Goal: Task Accomplishment & Management: Manage account settings

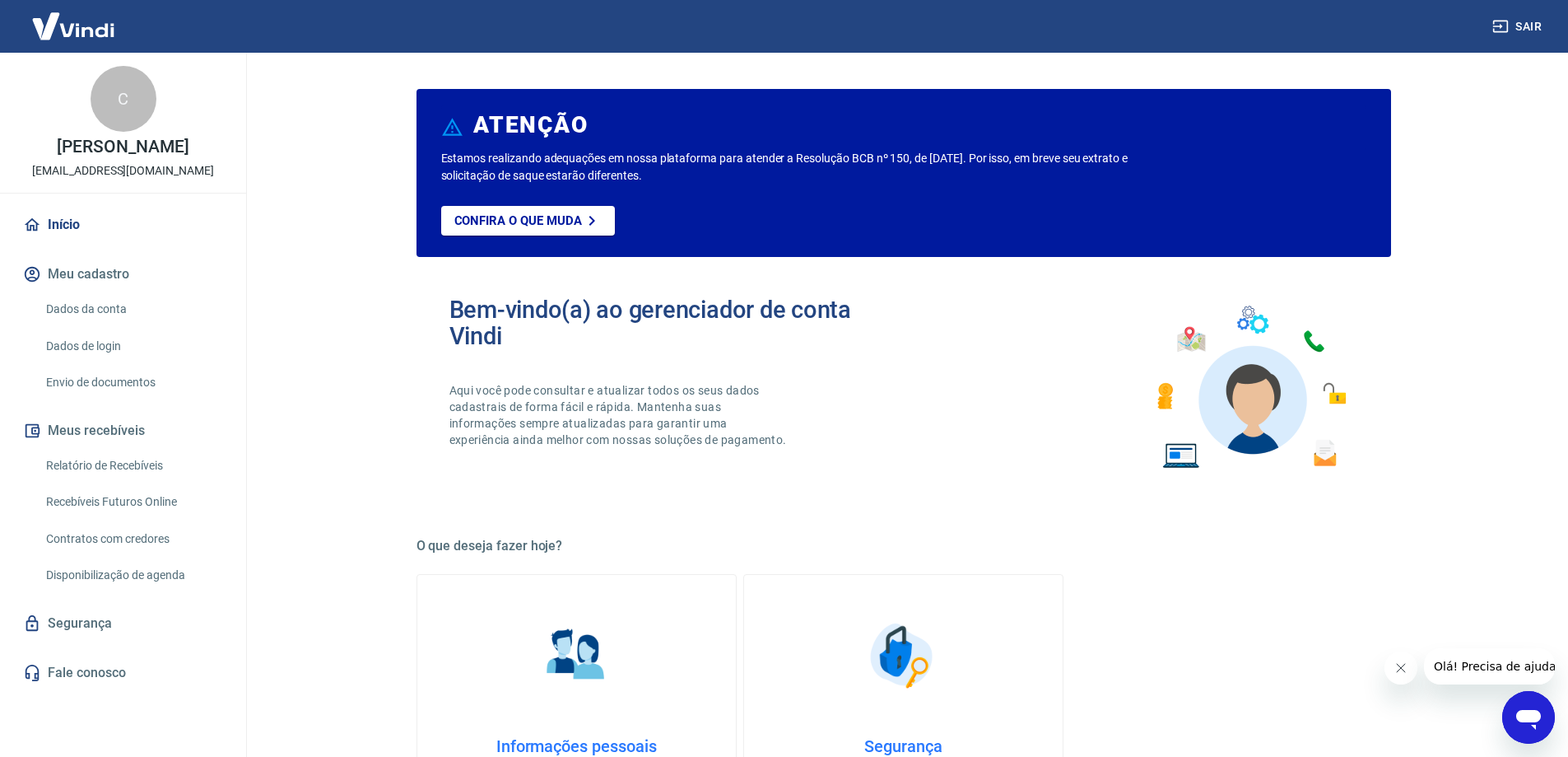
click at [98, 305] on link "Dados da conta" at bounding box center [132, 309] width 187 height 34
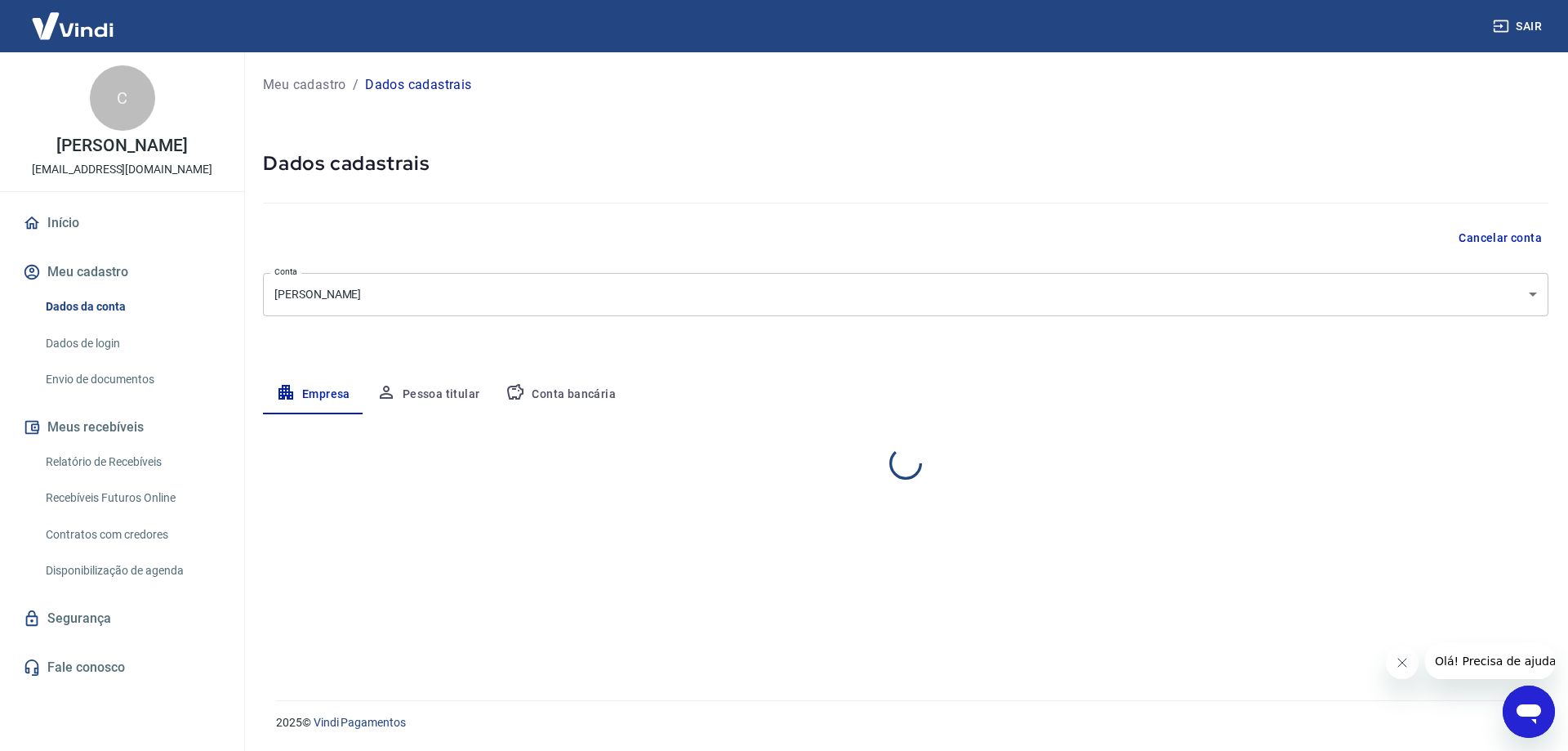
select select "SP"
select select "business"
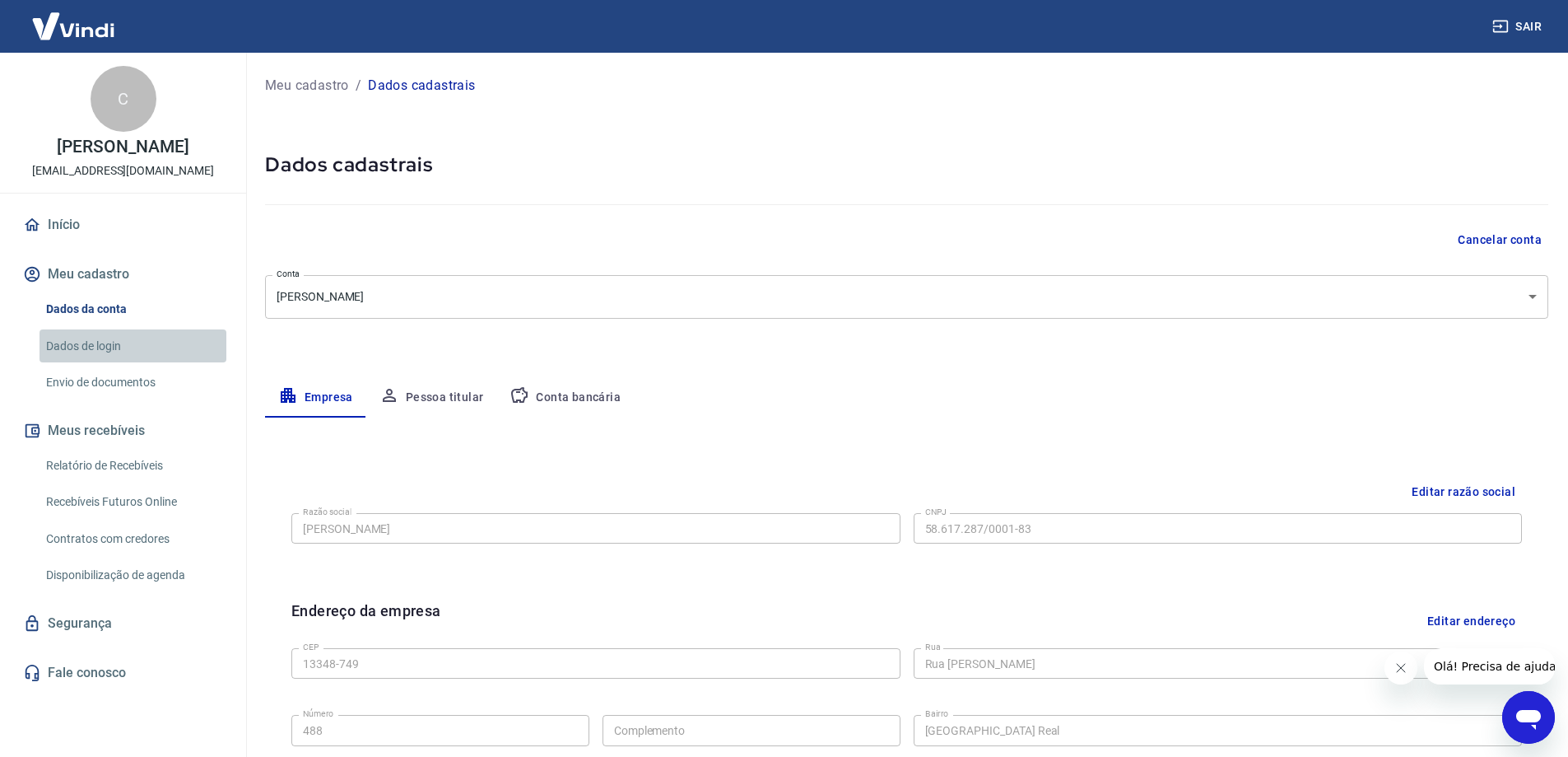
click at [96, 341] on link "Dados de login" at bounding box center [132, 346] width 187 height 34
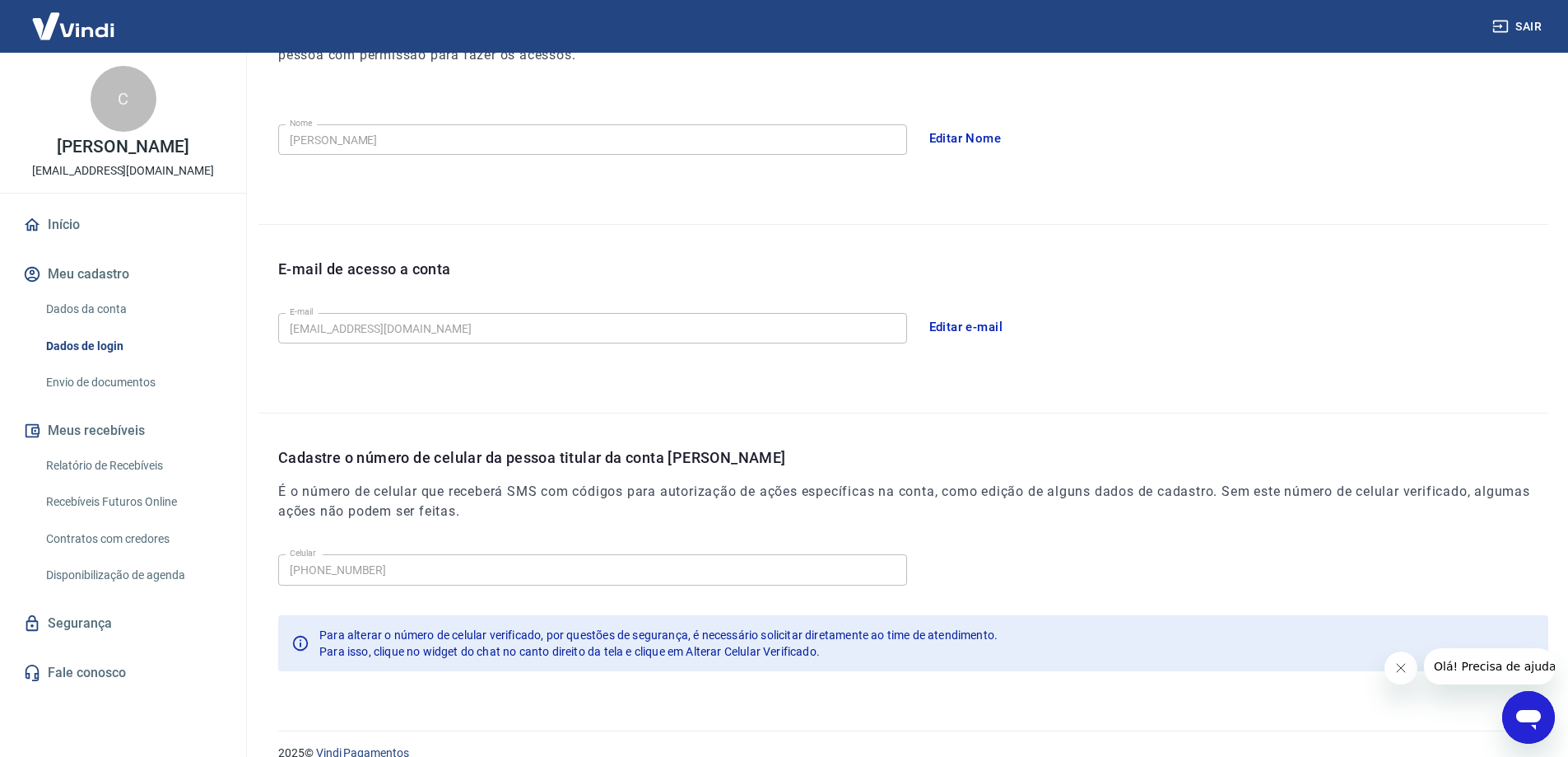
scroll to position [298, 0]
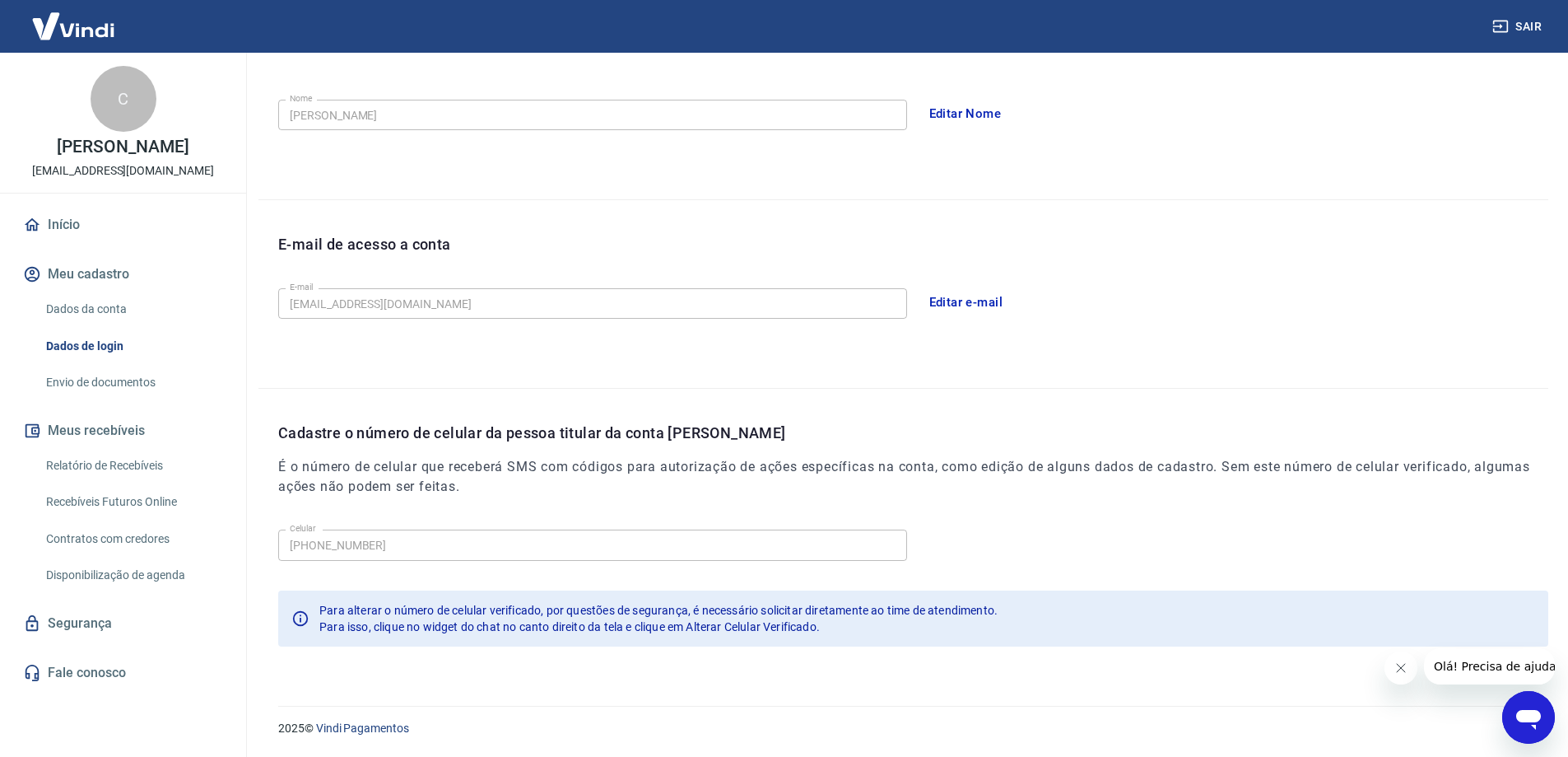
click at [108, 377] on link "Envio de documentos" at bounding box center [132, 382] width 187 height 34
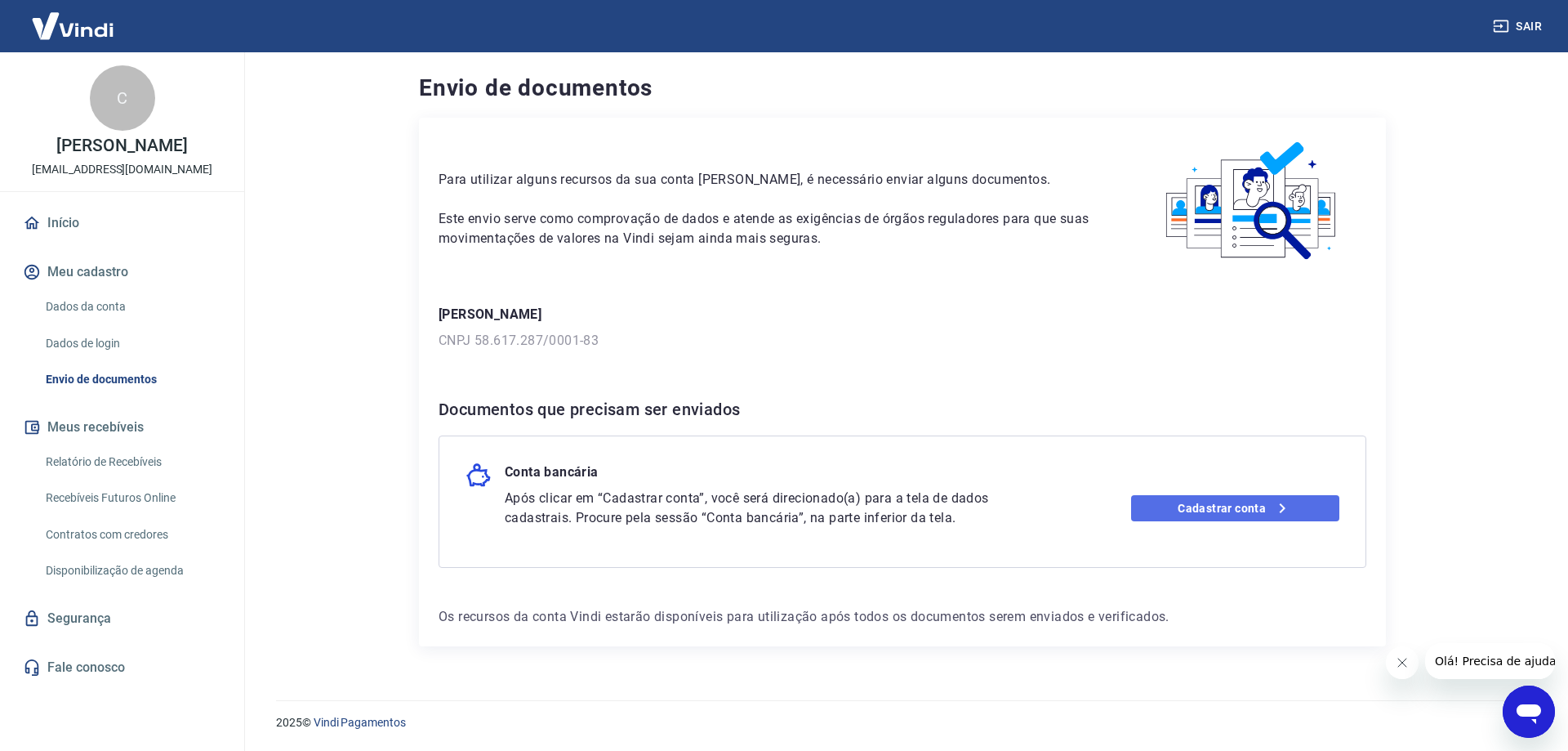
click at [1243, 506] on link "Cadastrar conta" at bounding box center [1235, 508] width 209 height 26
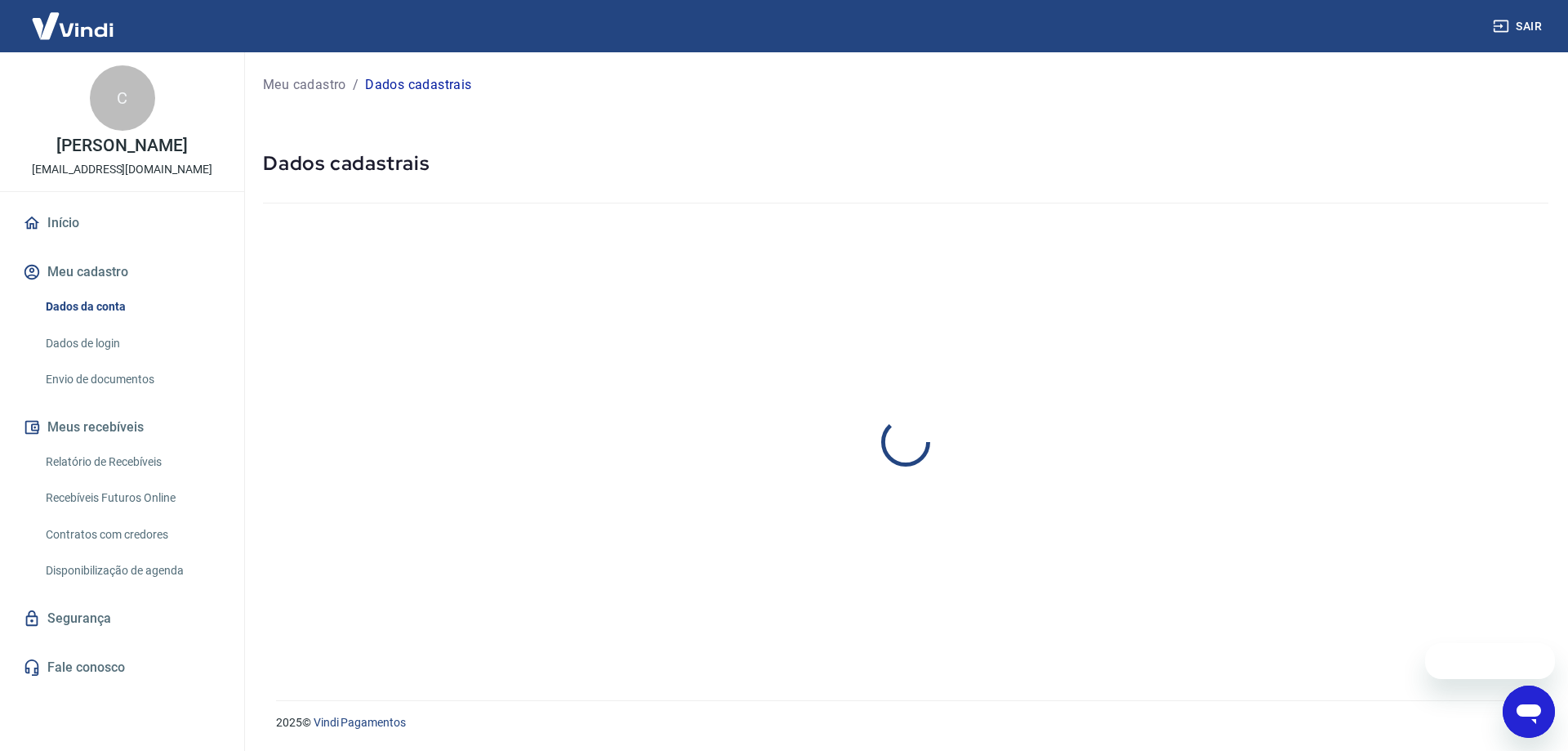
select select "SP"
select select "business"
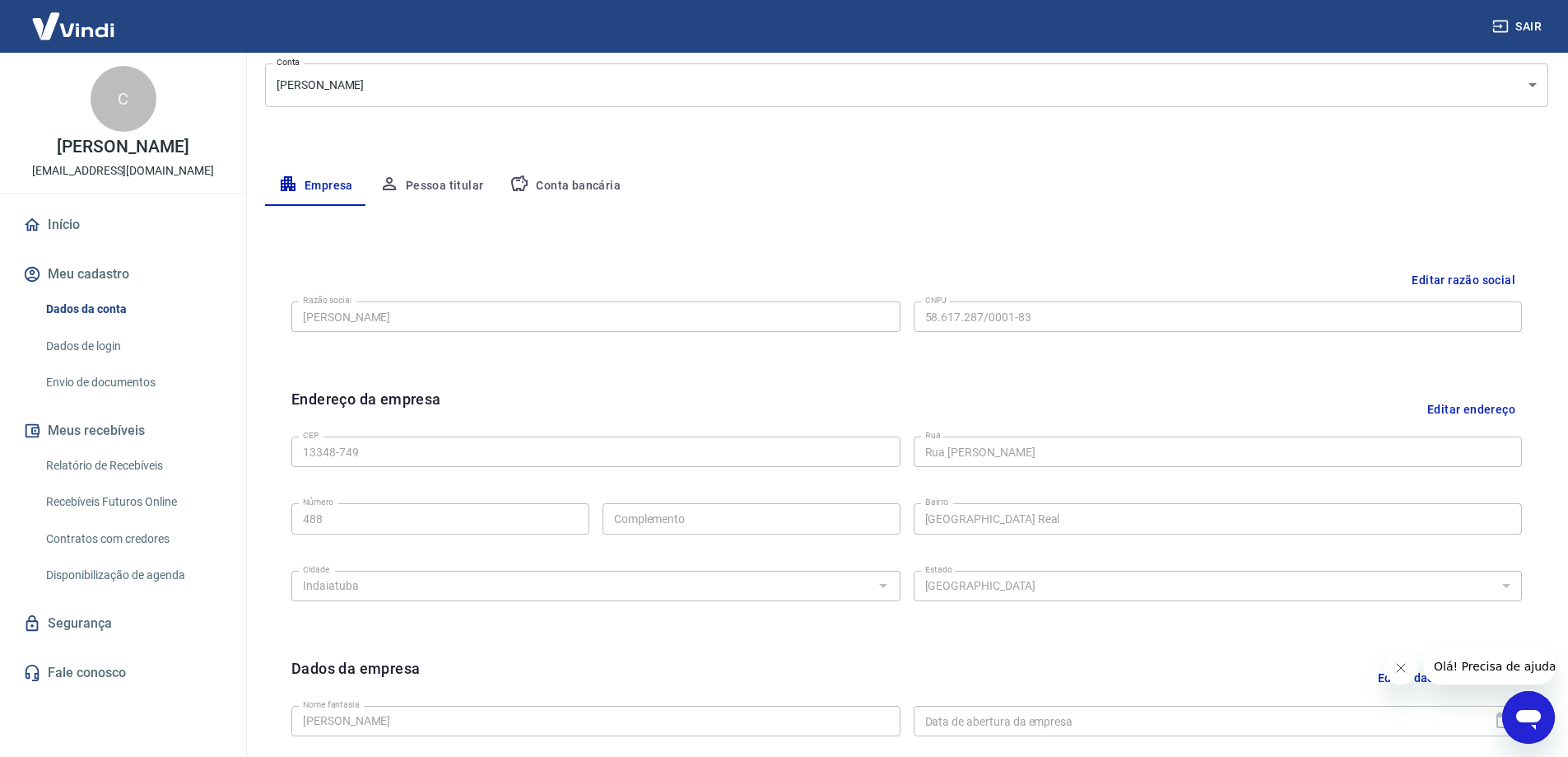
scroll to position [184, 0]
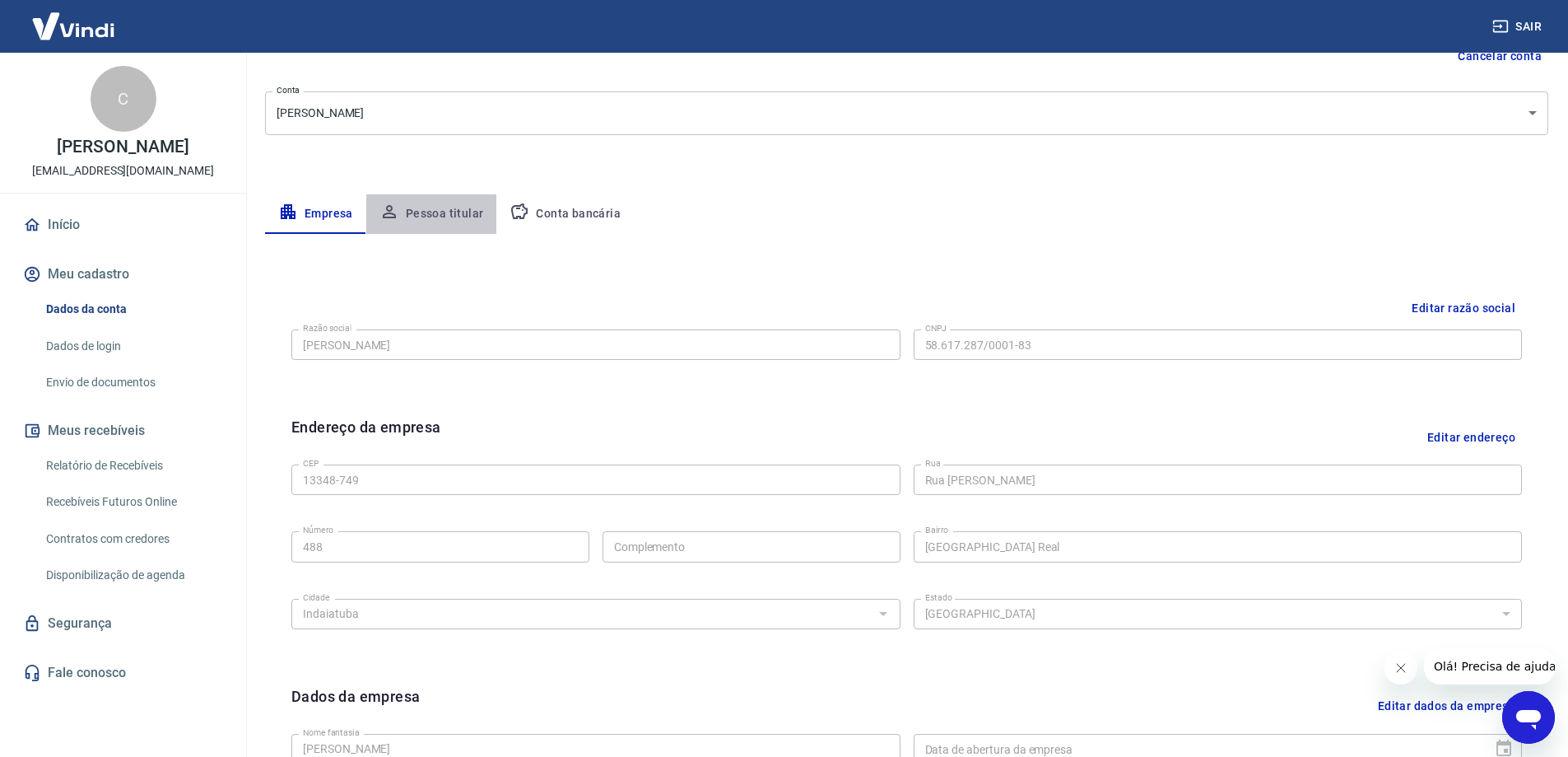
click at [459, 214] on button "Pessoa titular" at bounding box center [432, 213] width 131 height 39
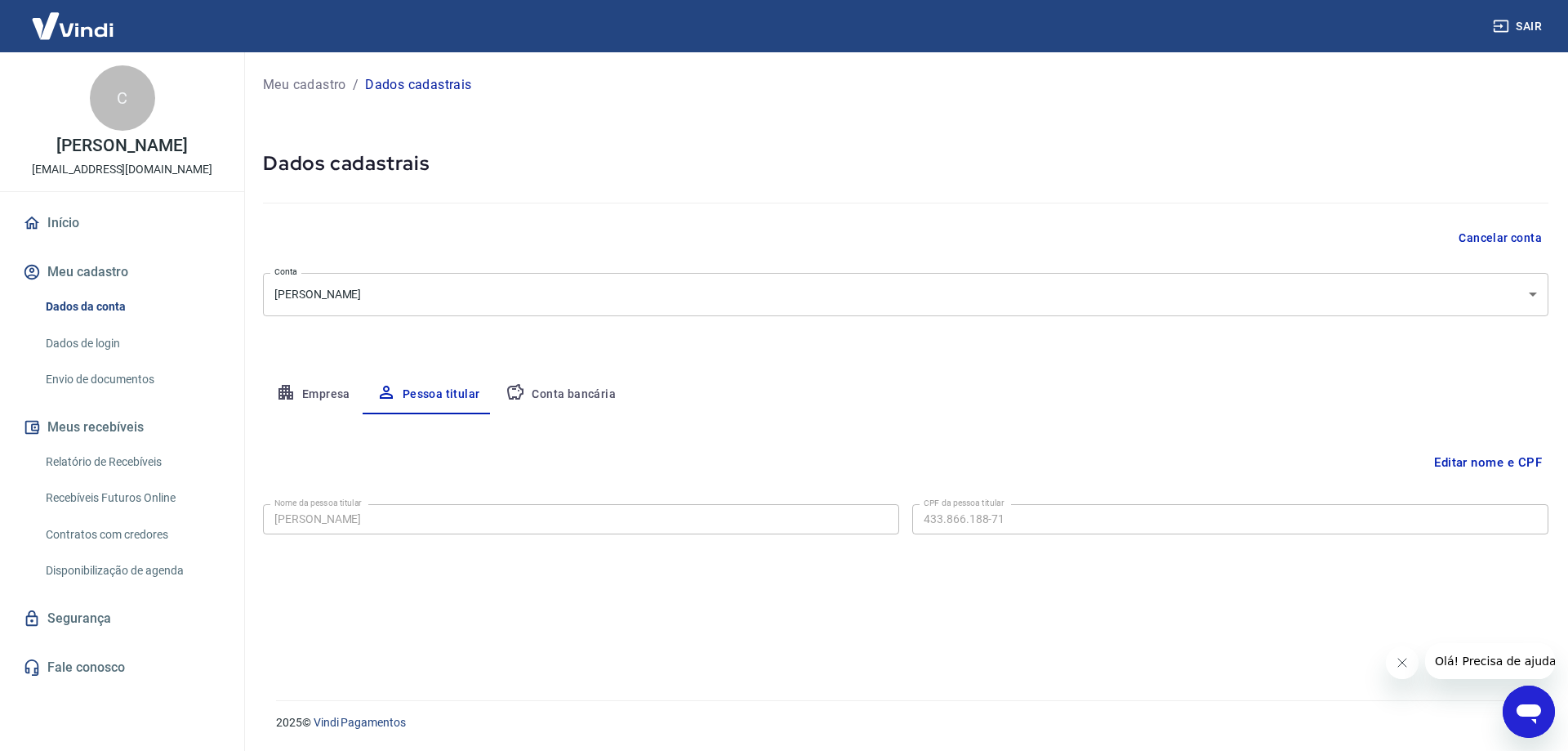
click at [589, 397] on button "Conta bancária" at bounding box center [561, 394] width 136 height 39
select select "1"
click at [130, 382] on link "Envio de documentos" at bounding box center [131, 379] width 186 height 34
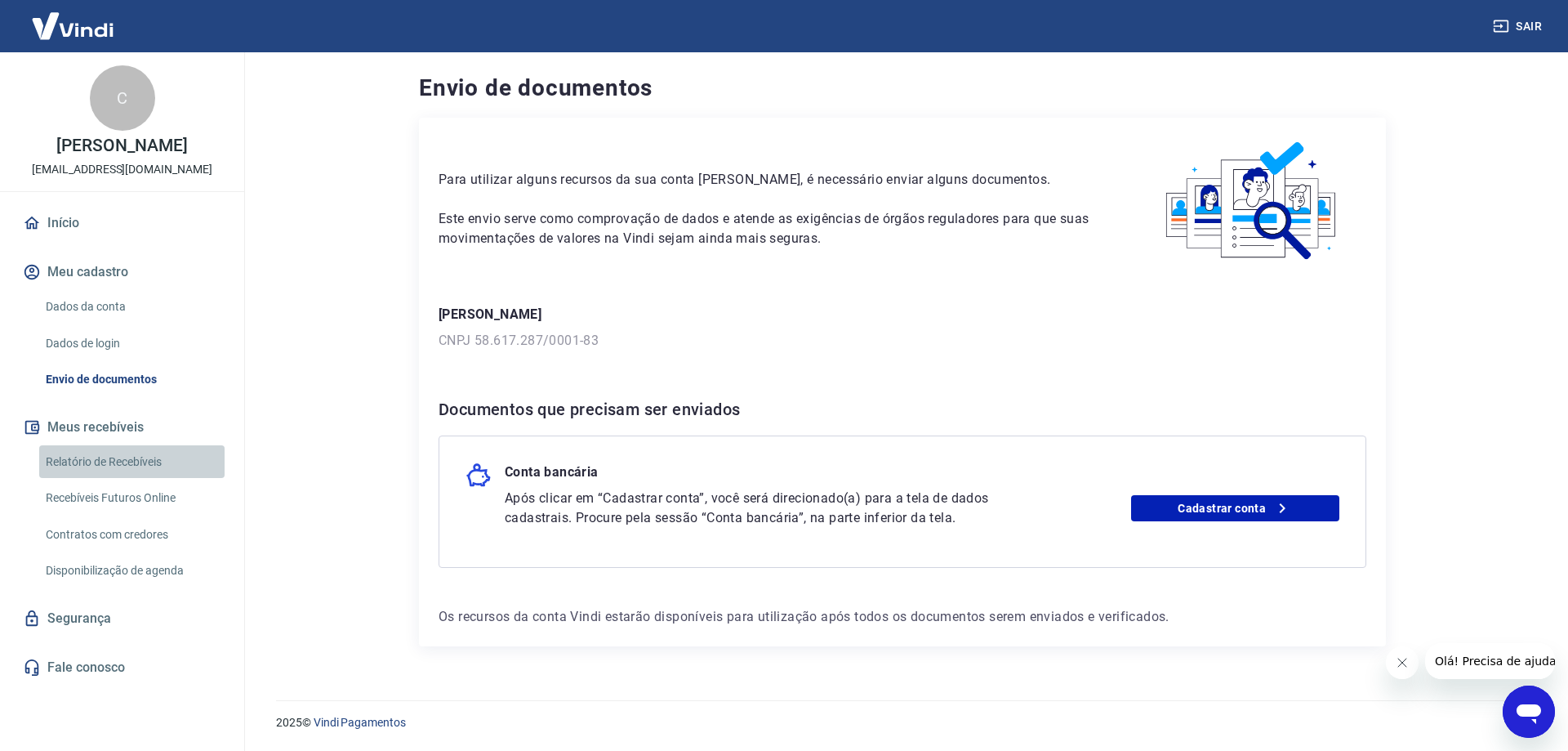
click at [127, 460] on link "Relatório de Recebíveis" at bounding box center [131, 461] width 186 height 34
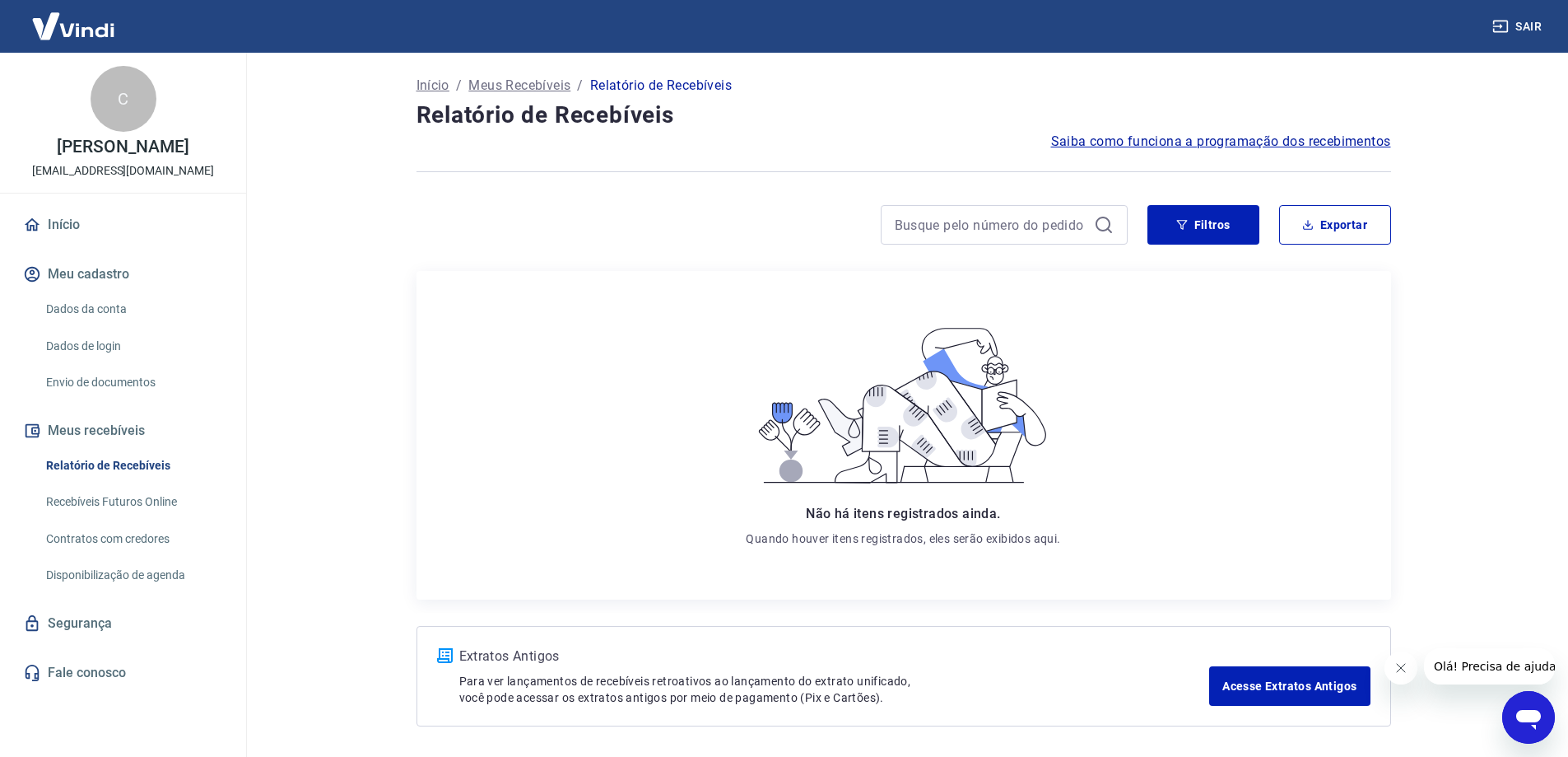
click at [125, 510] on link "Recebíveis Futuros Online" at bounding box center [132, 502] width 187 height 34
click at [94, 306] on link "Dados da conta" at bounding box center [132, 309] width 187 height 34
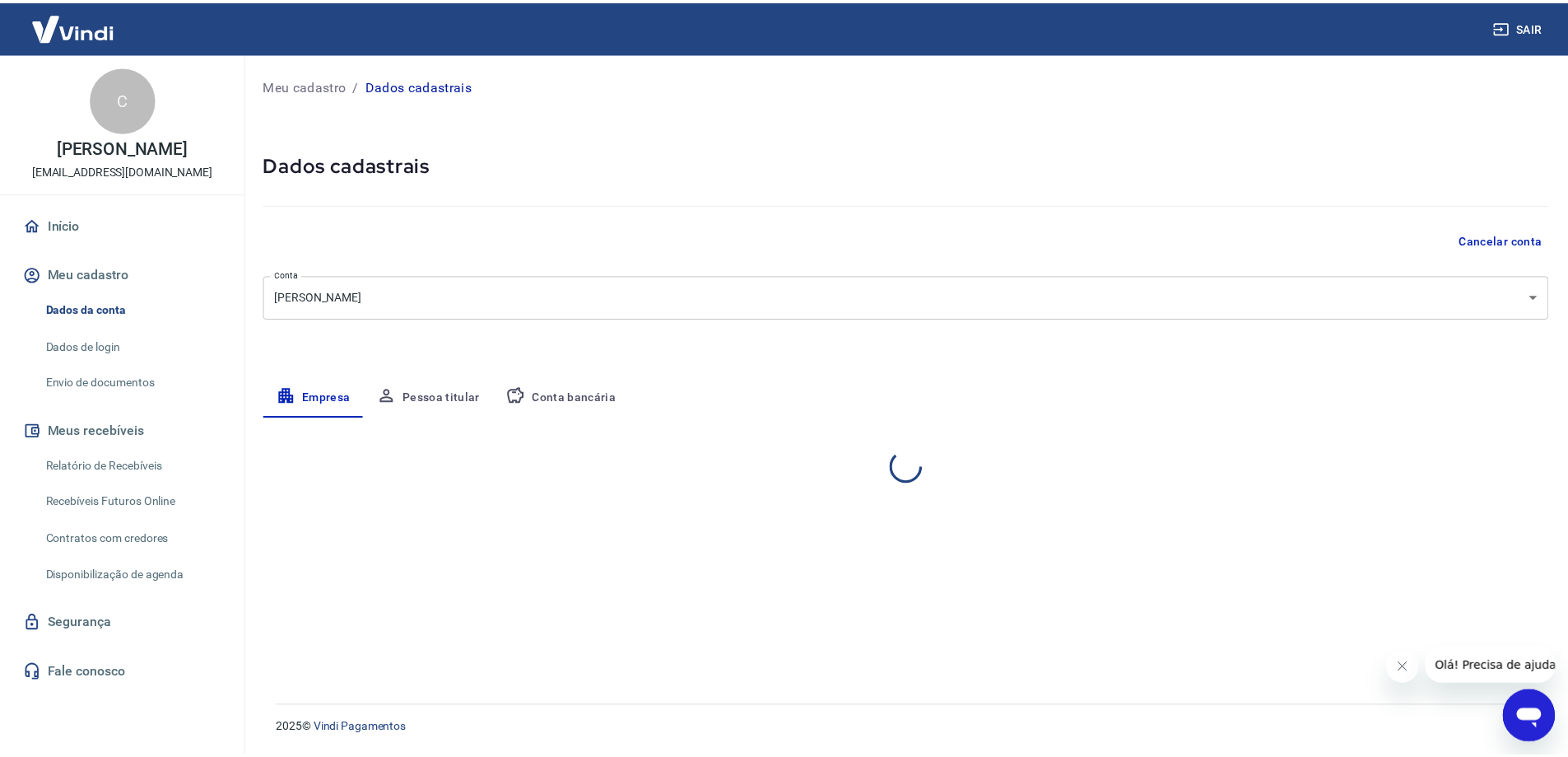
select select "SP"
select select "business"
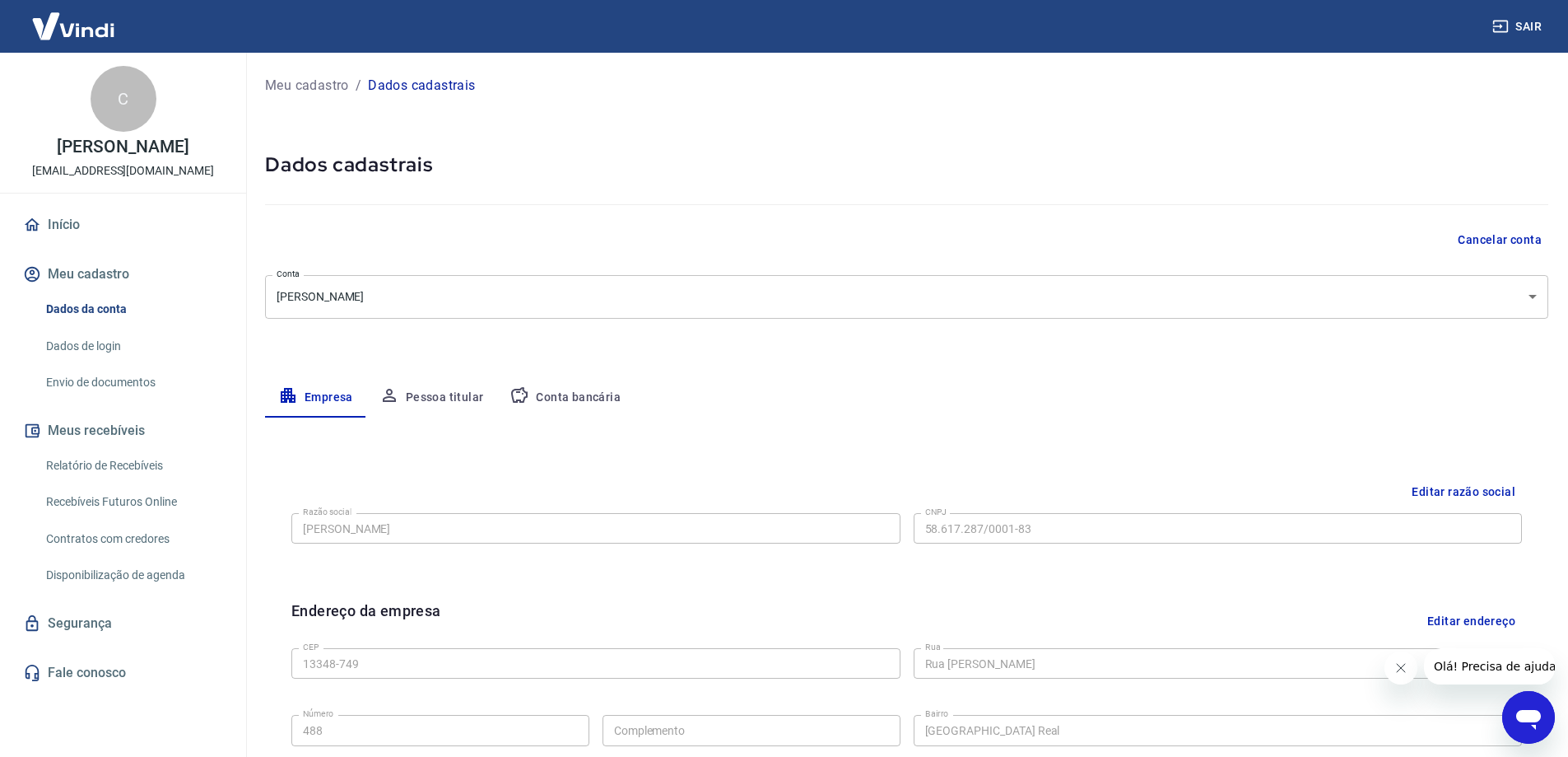
click at [421, 399] on button "Pessoa titular" at bounding box center [432, 397] width 131 height 39
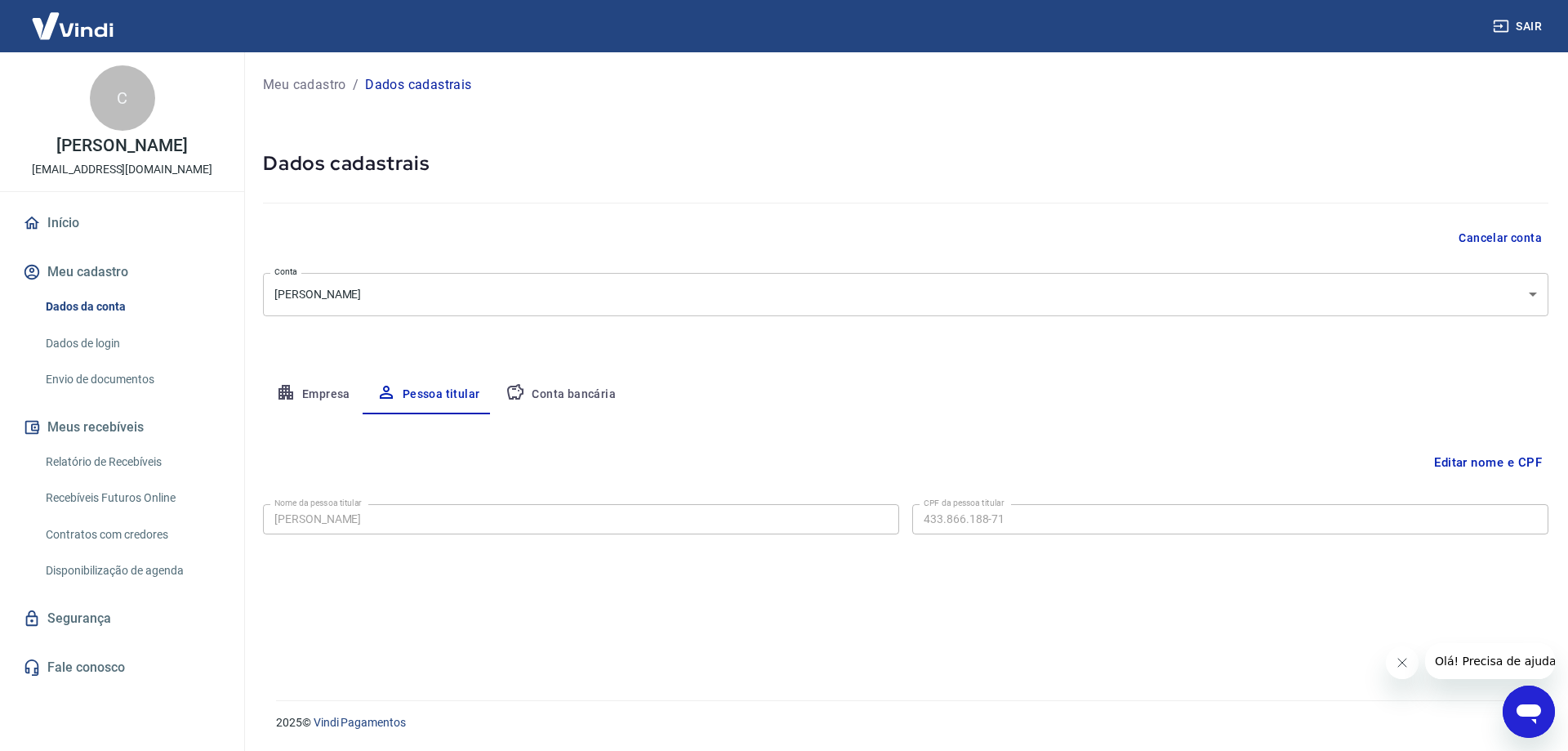
click at [563, 376] on button "Conta bancária" at bounding box center [561, 394] width 136 height 39
select select "1"
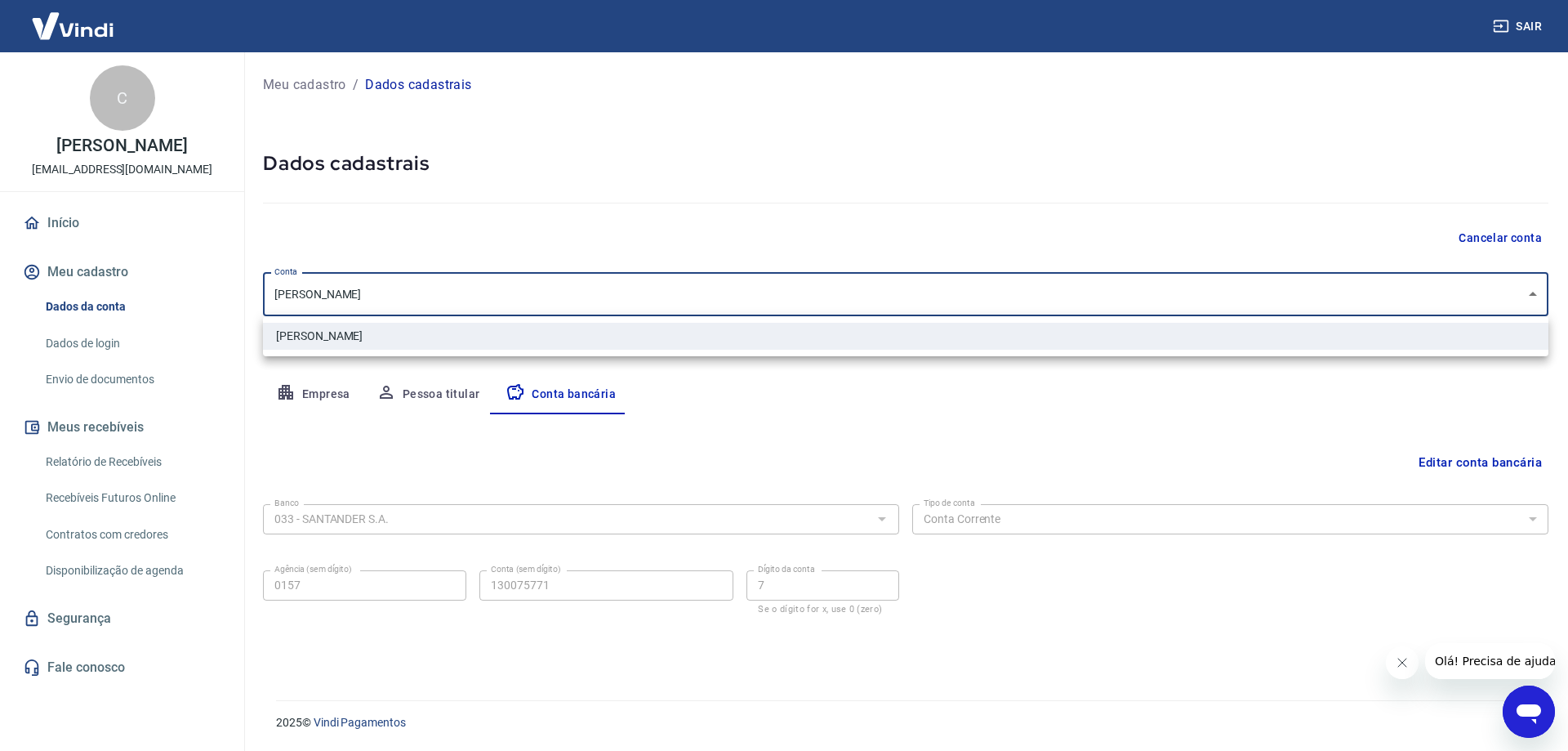
click at [638, 283] on body "Sair C Carolina Rivas Rodrigues ammaviestore@gmail.com Início Meu cadastro Dado…" at bounding box center [784, 375] width 1568 height 751
click at [638, 284] on div at bounding box center [784, 375] width 1568 height 751
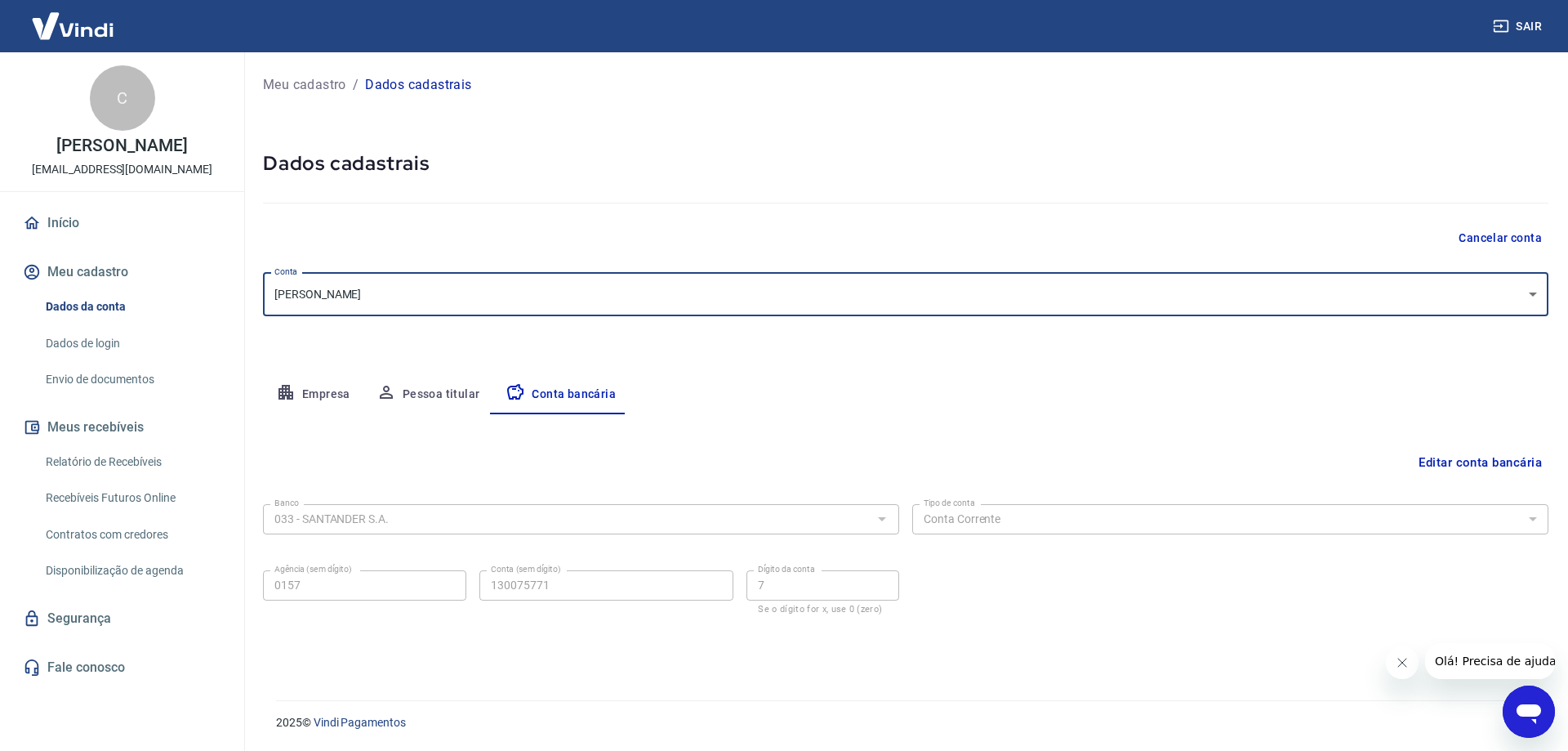
click at [70, 221] on link "Início" at bounding box center [122, 223] width 205 height 36
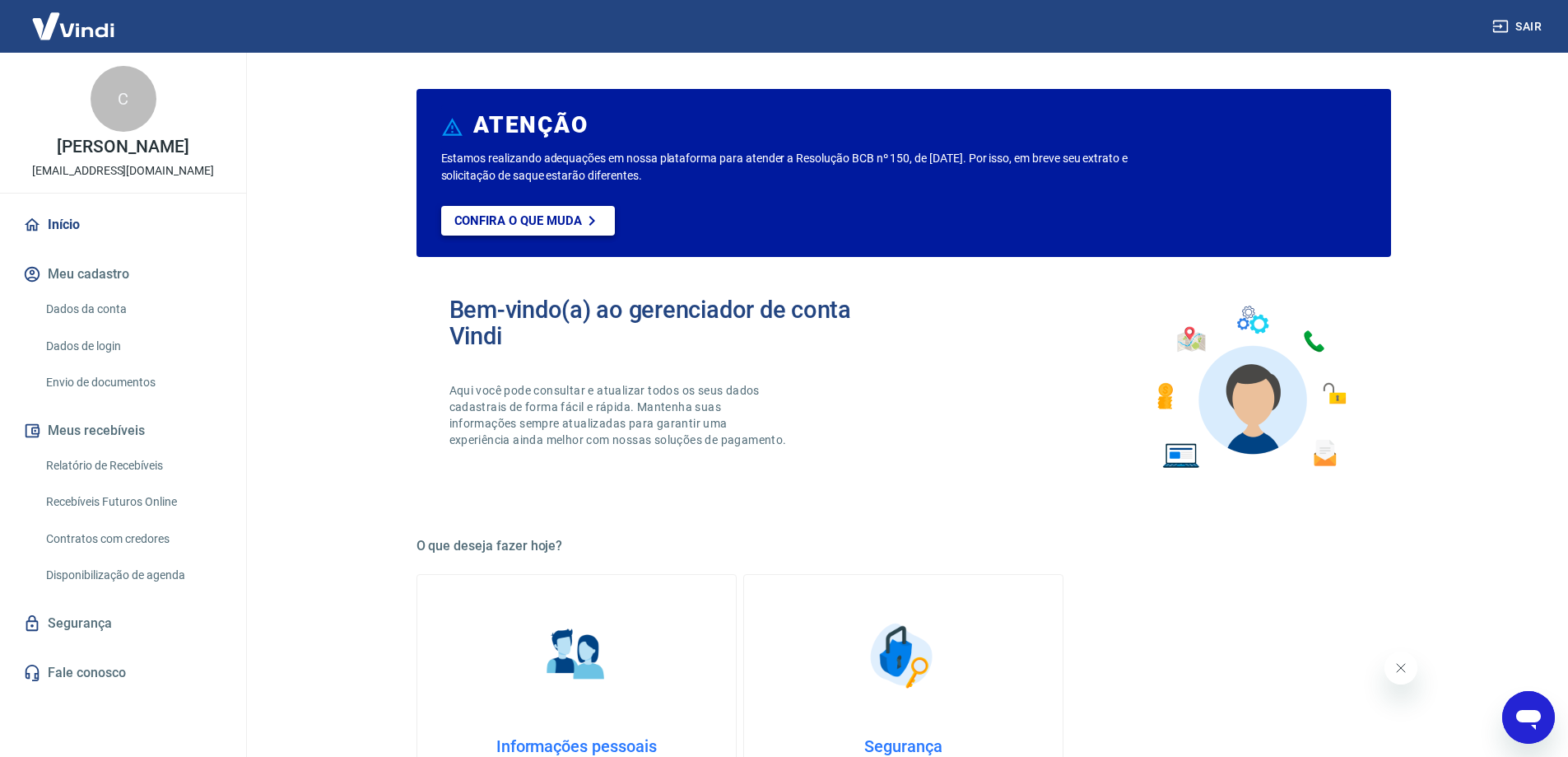
click at [584, 217] on icon at bounding box center [591, 220] width 20 height 20
click at [123, 381] on link "Envio de documentos" at bounding box center [132, 382] width 187 height 34
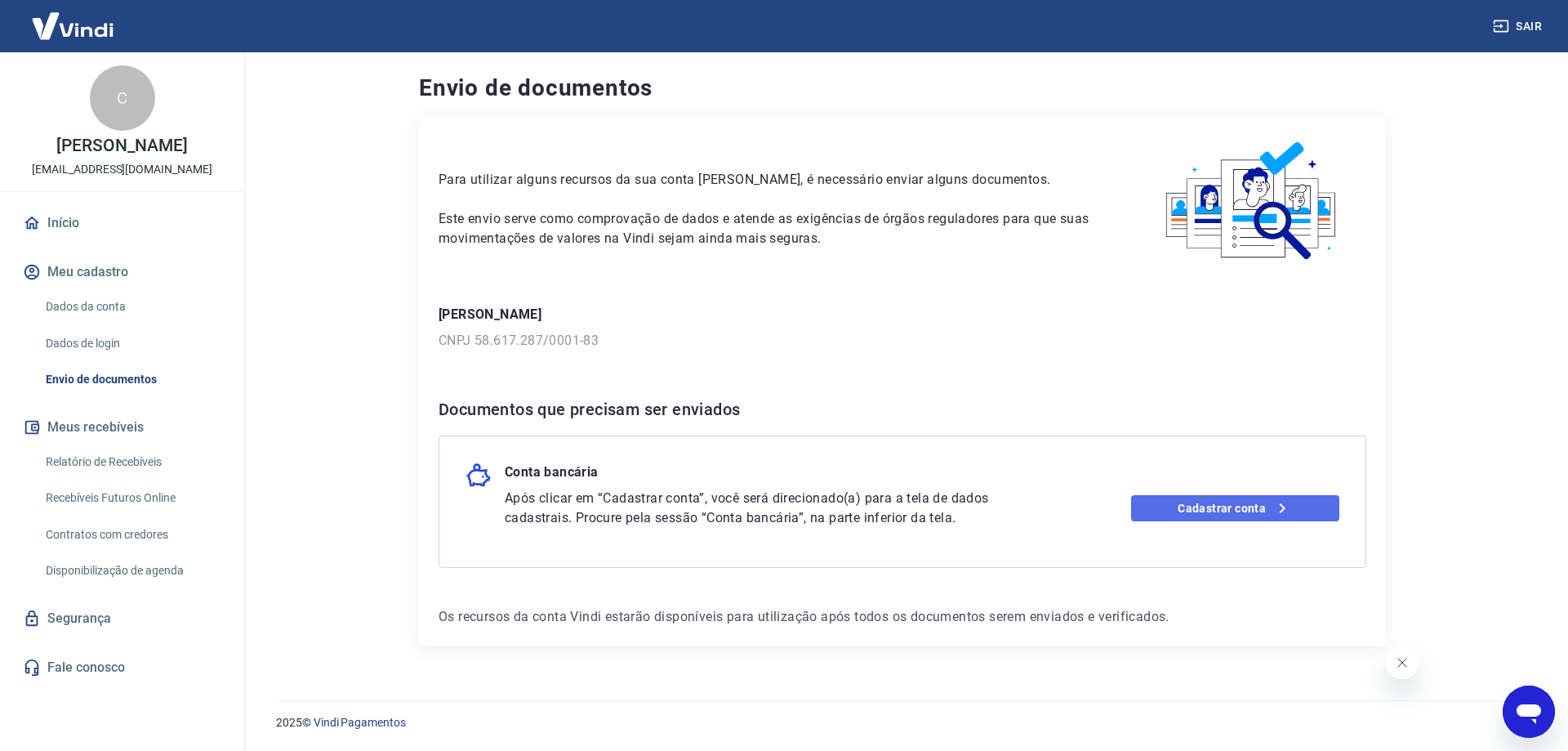
click at [1209, 506] on link "Cadastrar conta" at bounding box center [1235, 508] width 209 height 26
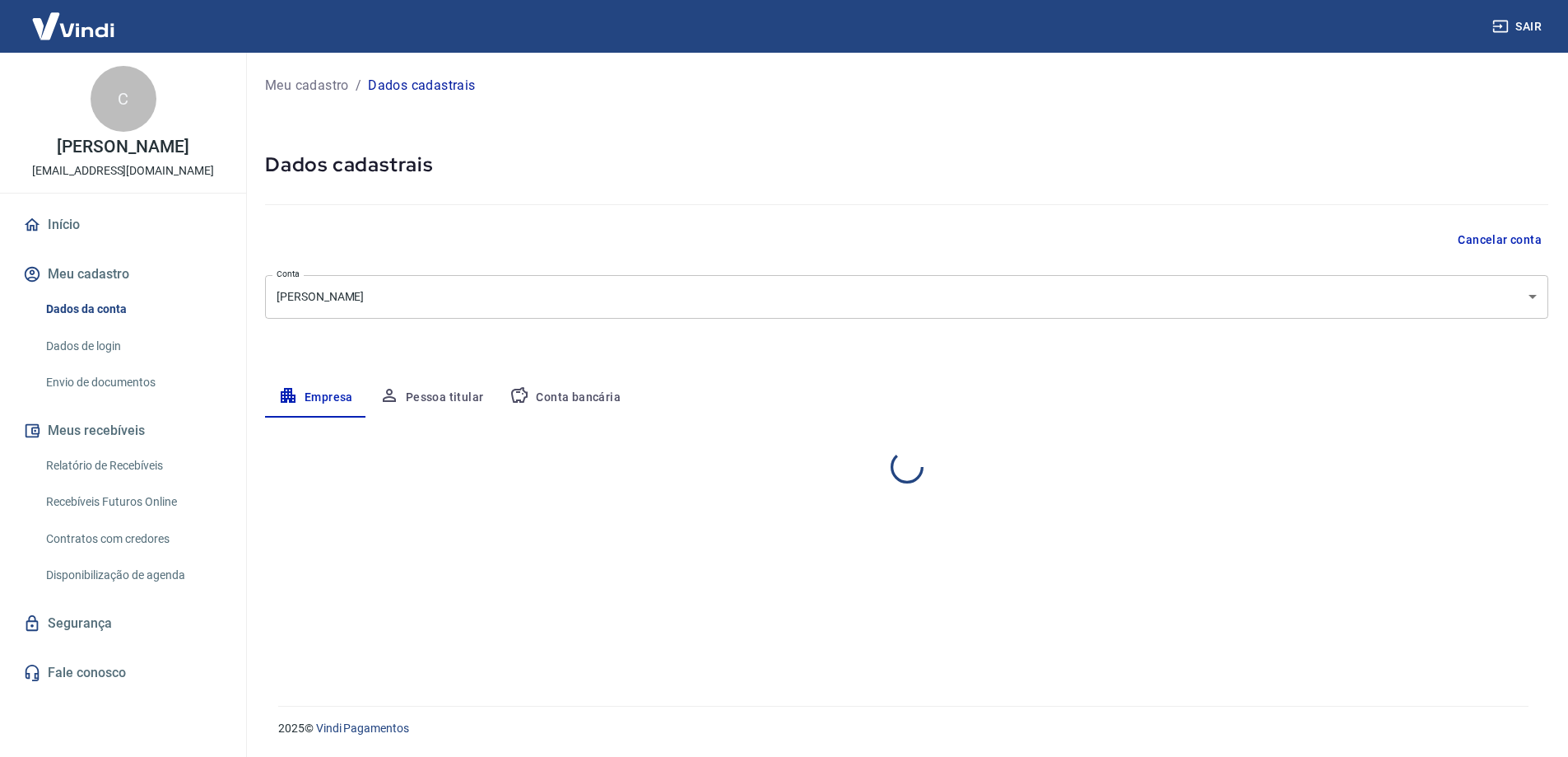
select select "SP"
select select "business"
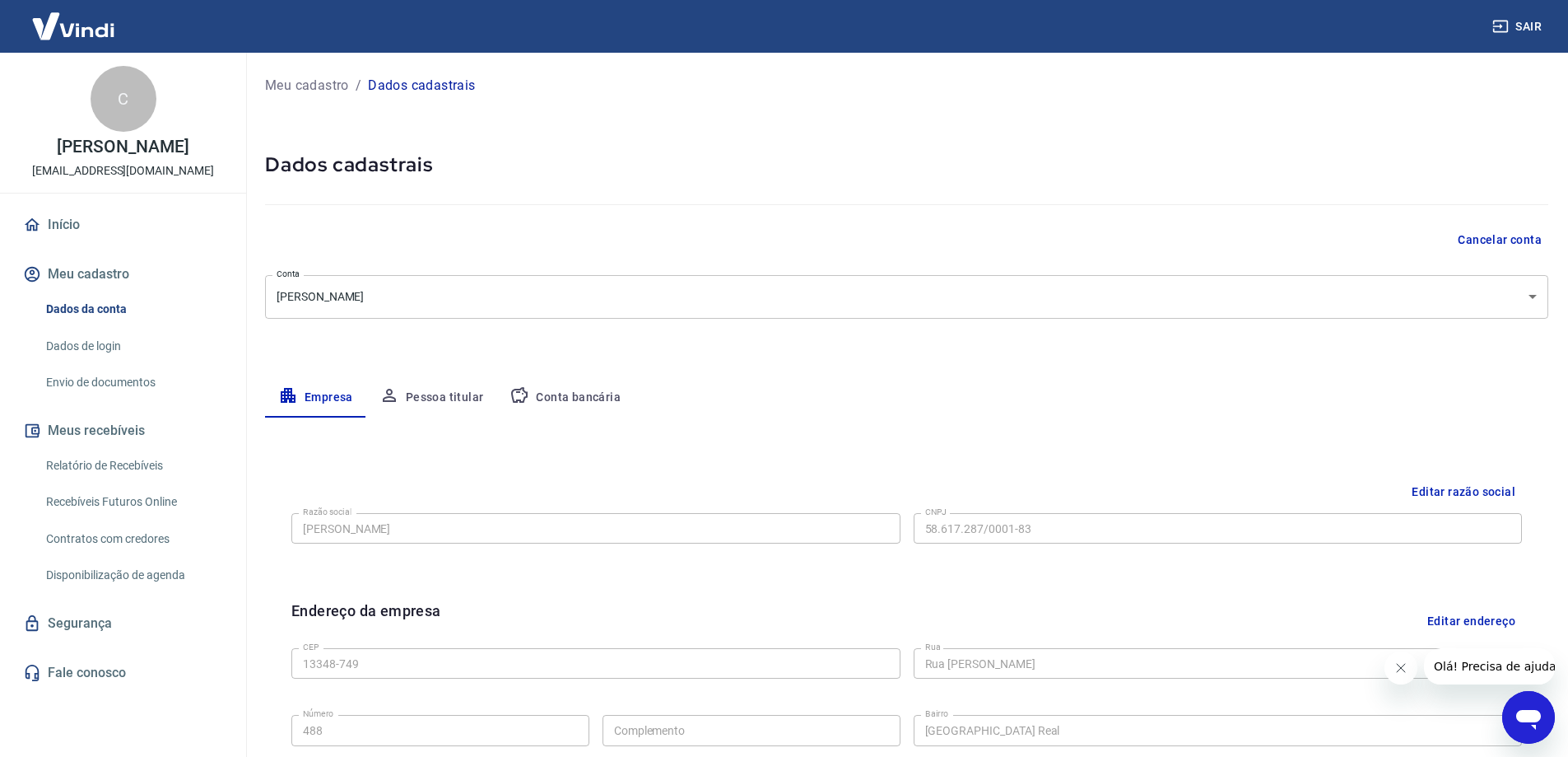
click at [449, 390] on button "Pessoa titular" at bounding box center [432, 397] width 131 height 39
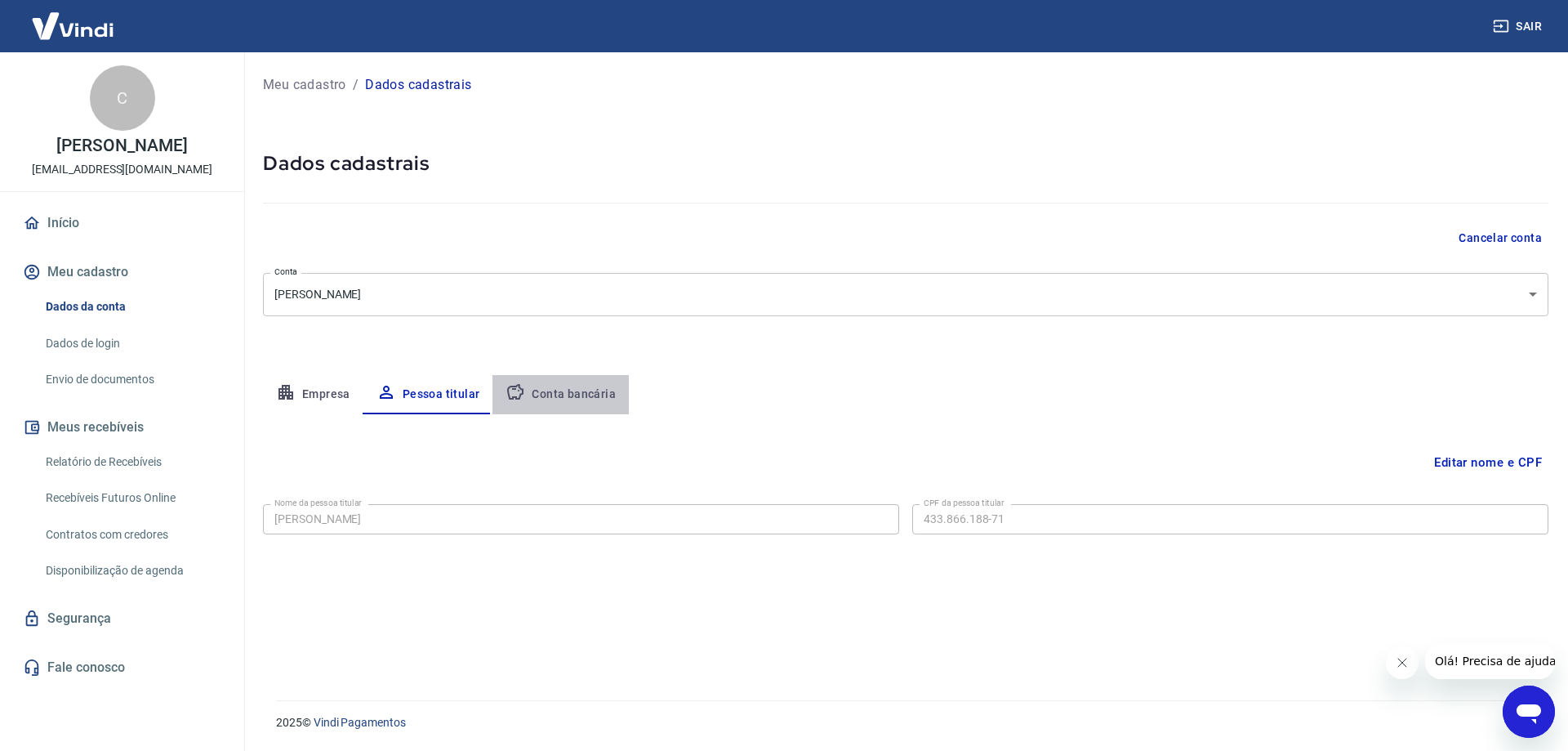
click at [591, 385] on button "Conta bancária" at bounding box center [561, 394] width 136 height 39
select select "1"
click at [1484, 461] on button "Editar conta bancária" at bounding box center [1480, 462] width 136 height 31
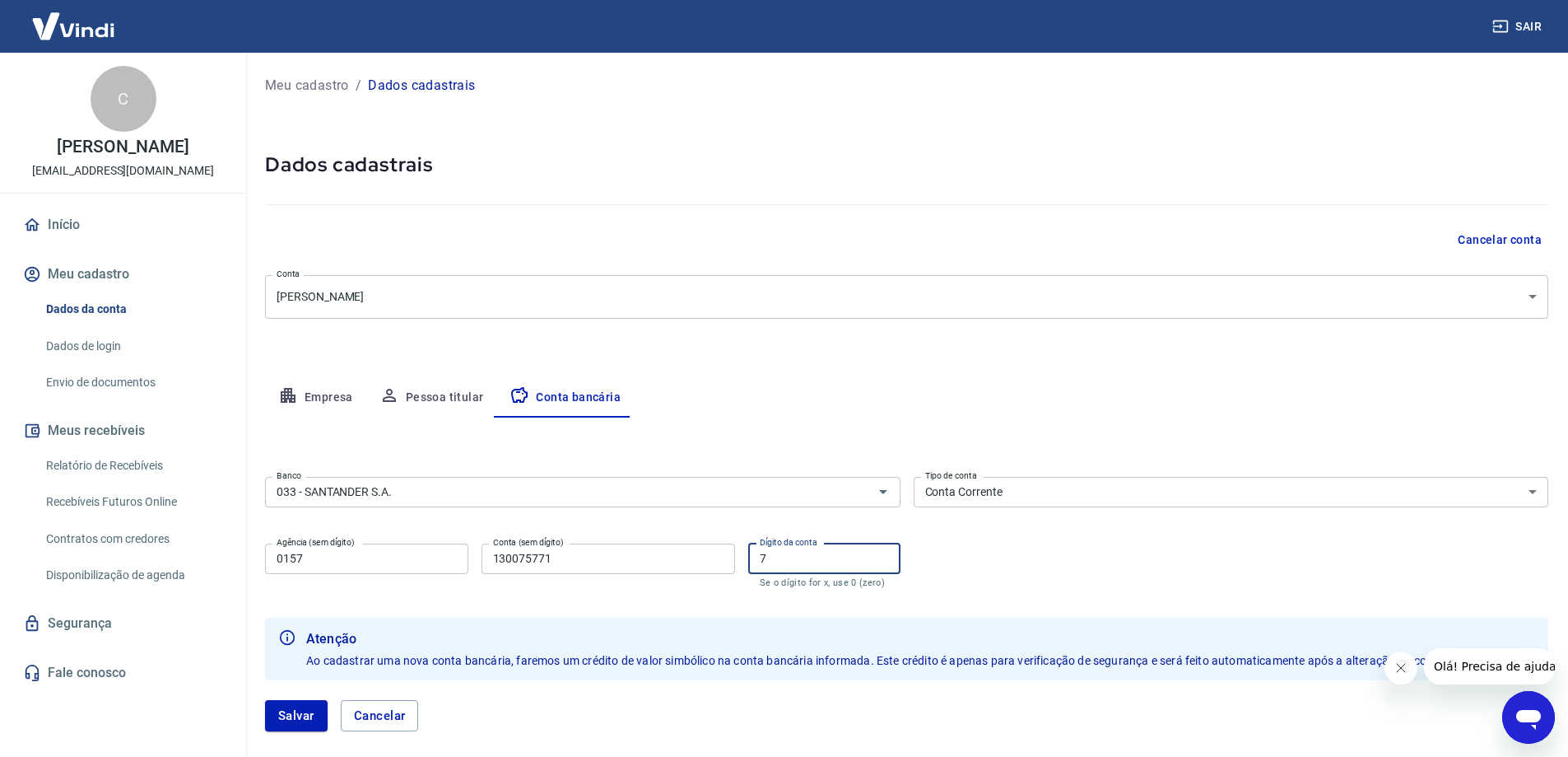
click at [834, 565] on input "7" at bounding box center [824, 558] width 152 height 30
click at [293, 712] on button "Salvar" at bounding box center [296, 715] width 63 height 31
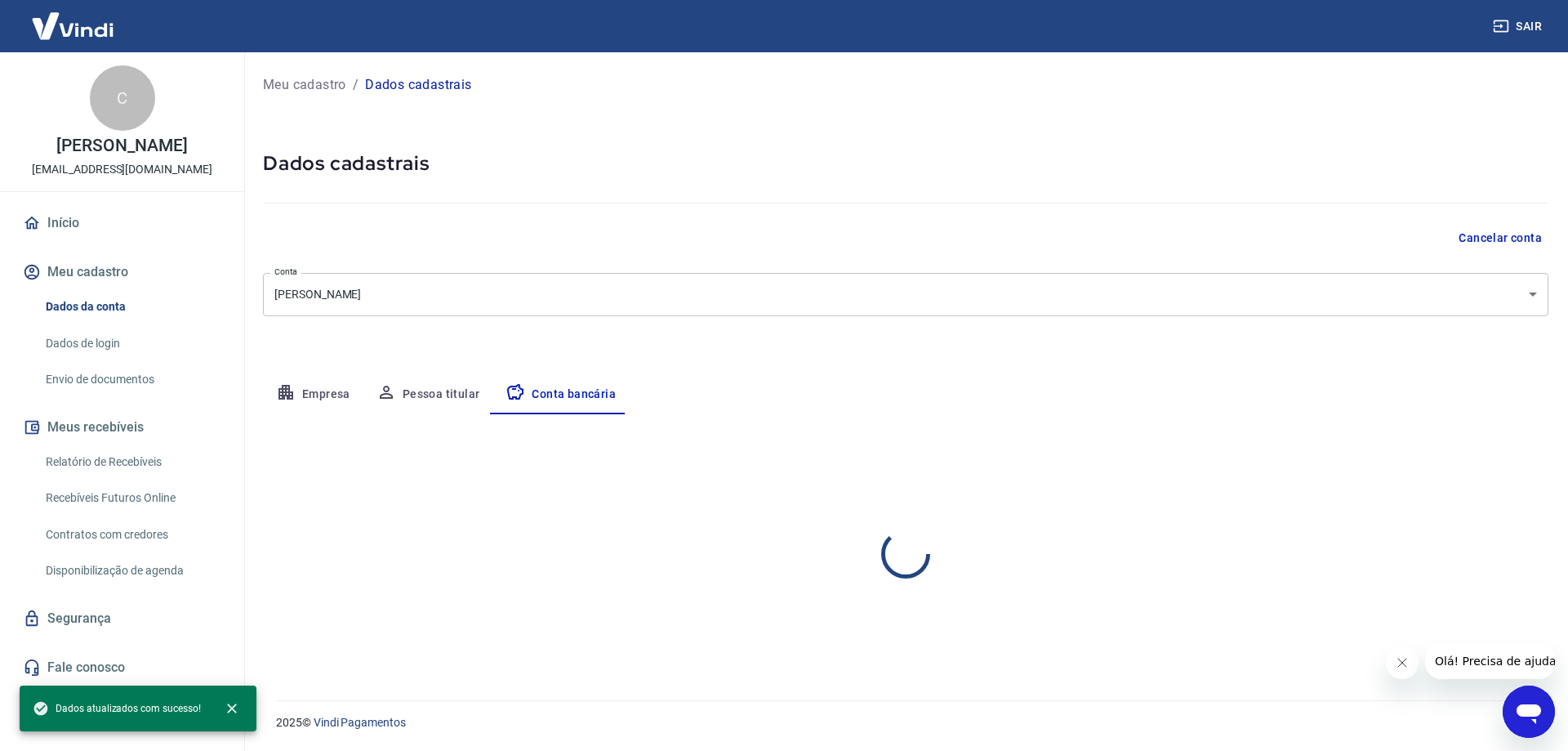
select select "1"
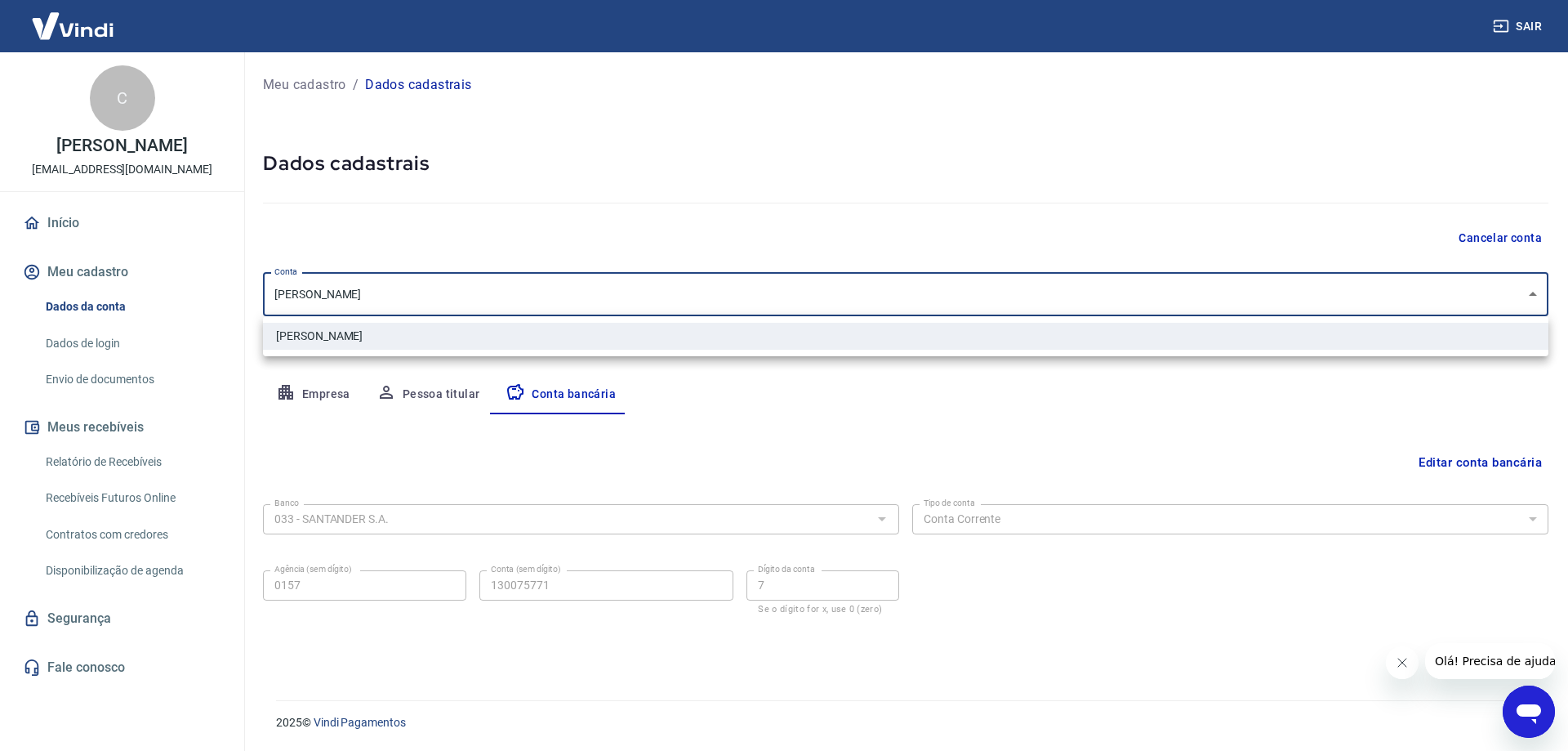
click at [855, 273] on body "Sair C Carolina Rivas Rodrigues ammaviestore@gmail.com Início Meu cadastro Dado…" at bounding box center [784, 375] width 1568 height 751
click at [855, 273] on div at bounding box center [784, 375] width 1568 height 751
click at [854, 290] on body "Sair C Carolina Rivas Rodrigues ammaviestore@gmail.com Início Meu cadastro Dado…" at bounding box center [784, 375] width 1568 height 751
click at [795, 340] on li "[PERSON_NAME]" at bounding box center [905, 335] width 1286 height 27
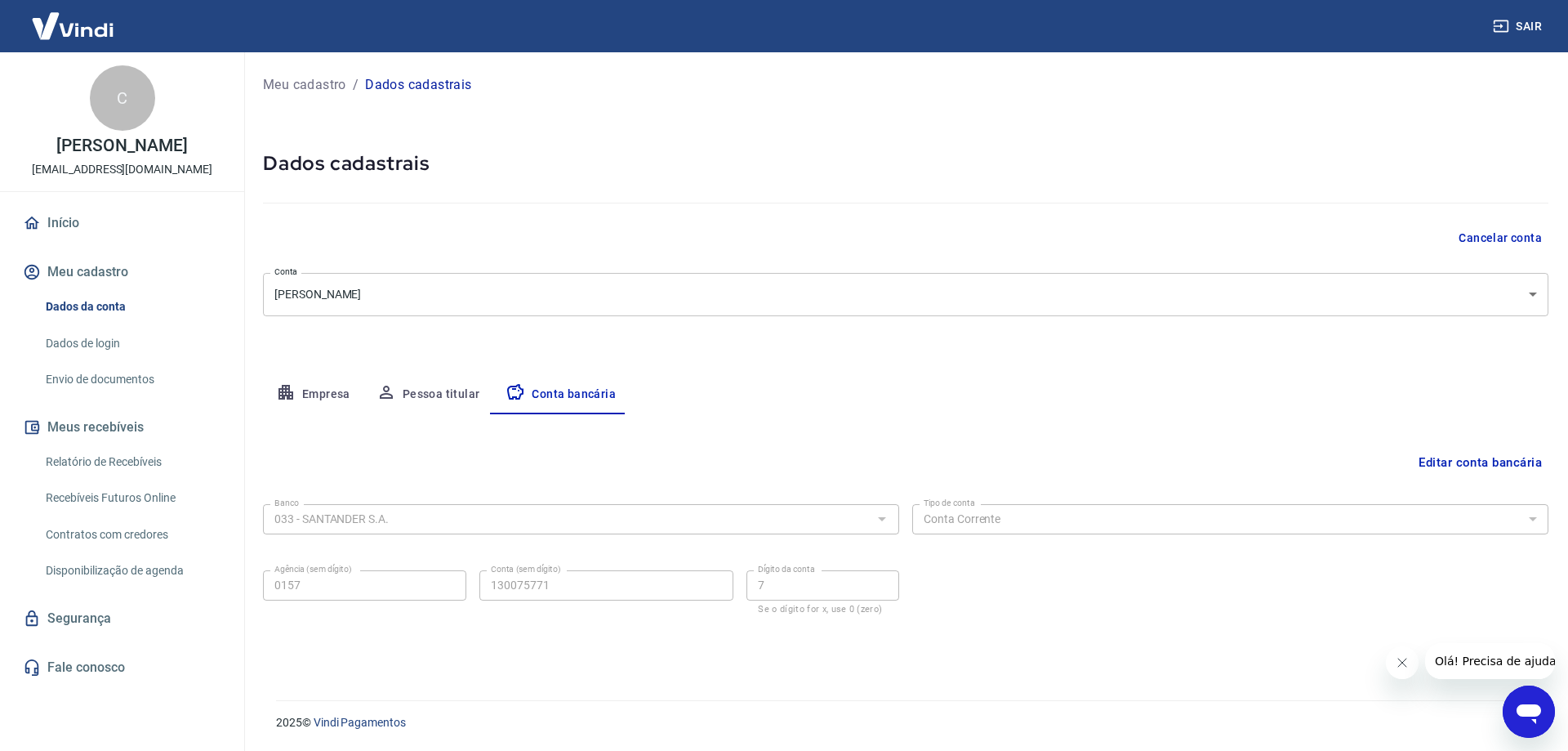
click at [1507, 455] on button "Editar conta bancária" at bounding box center [1480, 462] width 136 height 31
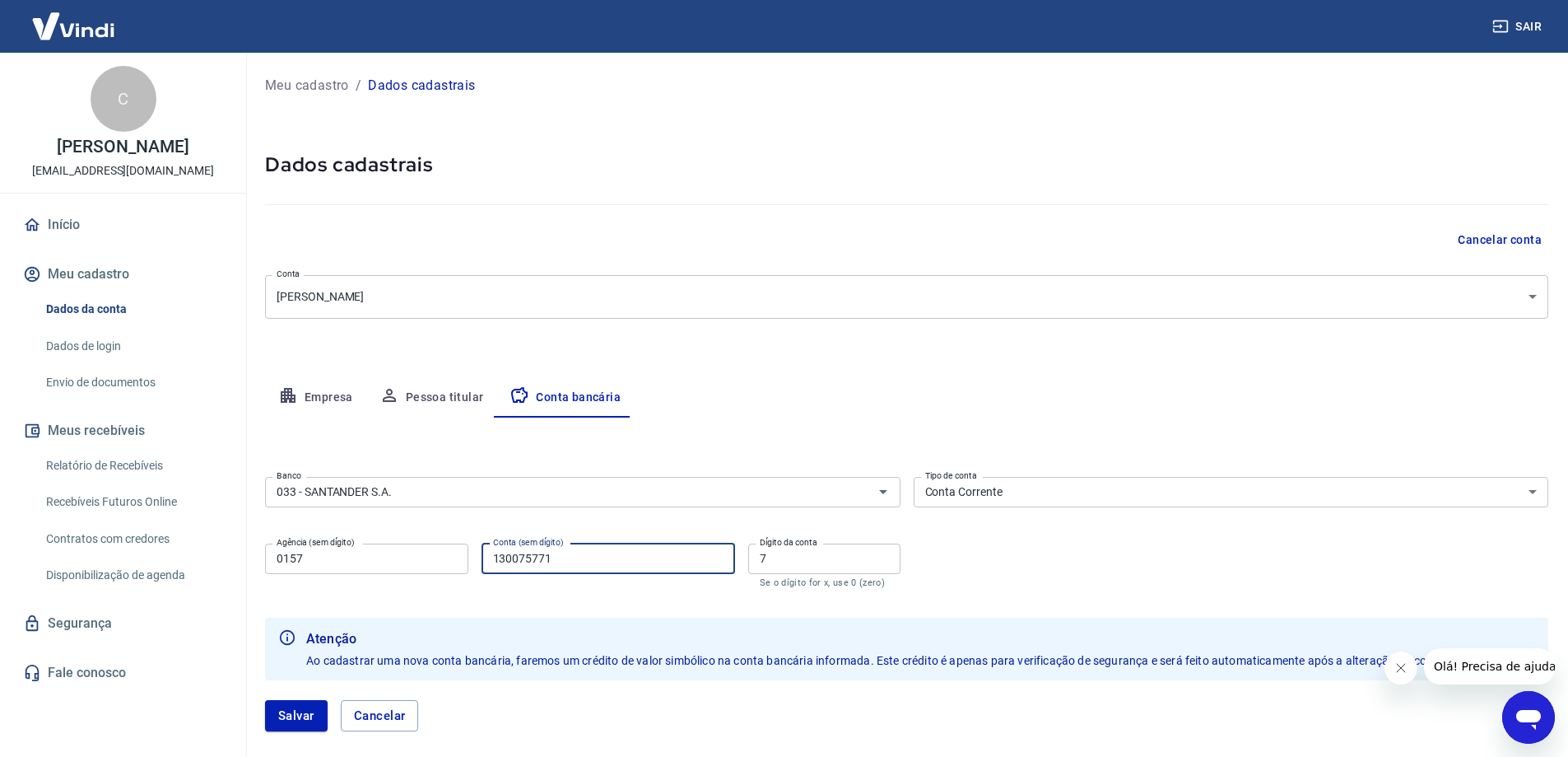
click at [604, 557] on input "130075771" at bounding box center [608, 558] width 253 height 30
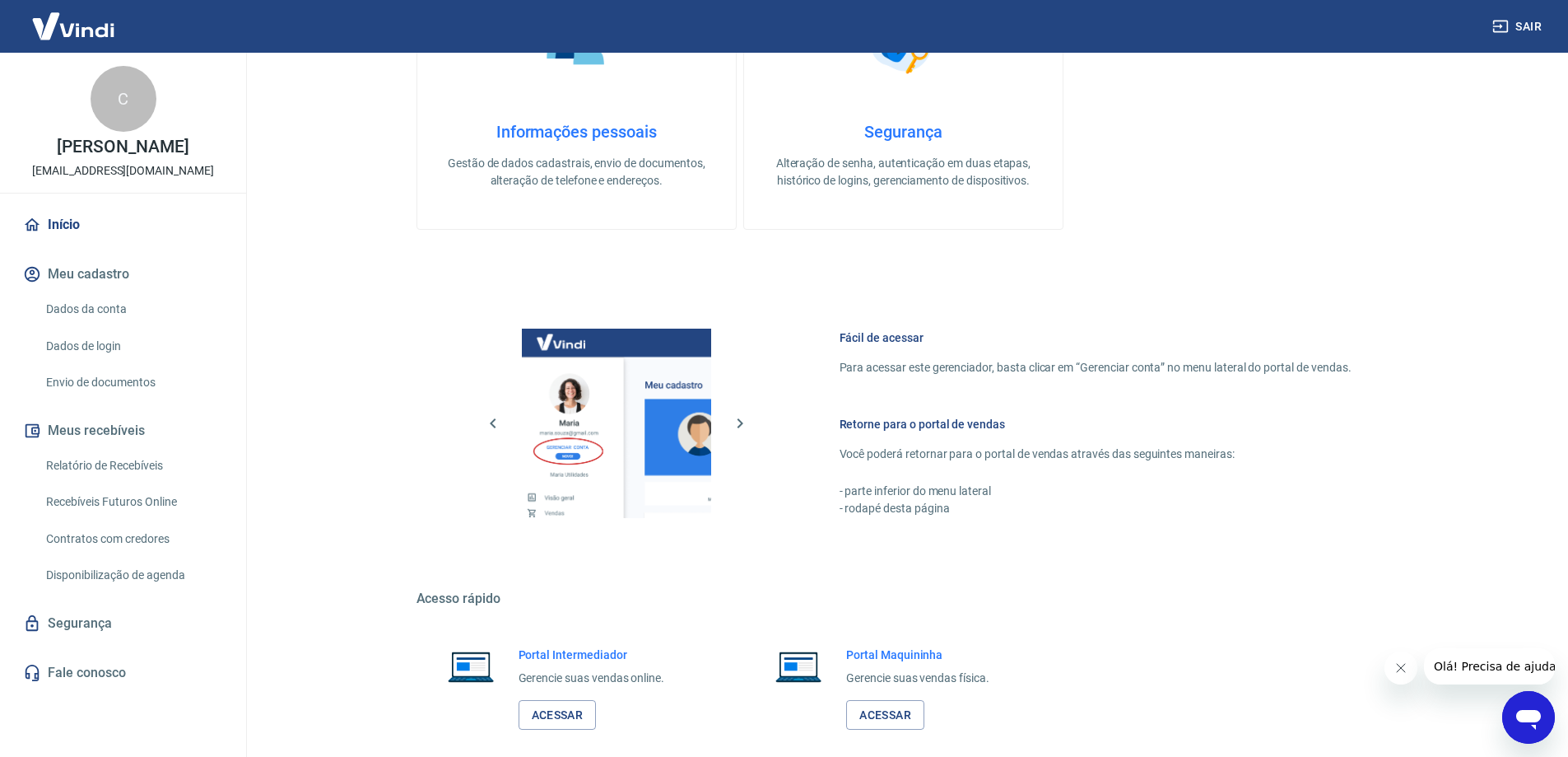
scroll to position [659, 0]
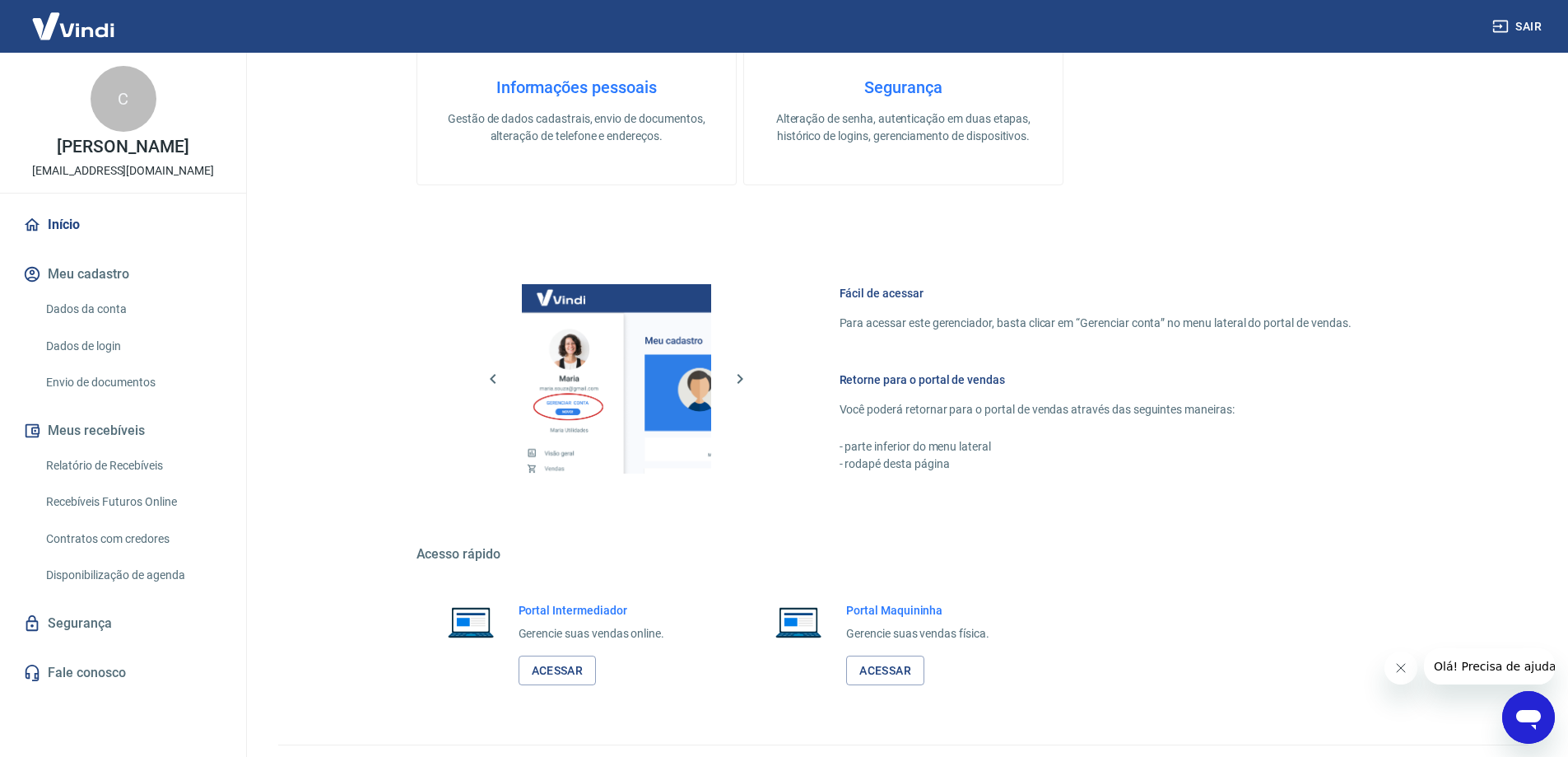
click at [68, 680] on link "Fale conosco" at bounding box center [123, 673] width 206 height 37
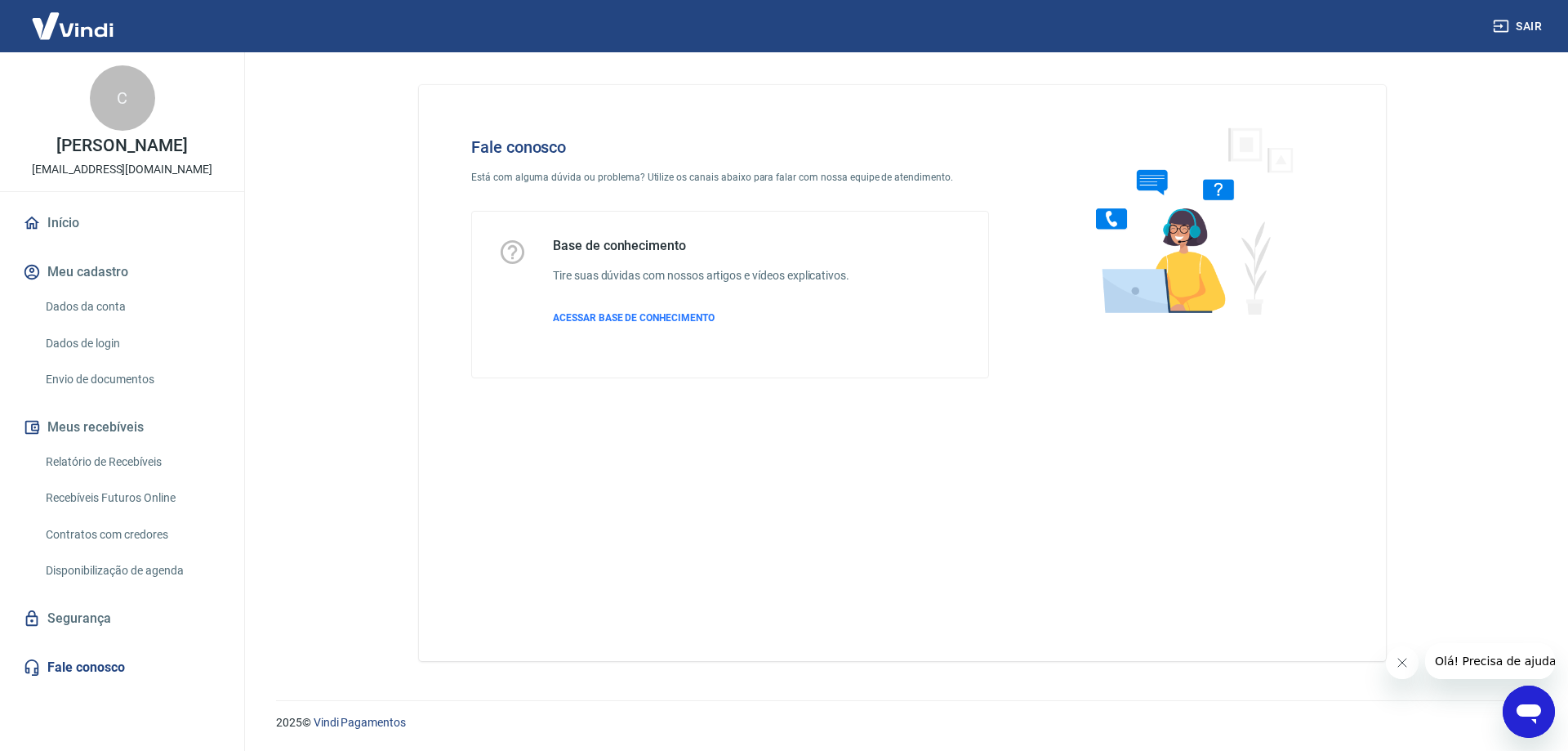
click at [1541, 712] on icon "Abrir janela de mensagens" at bounding box center [1528, 711] width 29 height 29
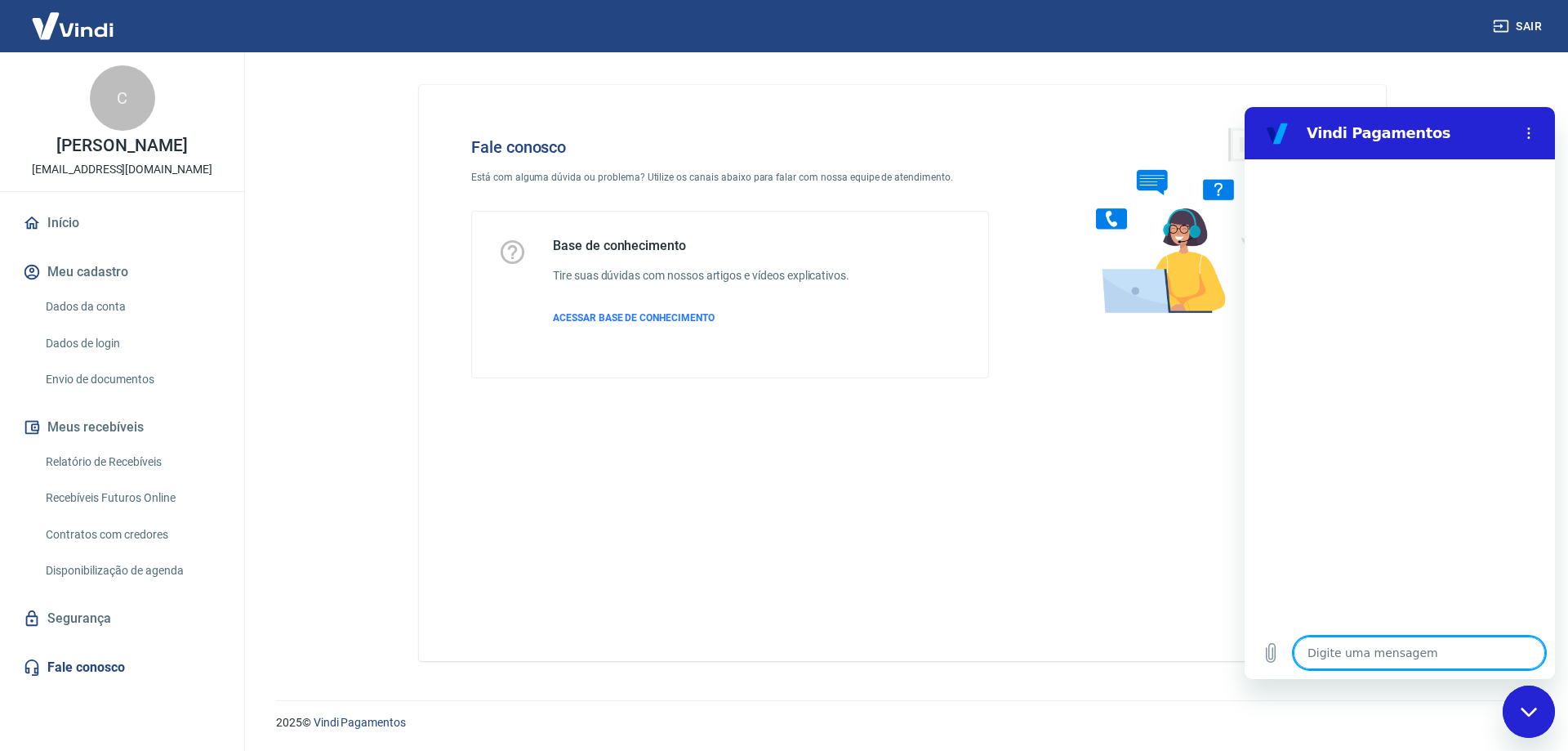
click at [1406, 649] on textarea at bounding box center [1419, 652] width 251 height 33
type textarea "N"
type textarea "x"
type textarea "Nã"
type textarea "x"
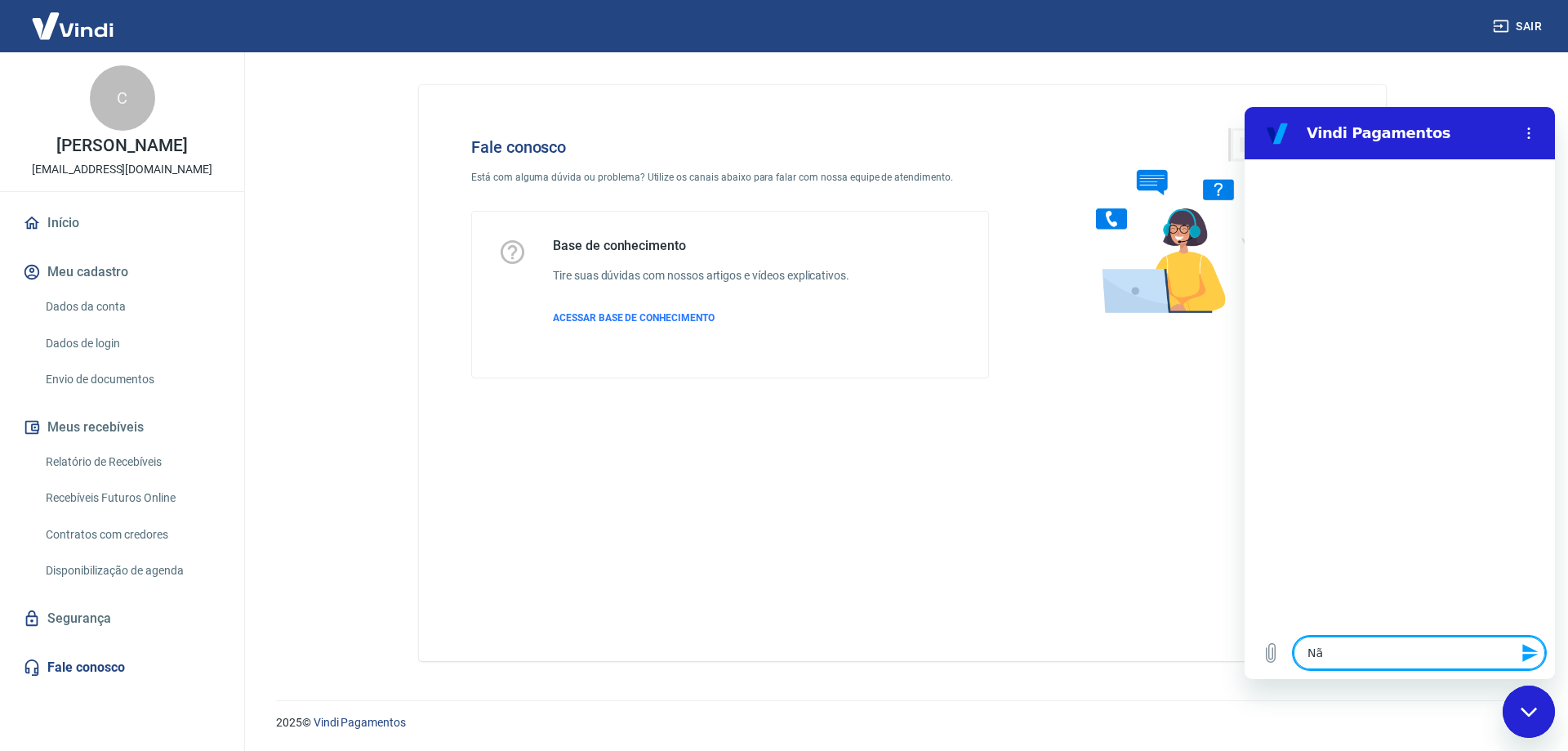
type textarea "Não"
type textarea "x"
type textarea "Não"
type textarea "x"
type textarea "Não s"
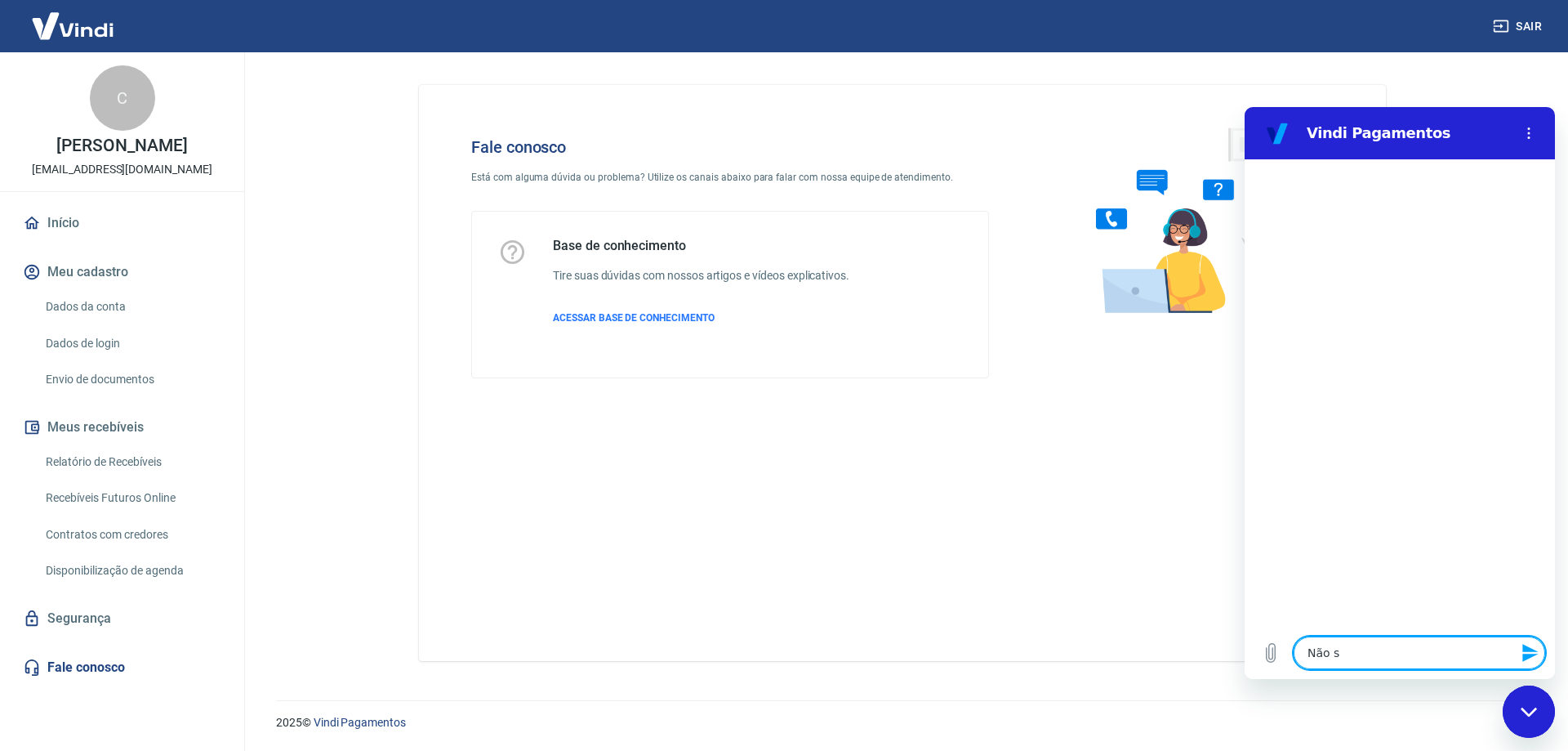
type textarea "x"
type textarea "Não si"
type textarea "x"
type textarea "Não sin"
type textarea "x"
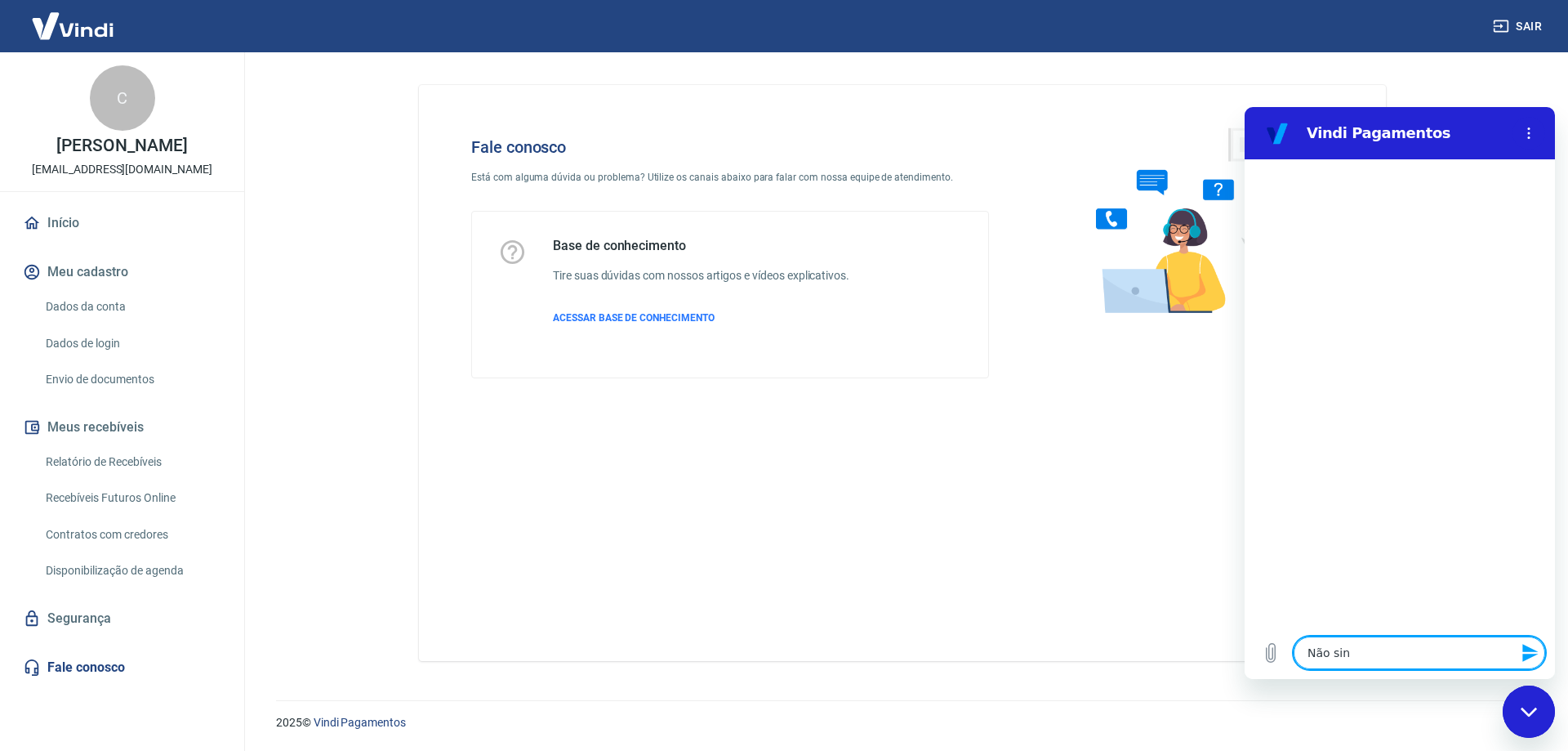
type textarea "Não sinc"
type textarea "x"
type textarea "Não sinco"
type textarea "x"
type textarea "Não sinc"
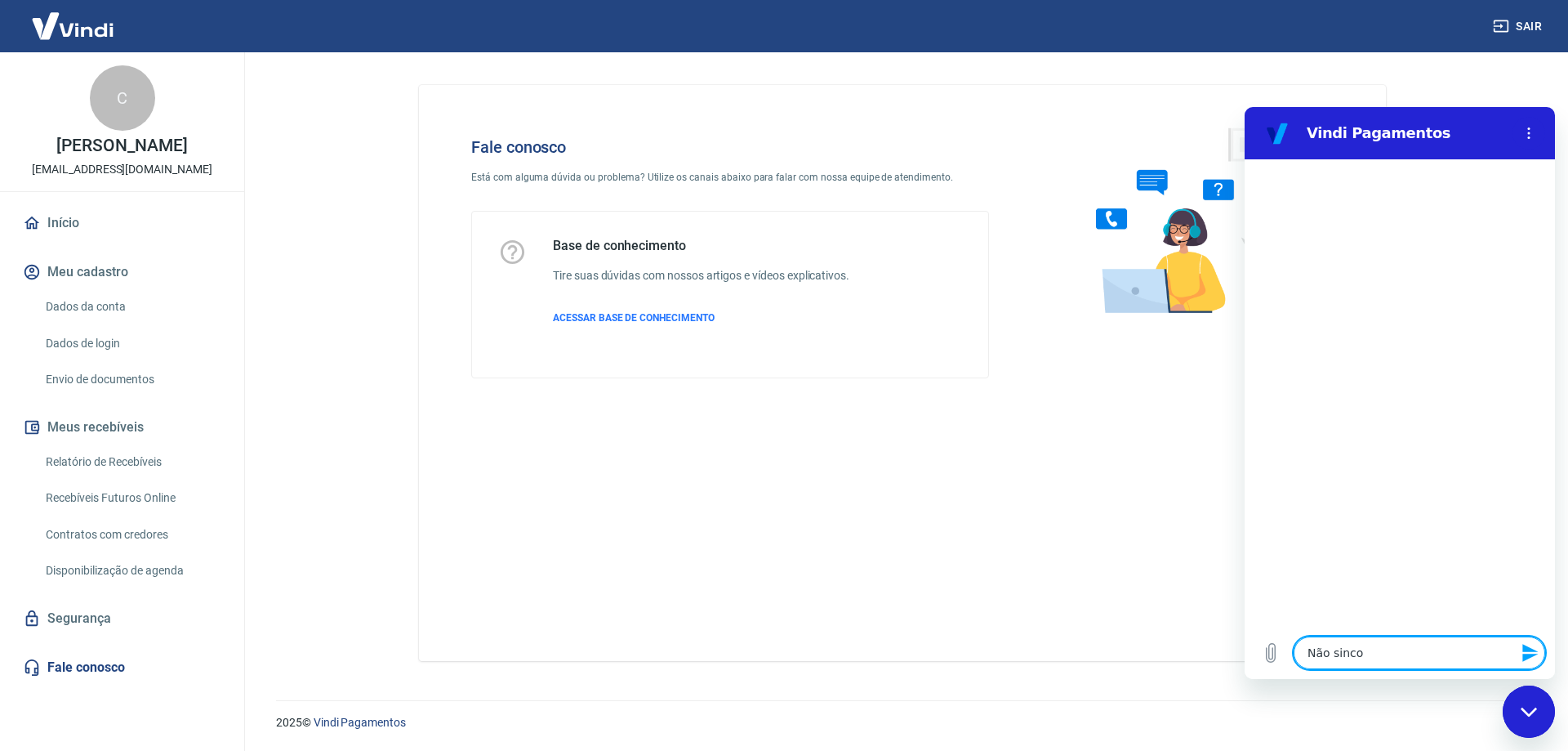
type textarea "x"
type textarea "Não sincr"
type textarea "x"
type textarea "Não sincro"
type textarea "x"
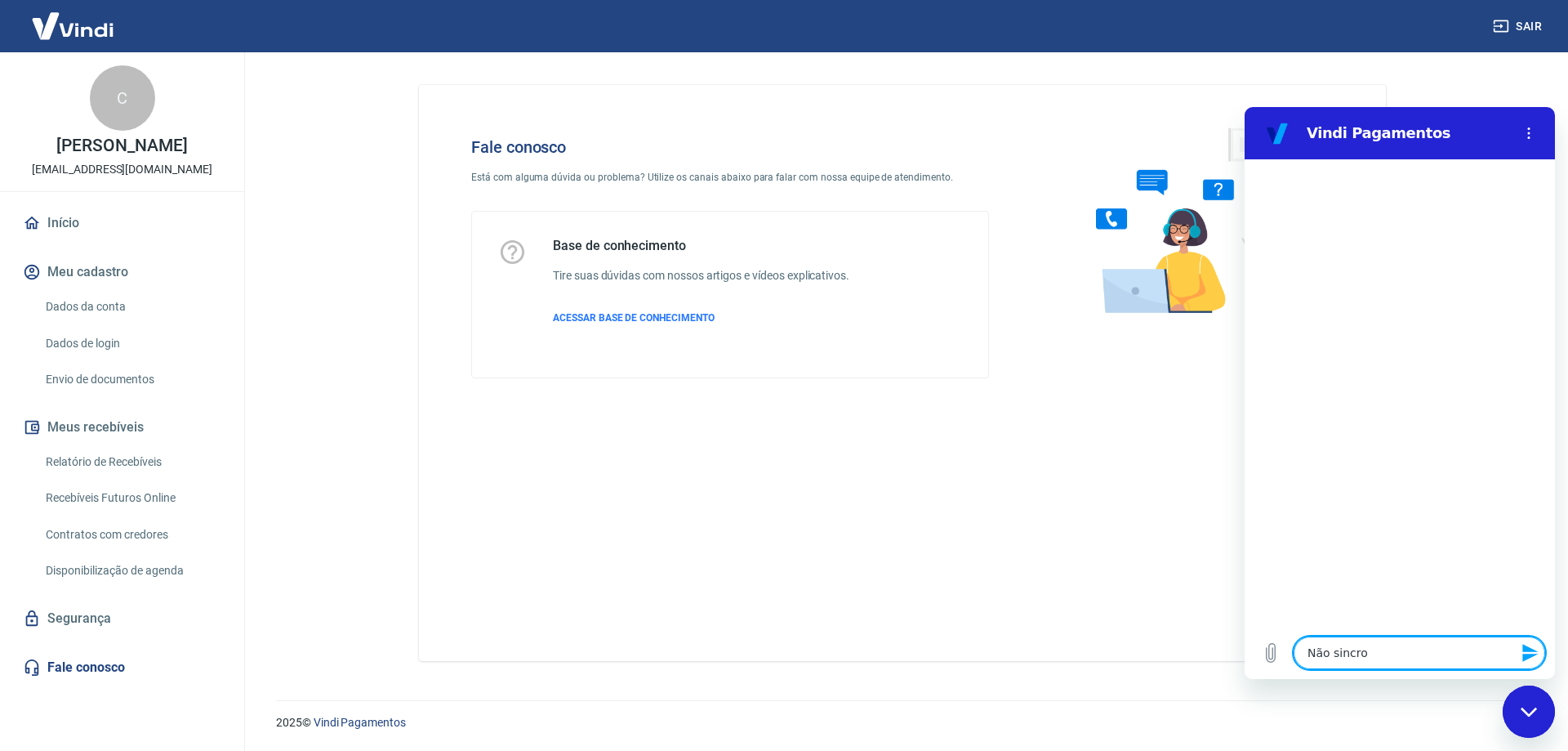
type textarea "Não sincron"
type textarea "x"
type textarea "Não sincroni"
type textarea "x"
type textarea "Não sincroniz"
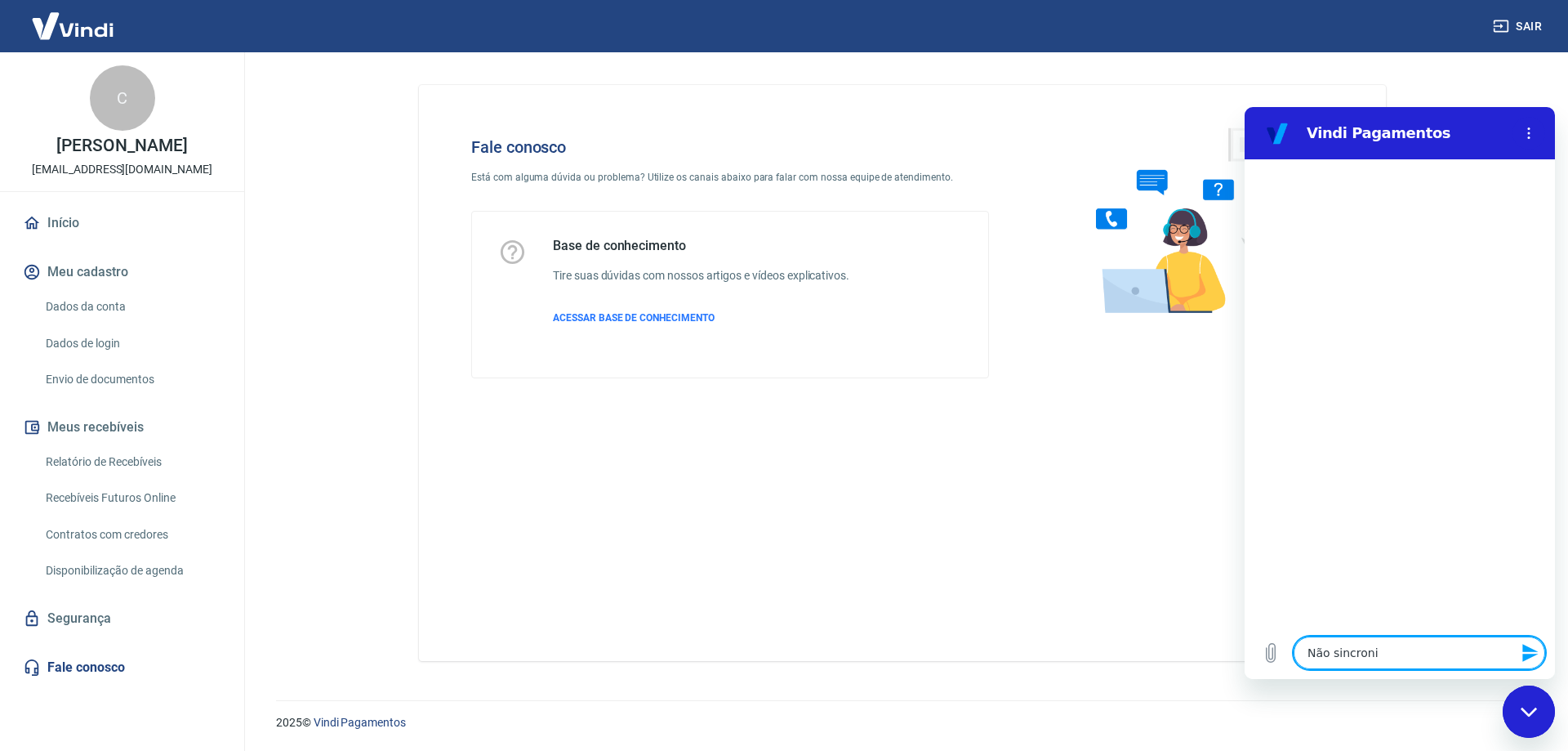
type textarea "x"
type textarea "Não sincroniza"
type textarea "x"
type textarea "Não sincroniza"
type textarea "x"
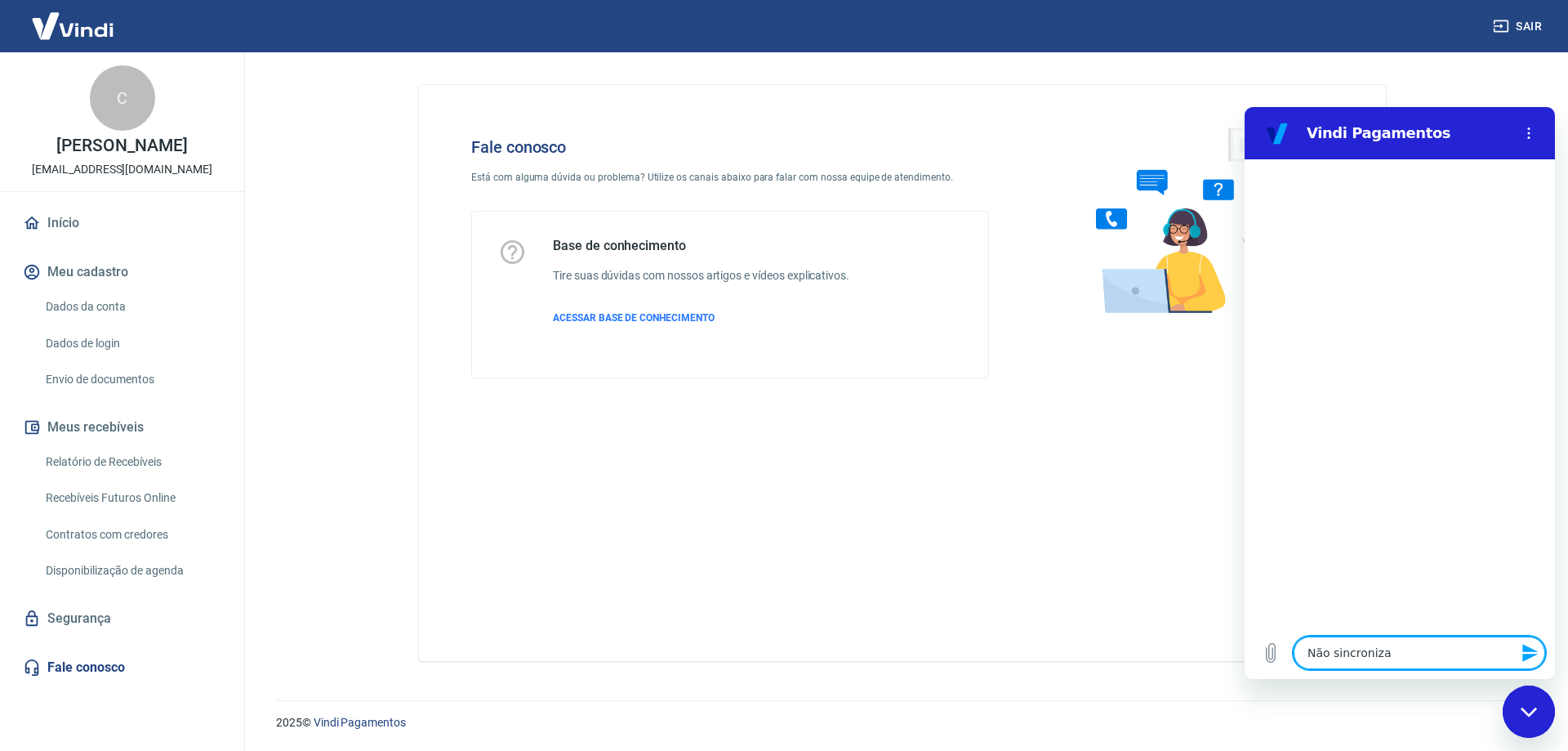
type textarea "Não sincroniza c"
type textarea "x"
type textarea "Não sincroniza co"
type textarea "x"
type textarea "Não sincroniza com"
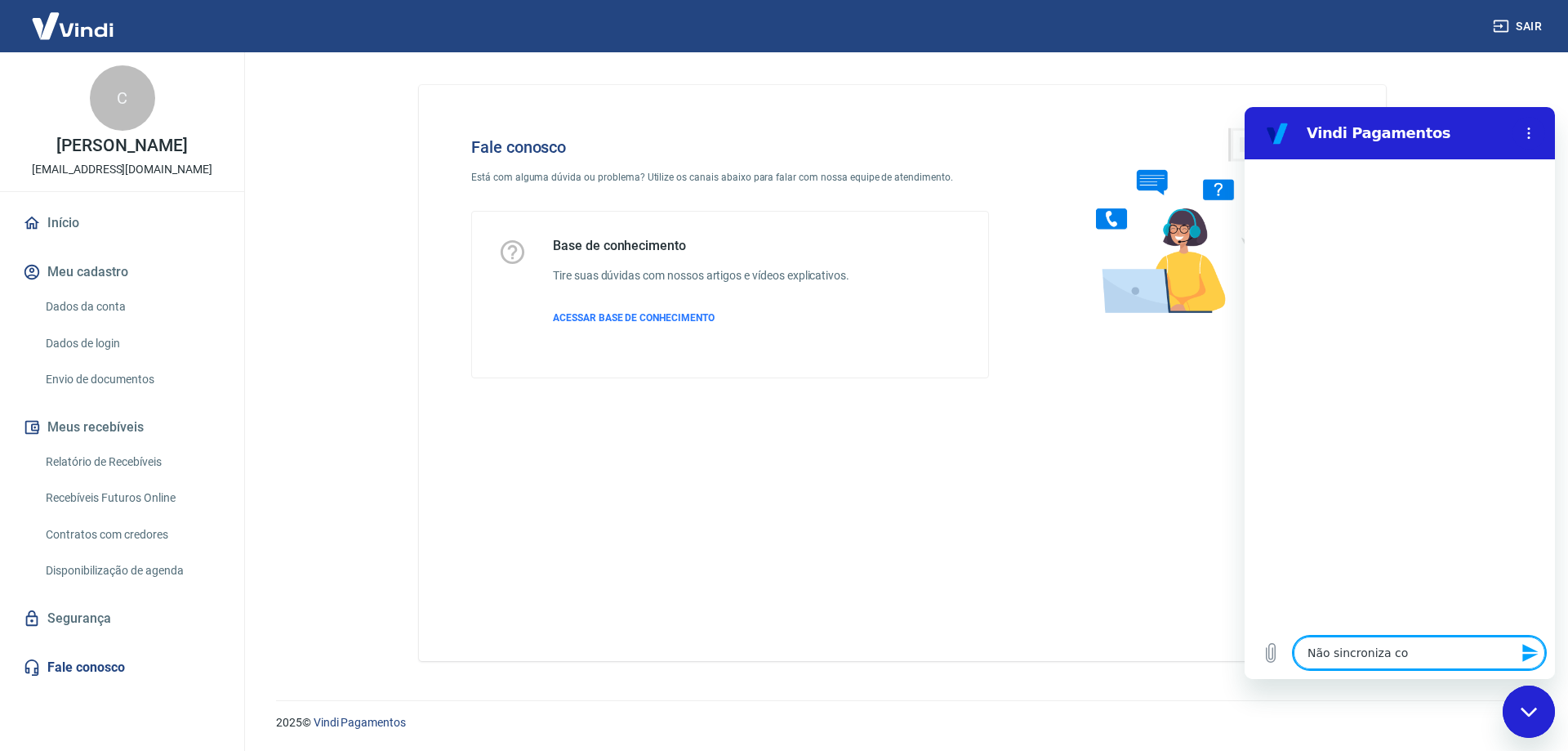
type textarea "x"
type textarea "Não sincroniza com"
type textarea "x"
type textarea "Não sincroniza com a"
type textarea "x"
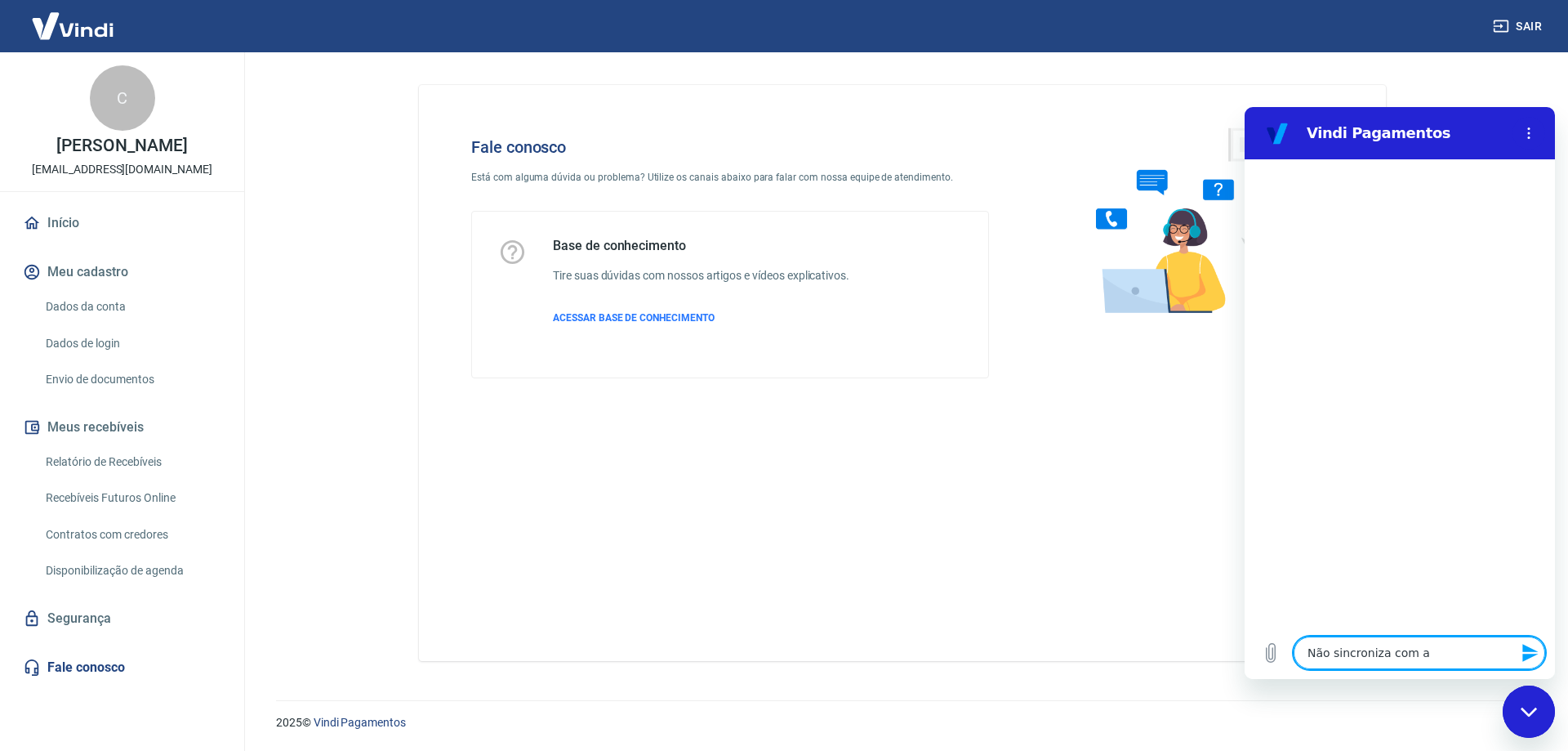
type textarea "Não sincroniza com a"
type textarea "x"
type textarea "Não sincroniza com a m"
type textarea "x"
type textarea "Não sincroniza com a mi"
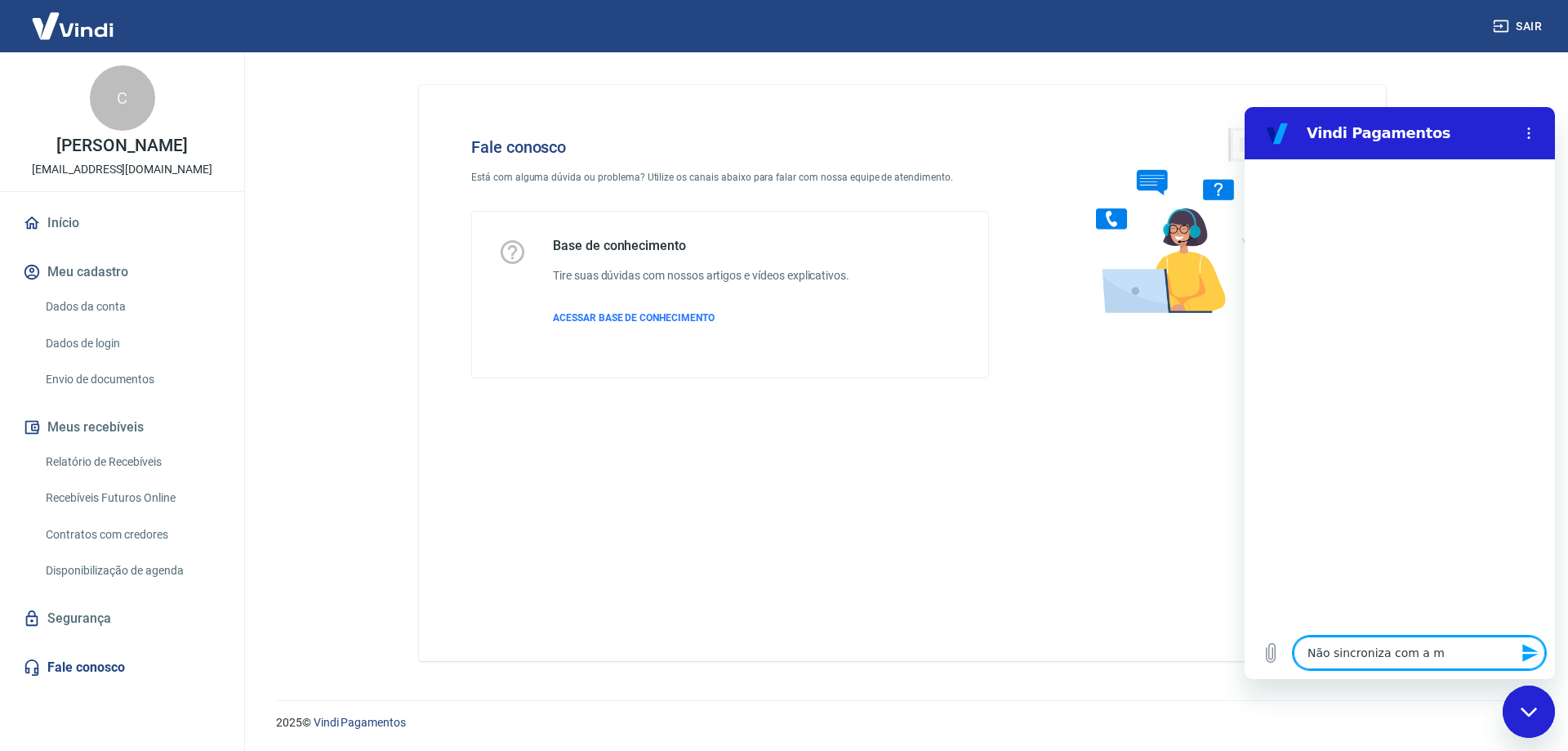
type textarea "x"
type textarea "Não sincroniza com a min"
type textarea "x"
type textarea "Não sincroniza com a minh"
type textarea "x"
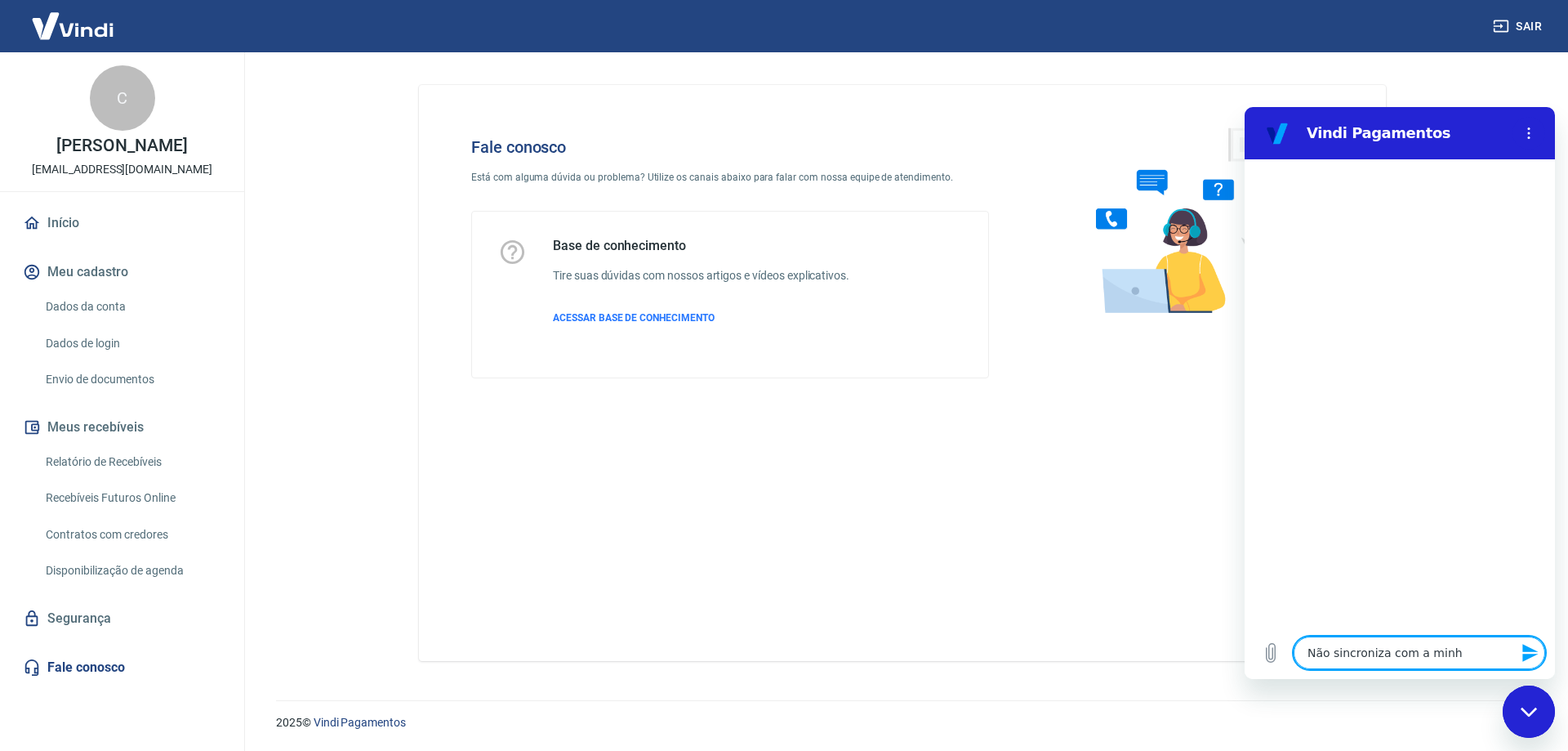
type textarea "Não sincroniza com a minha"
type textarea "x"
type textarea "Não sincroniza com a minha"
type textarea "x"
type textarea "Não sincroniza com a minha c"
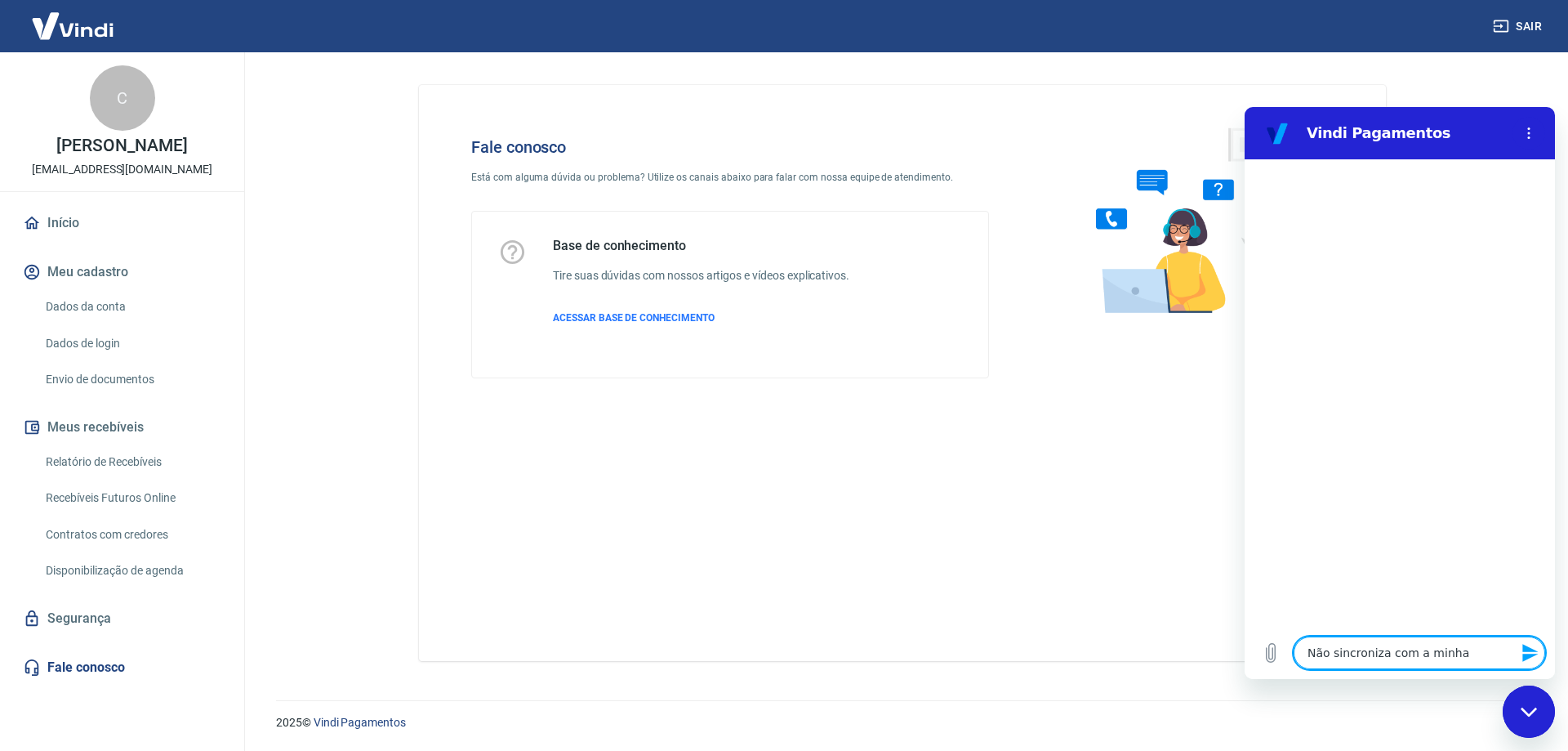
type textarea "x"
type textarea "Não sincroniza com a minha co"
type textarea "x"
type textarea "Não sincroniza com a minha con"
type textarea "x"
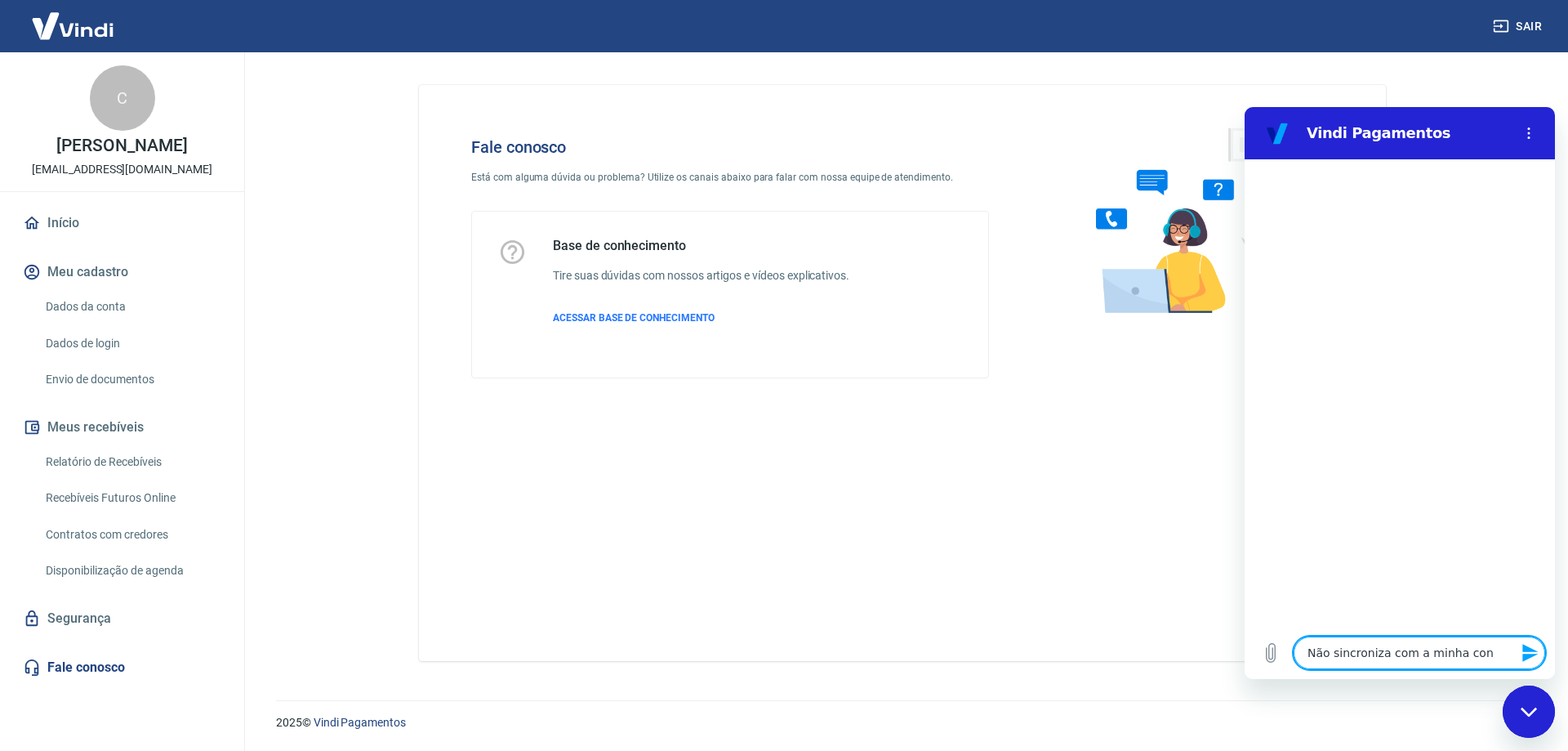
type textarea "Não sincroniza com a minha cona"
type textarea "x"
type textarea "Não sincroniza com a minha con"
type textarea "x"
type textarea "Não sincroniza com a minha cont"
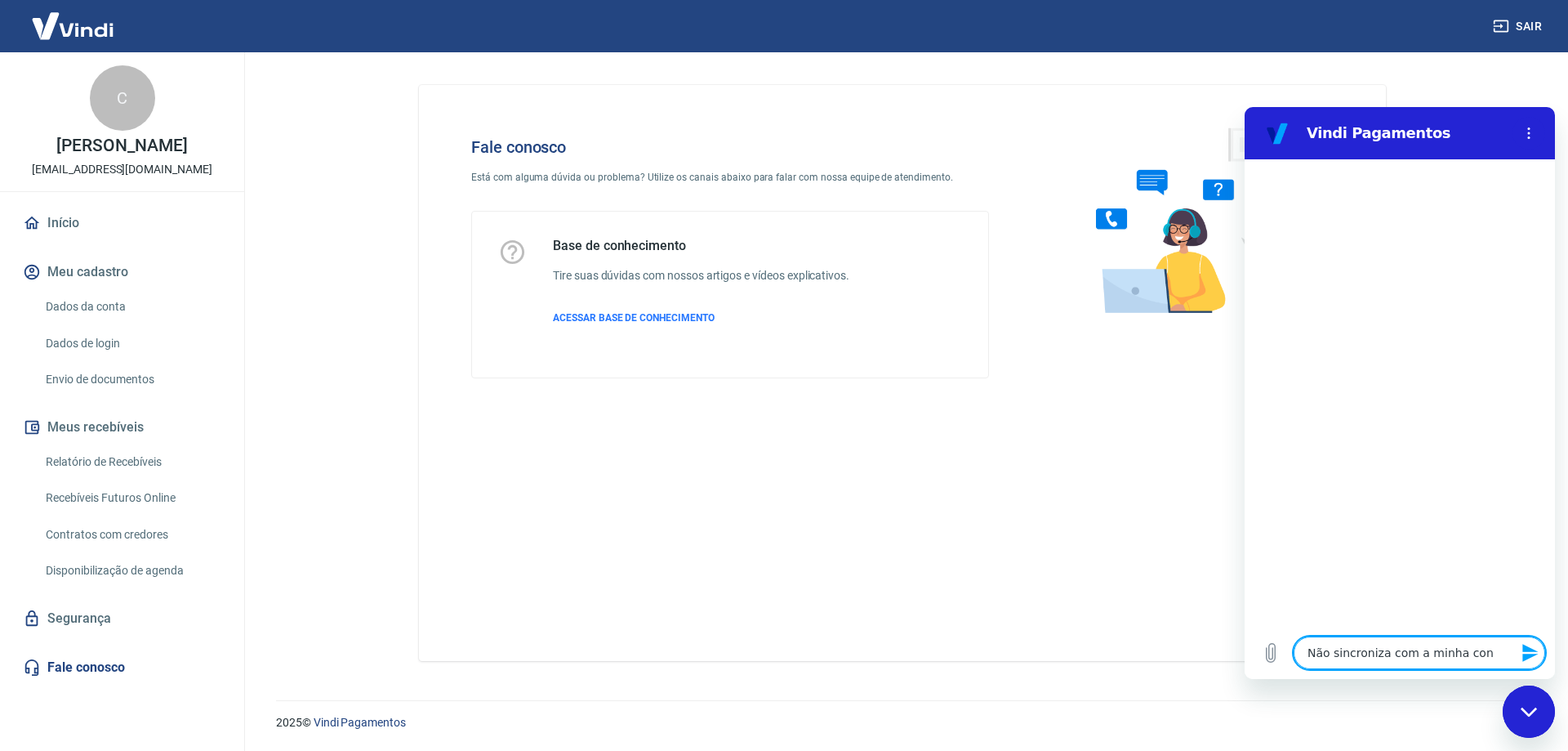
type textarea "x"
type textarea "Não sincroniza com a minha conta"
type textarea "x"
type textarea "Não sincroniza com a minha conta"
type textarea "x"
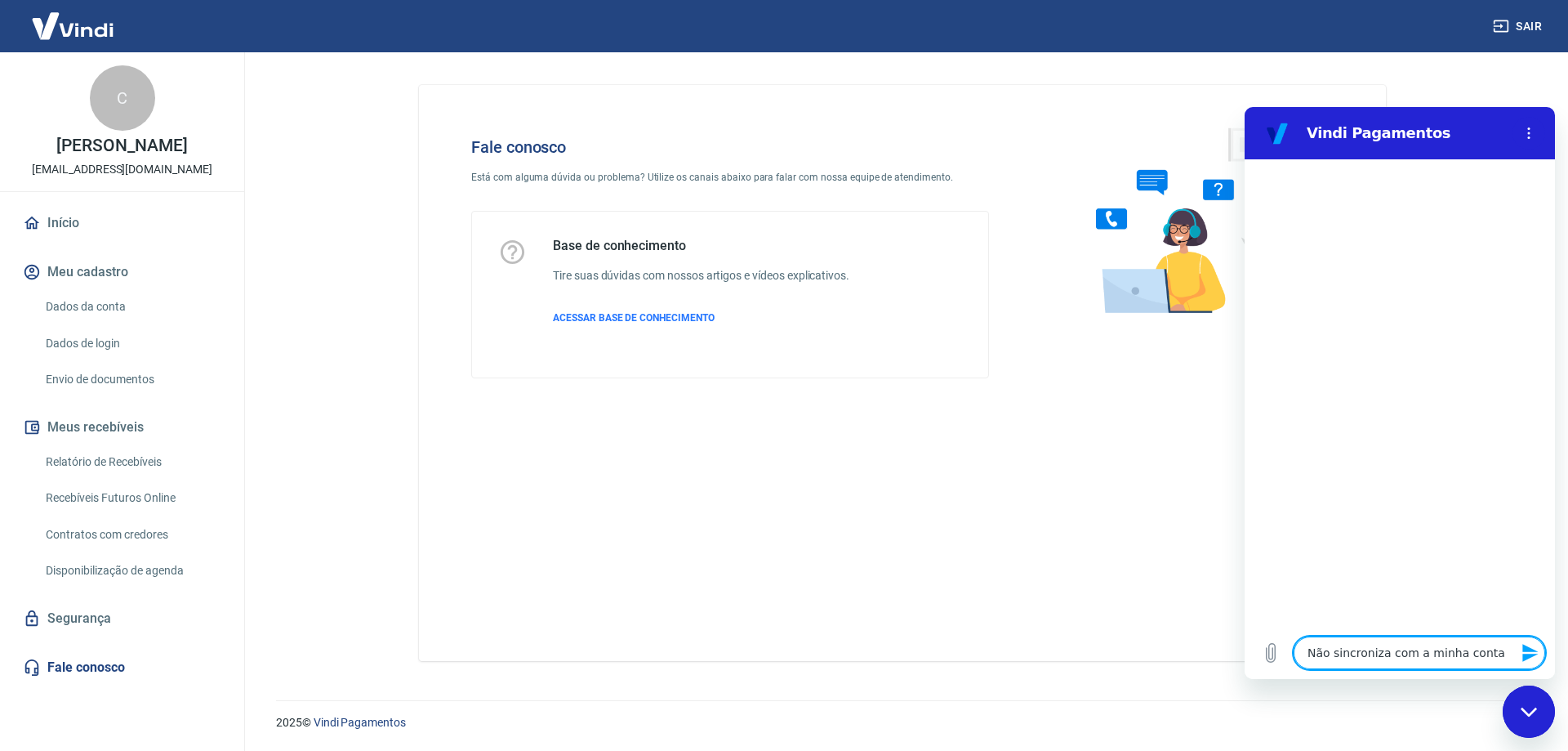
type textarea "Não sincroniza com a minha conta n"
type textarea "x"
type textarea "Não sincroniza com a minha conta na"
type textarea "x"
type textarea "Não sincroniza com a minha conta na"
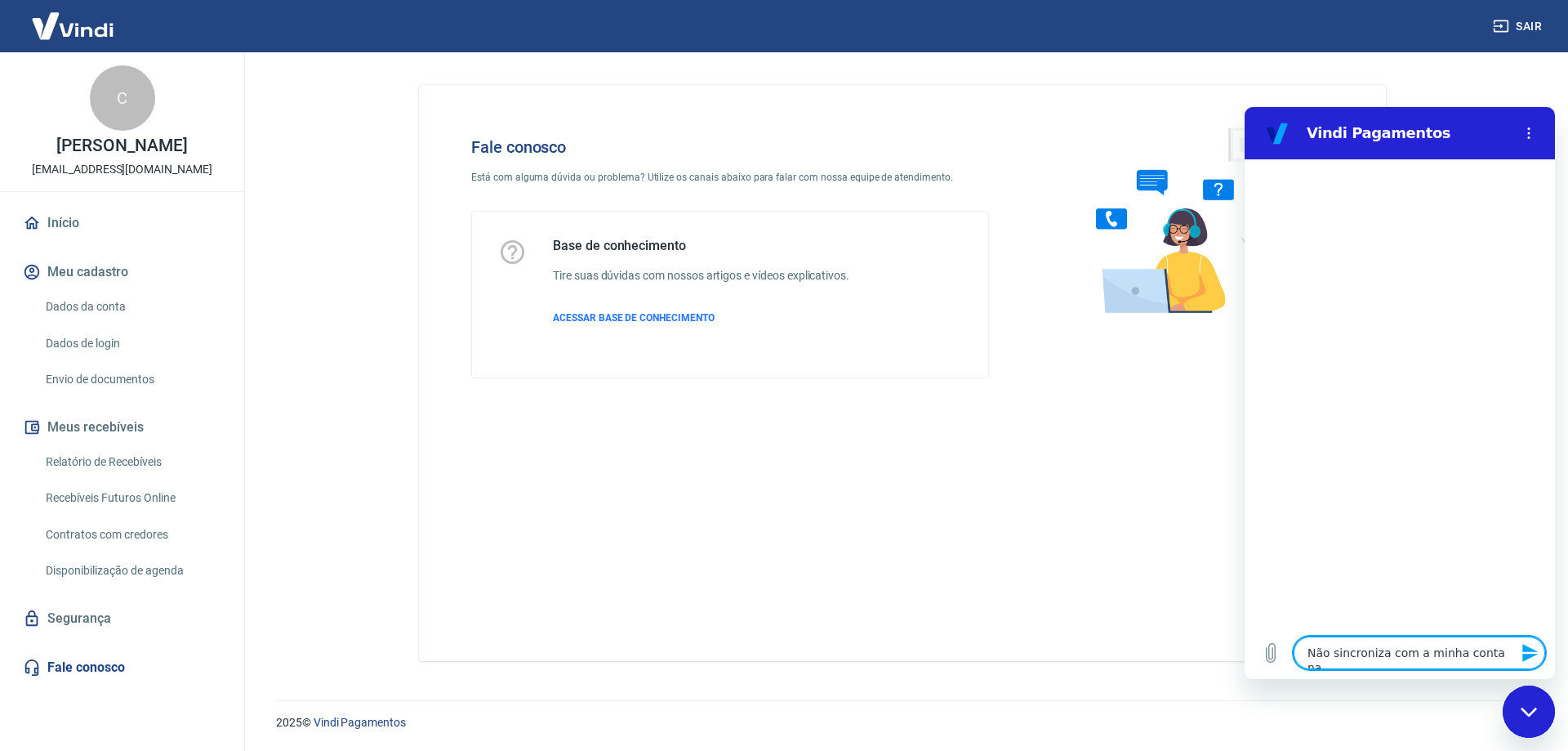
type textarea "x"
type textarea "Não sincroniza com a minha conta na t"
type textarea "x"
type textarea "Não sincroniza com a minha conta na tr"
type textarea "x"
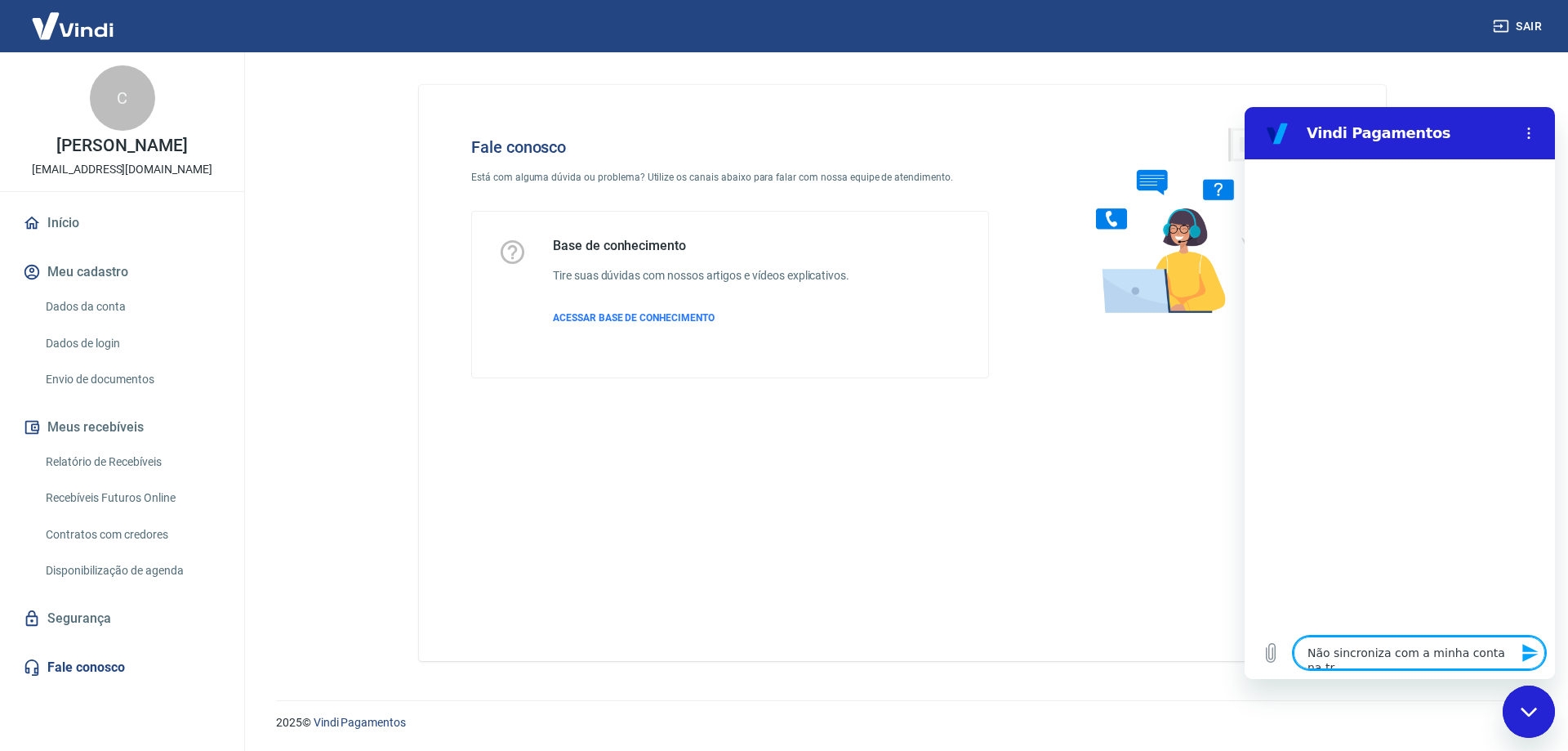
type textarea "Não sincroniza com a minha conta na tra"
type textarea "x"
type textarea "Não sincroniza com a minha conta na tray"
type textarea "x"
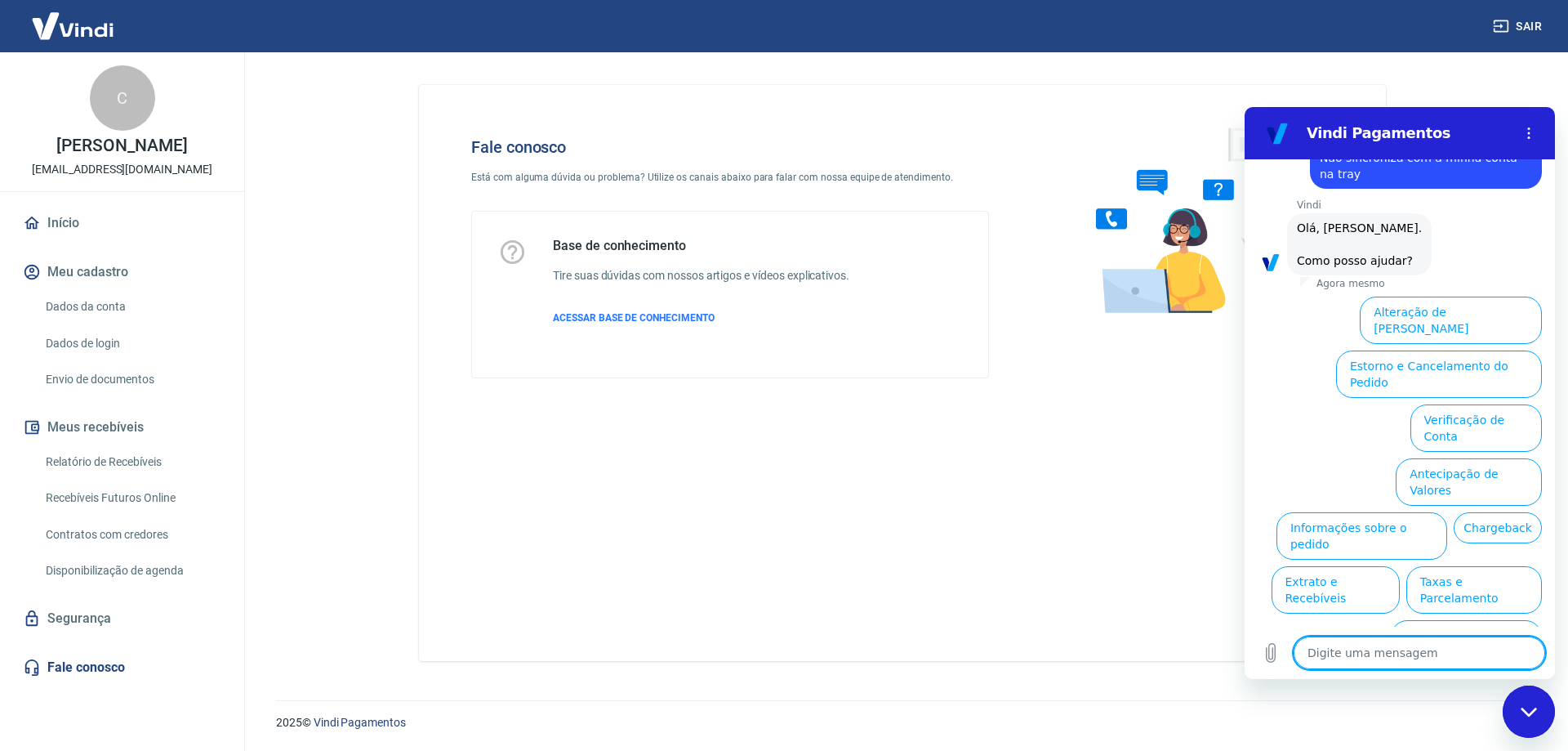
scroll to position [54, 0]
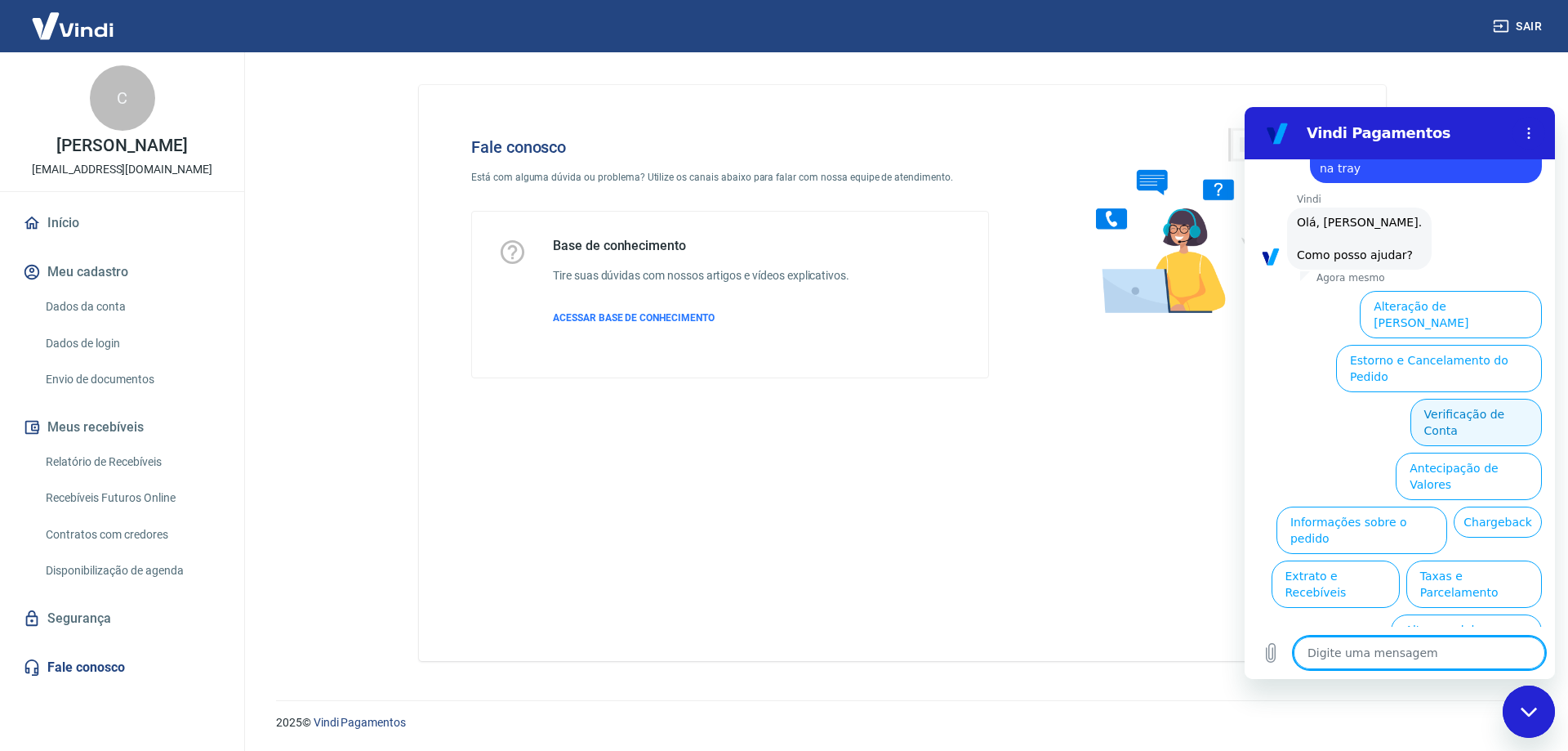
click at [1502, 398] on button "Verificação de Conta" at bounding box center [1476, 422] width 131 height 48
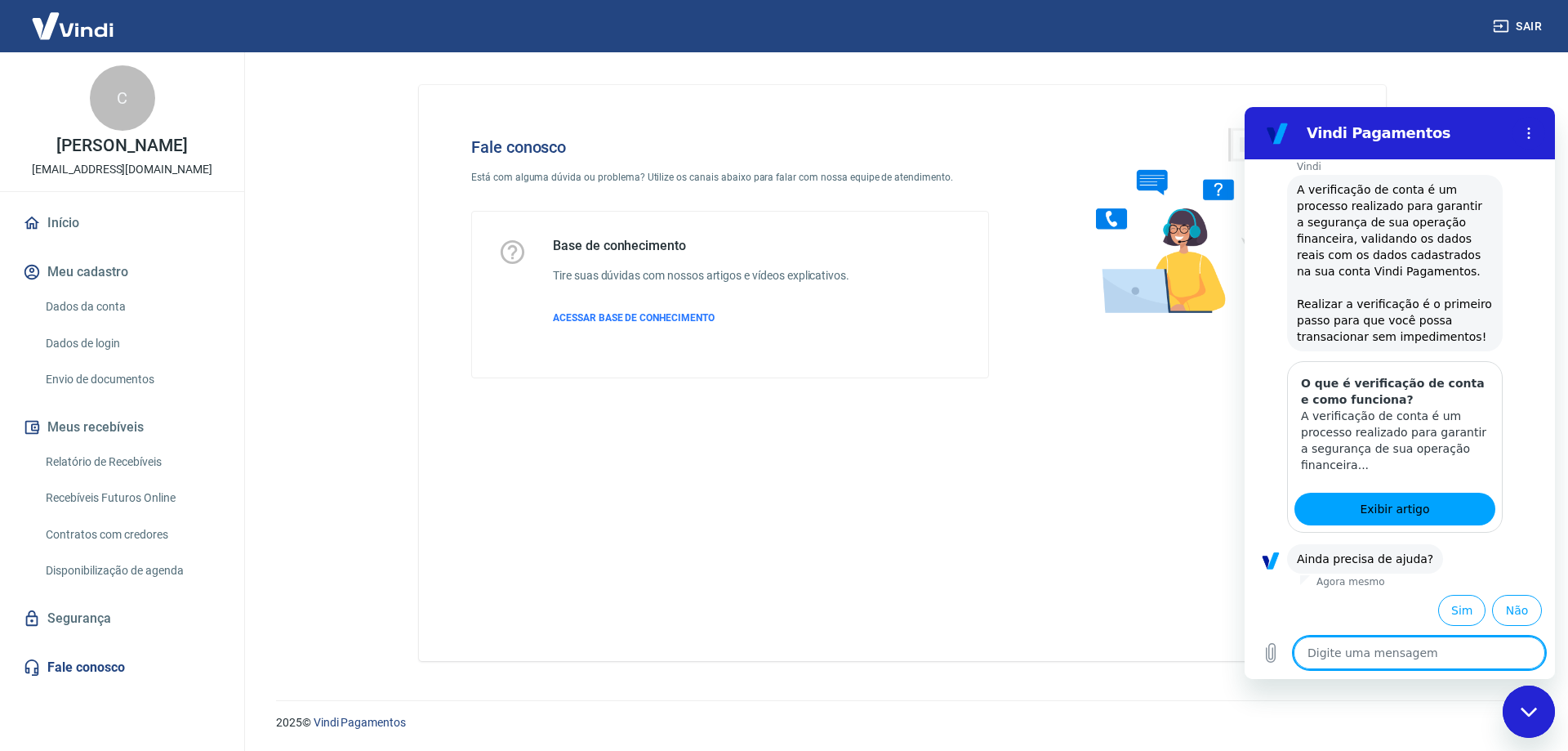
scroll to position [216, 0]
click at [1511, 608] on button "Não" at bounding box center [1517, 607] width 50 height 31
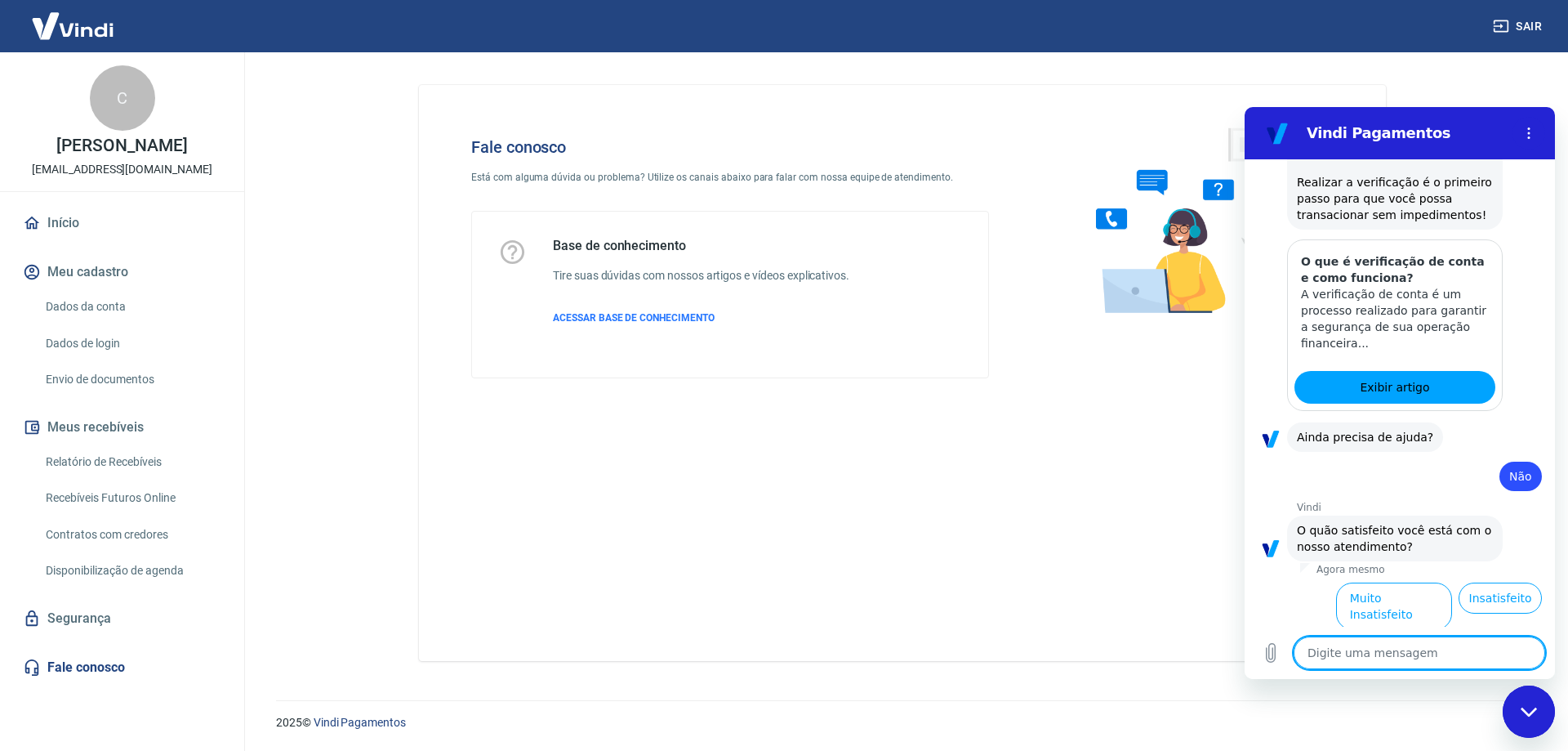
scroll to position [364, 0]
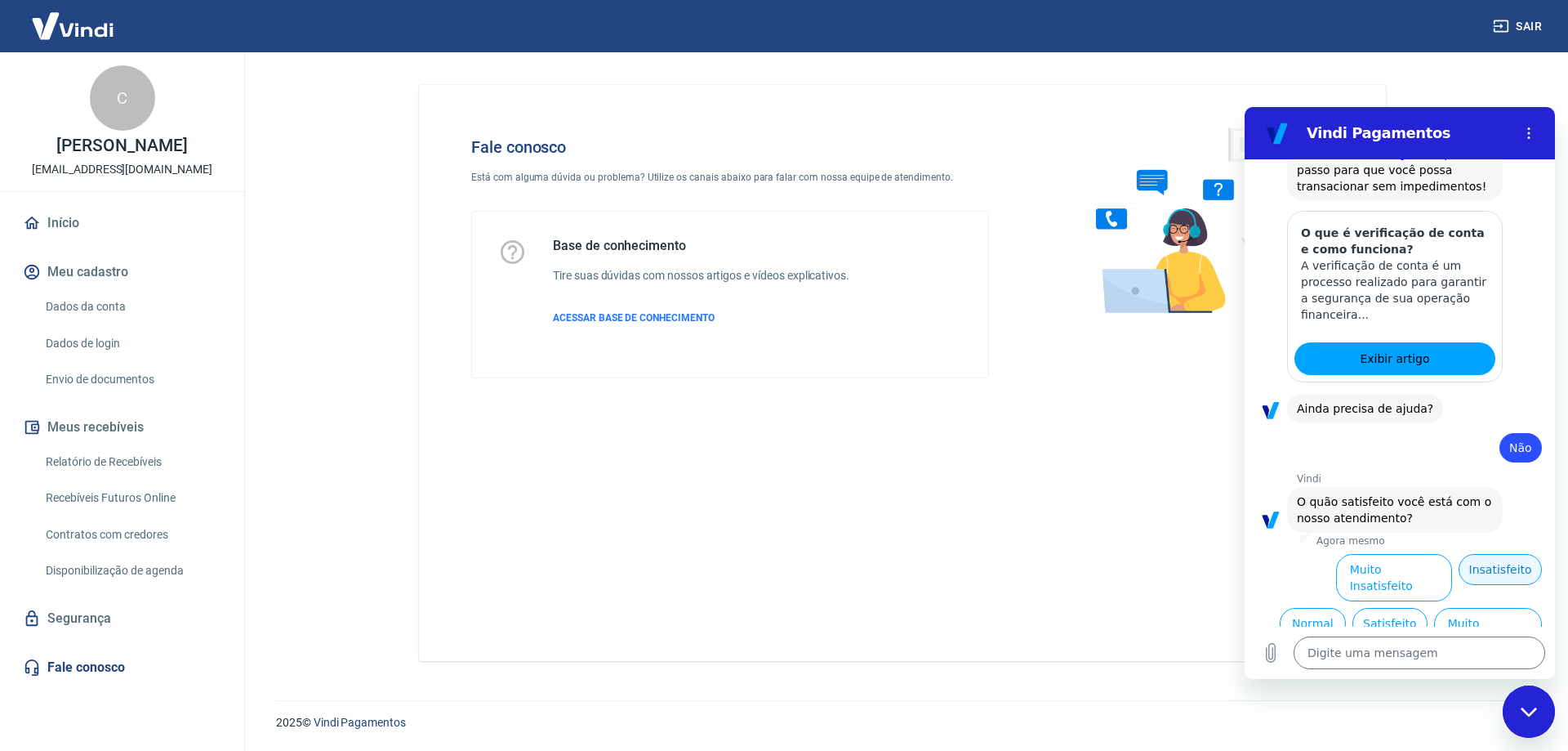
click at [1474, 565] on button "Insatisfeito" at bounding box center [1500, 570] width 83 height 31
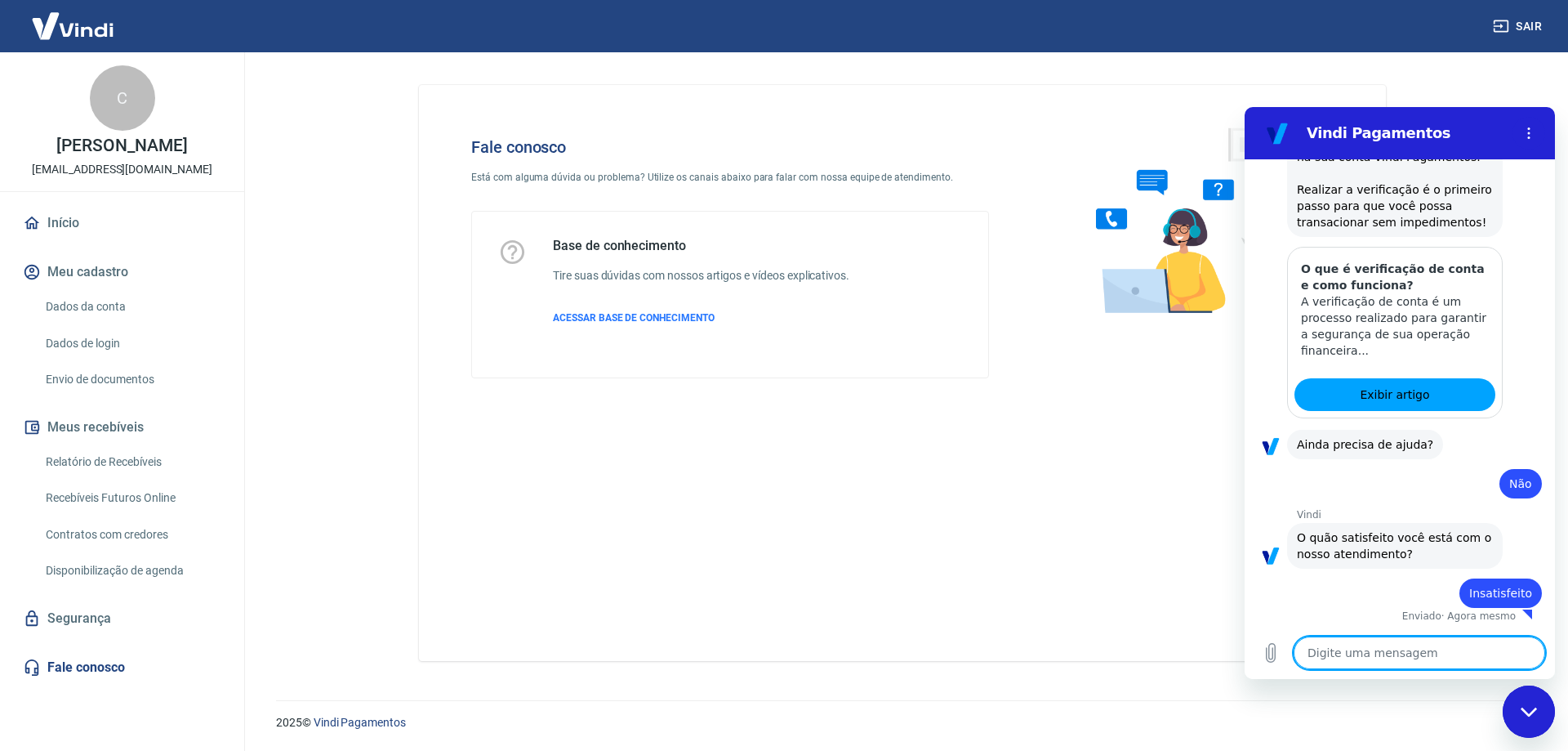
type textarea "x"
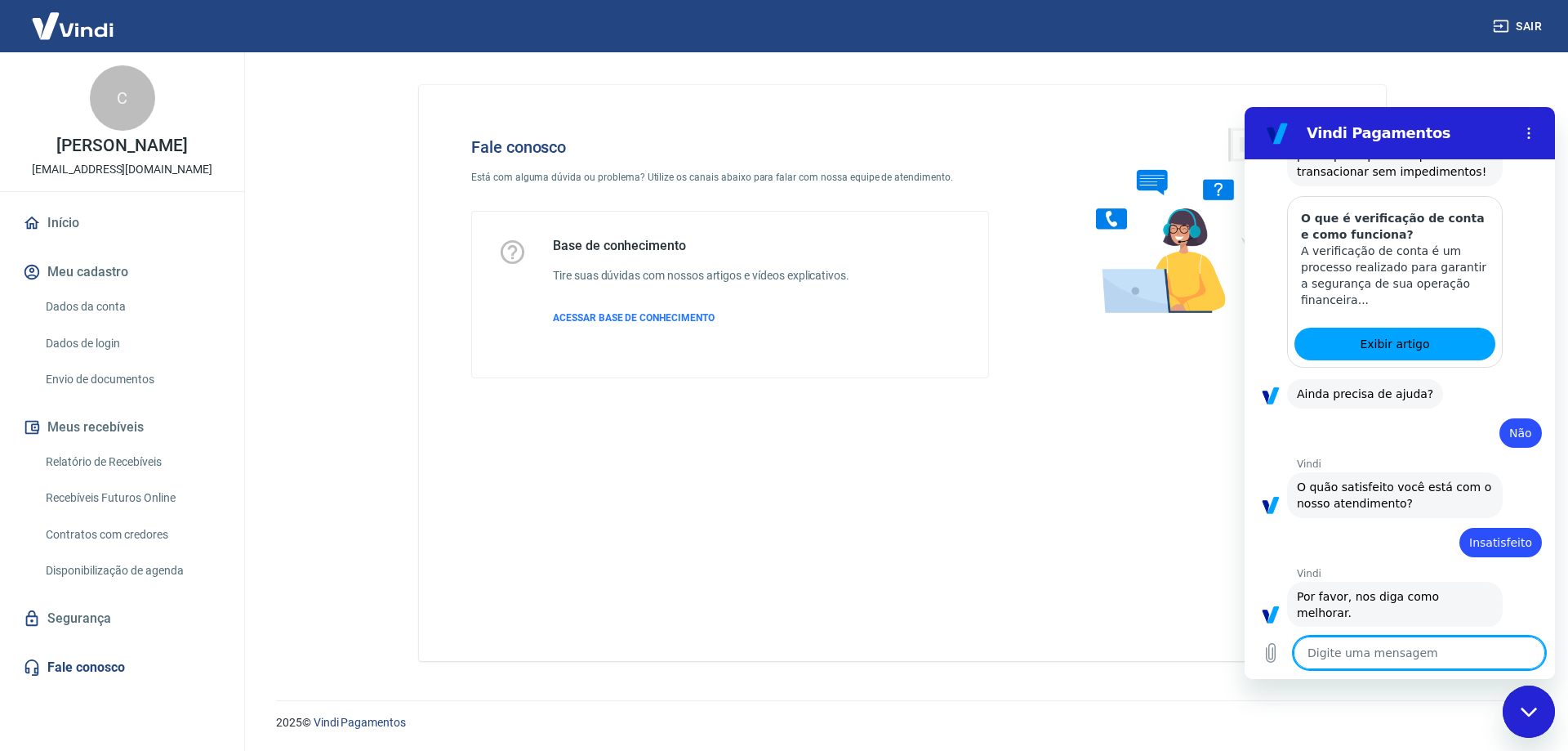
scroll to position [381, 0]
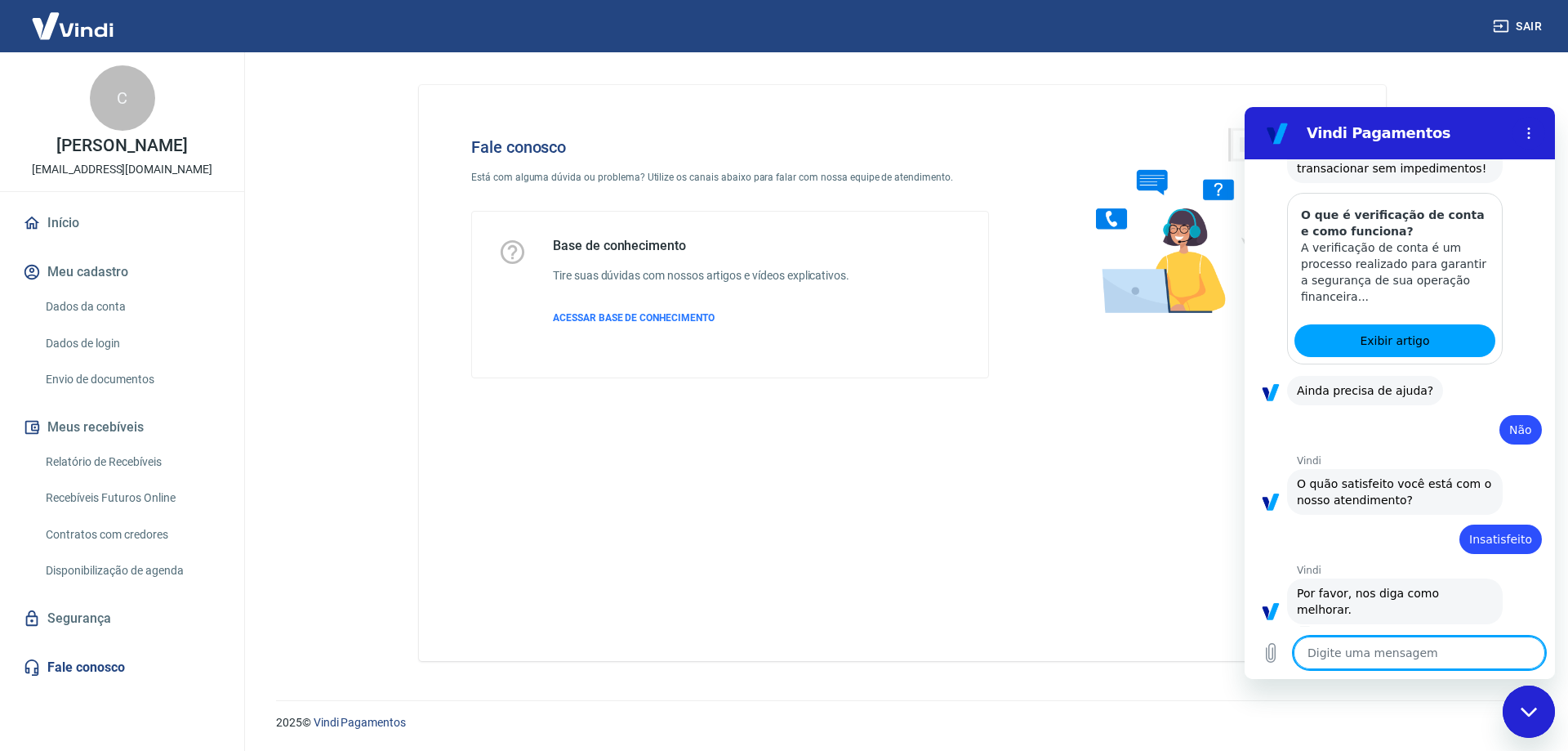
click at [1457, 655] on textarea at bounding box center [1419, 652] width 251 height 33
type textarea "t"
type textarea "x"
type textarea "tr"
type textarea "x"
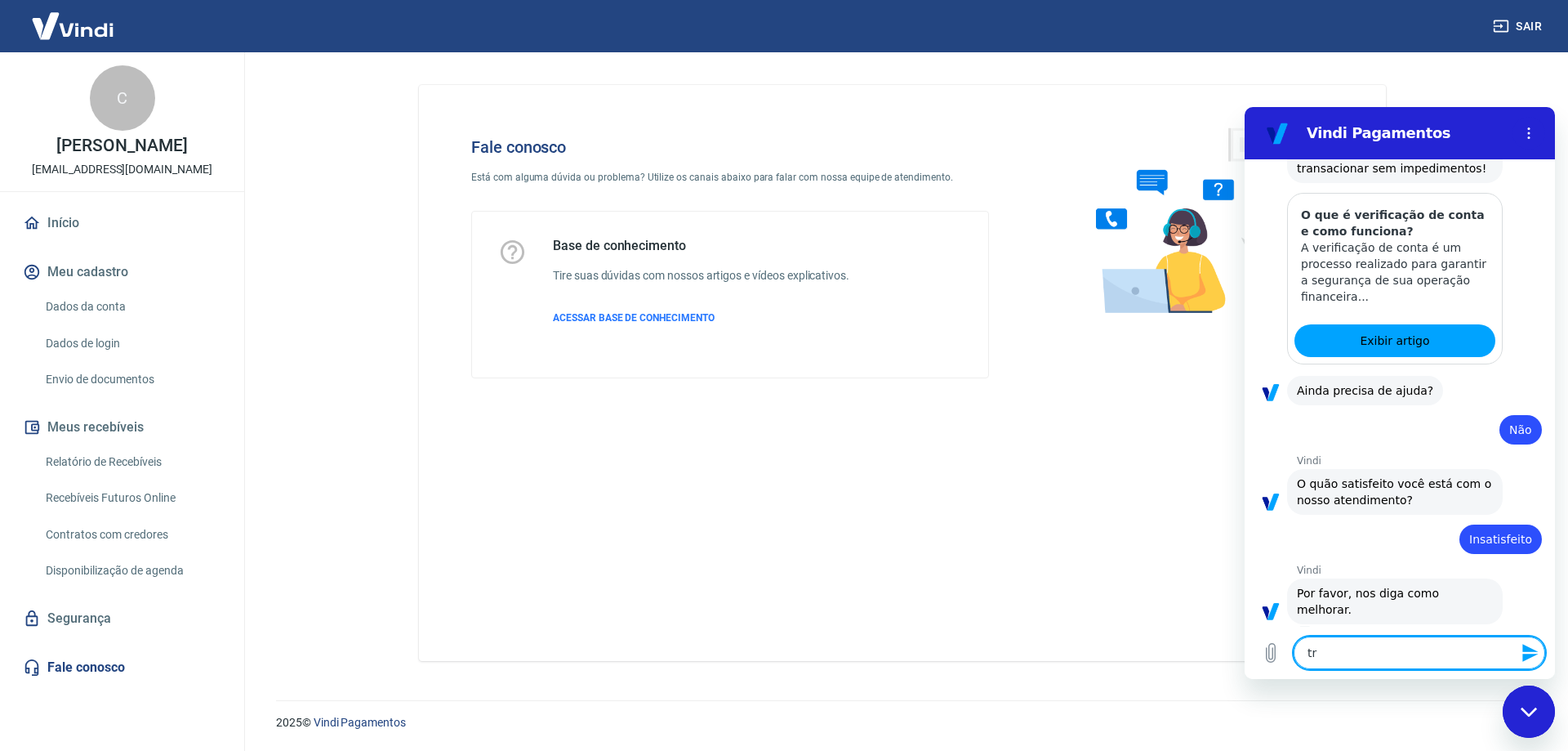
type textarea "tra"
type textarea "x"
type textarea "tray"
type textarea "x"
type textarea "traya"
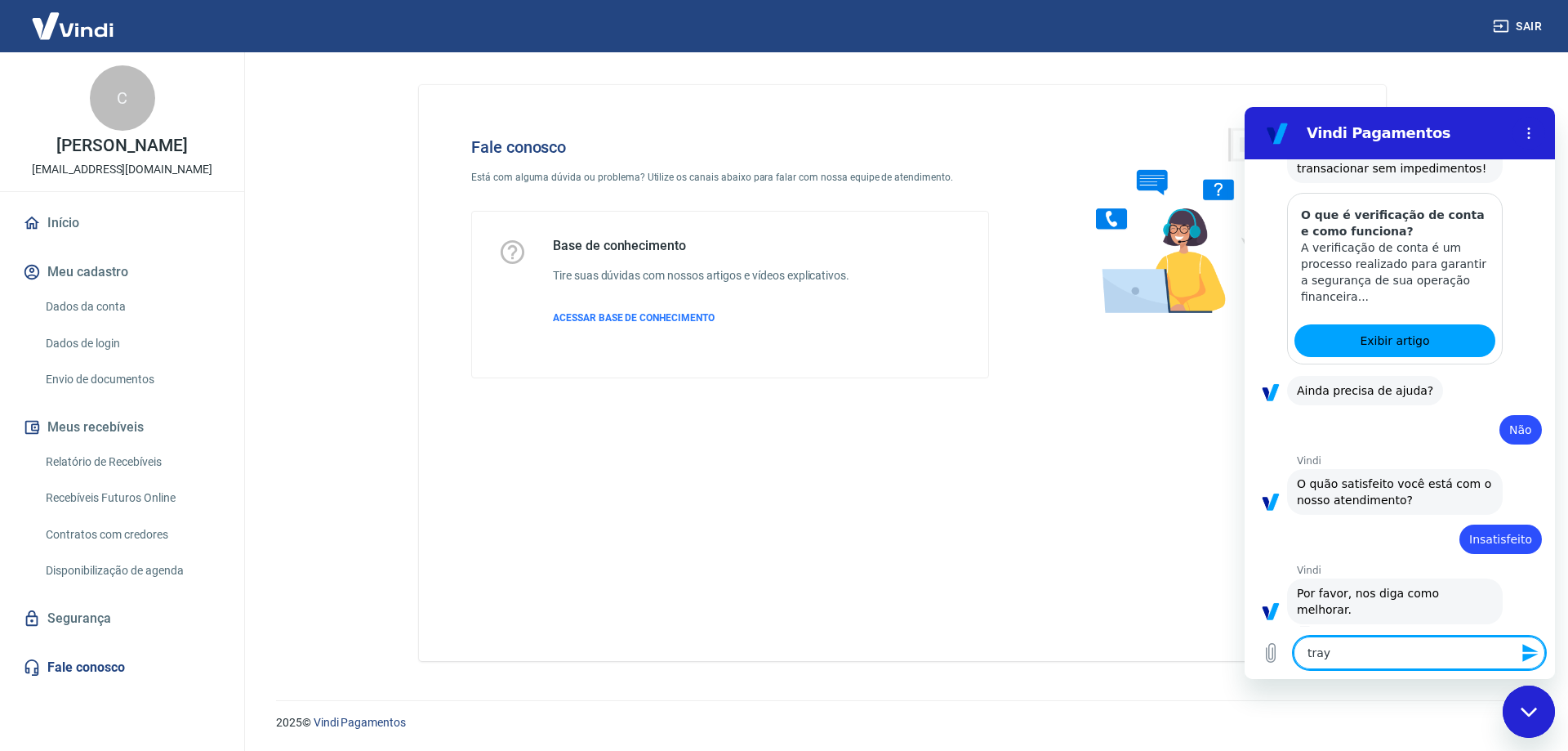
type textarea "x"
type textarea "tray"
type textarea "x"
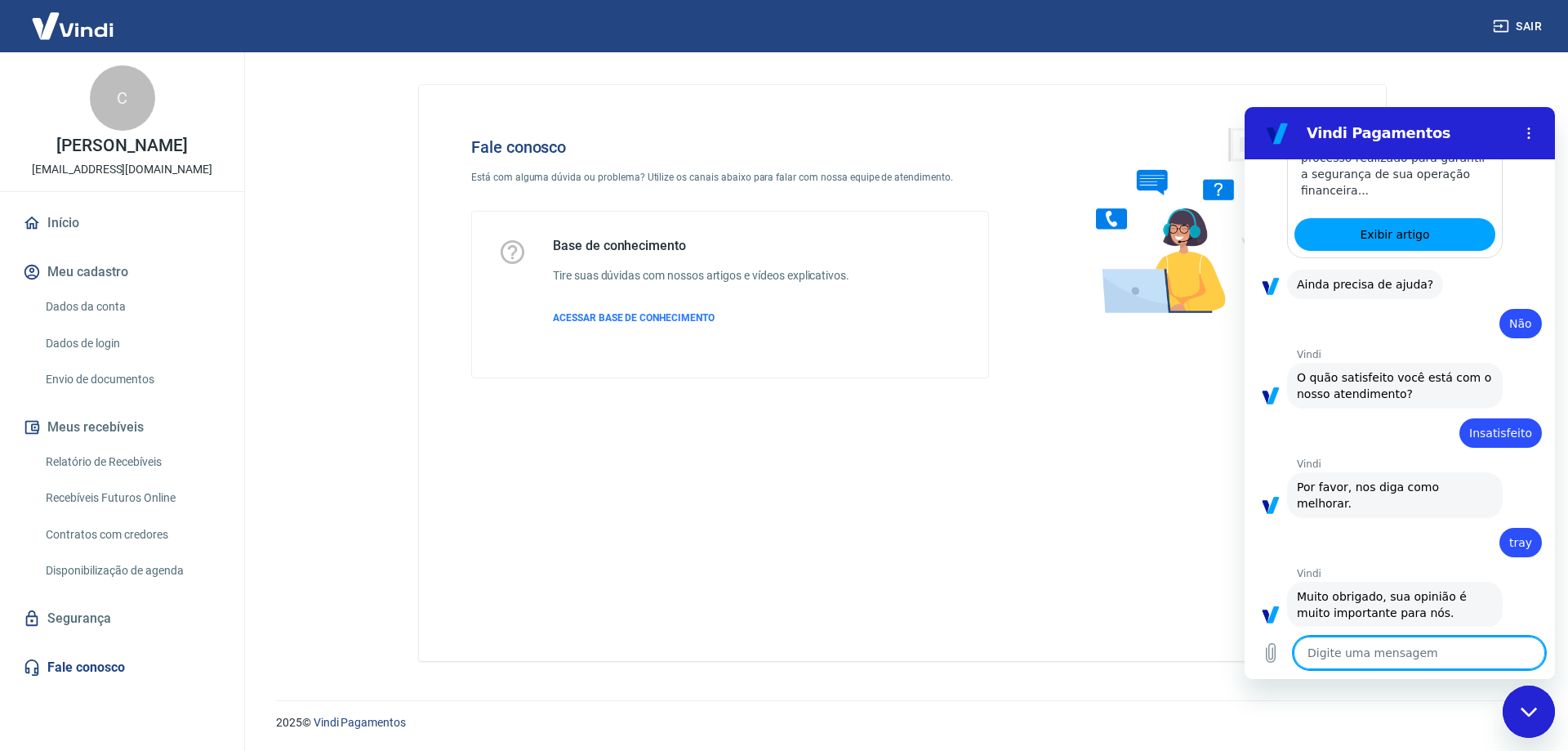
scroll to position [491, 0]
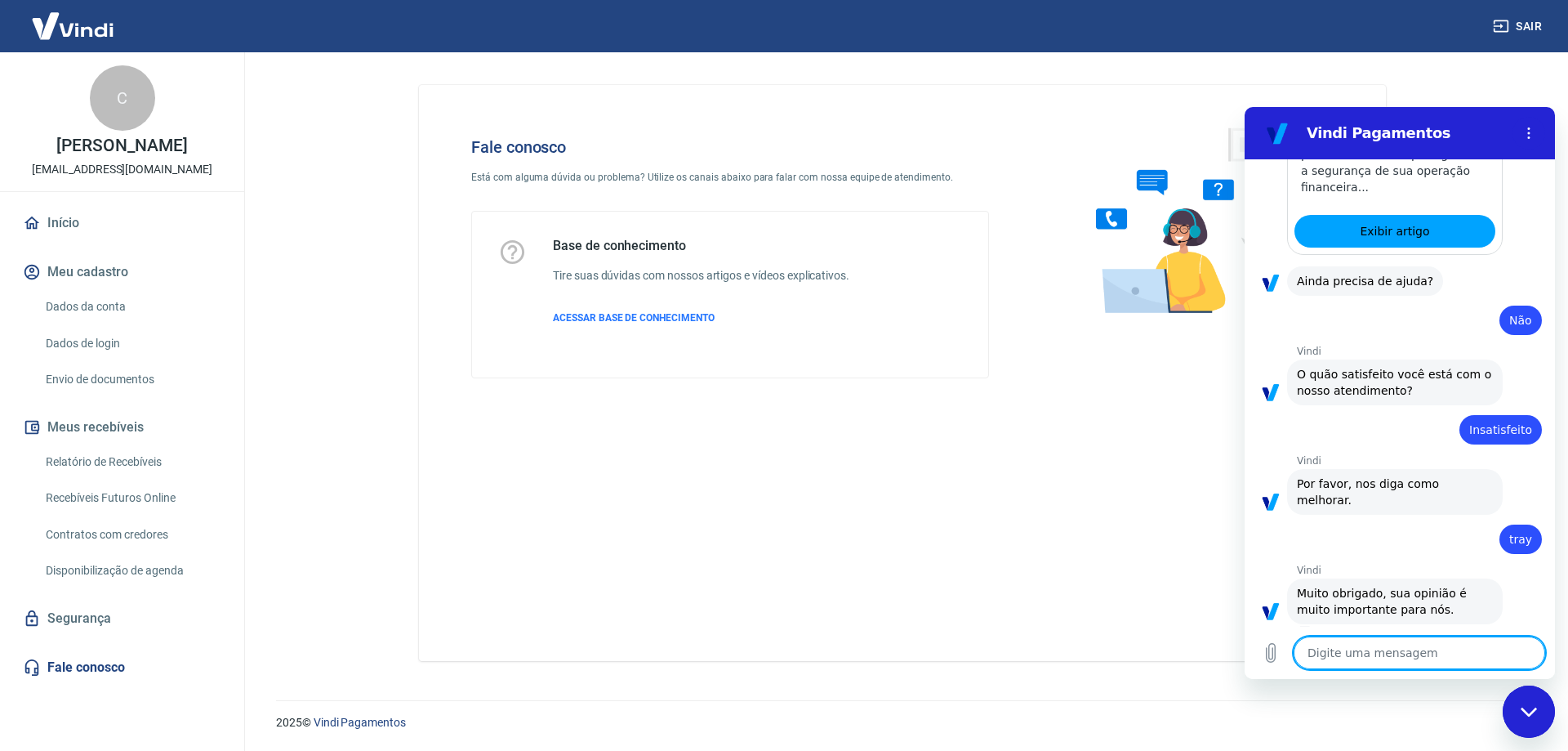
type textarea "x"
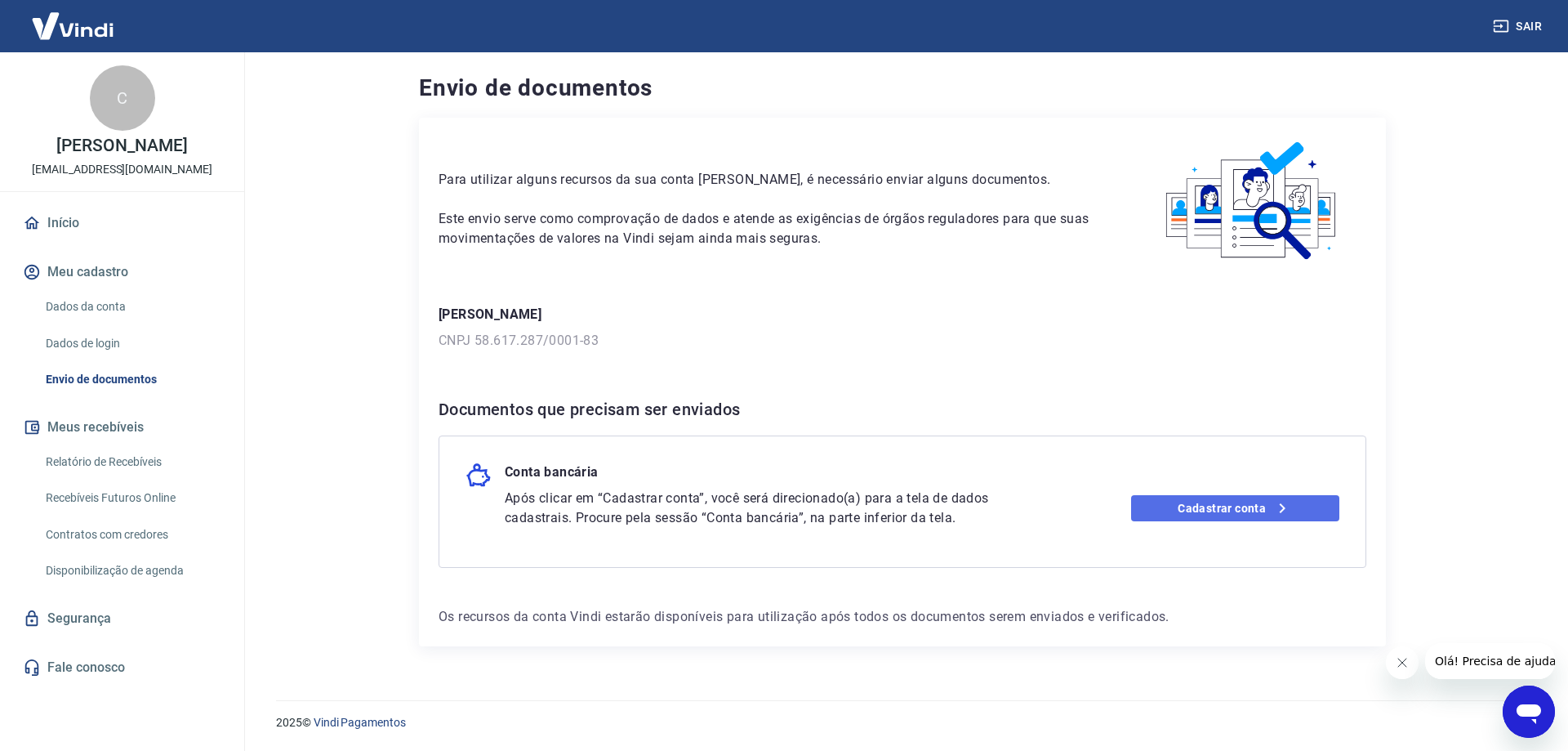
click at [1203, 502] on link "Cadastrar conta" at bounding box center [1235, 508] width 209 height 26
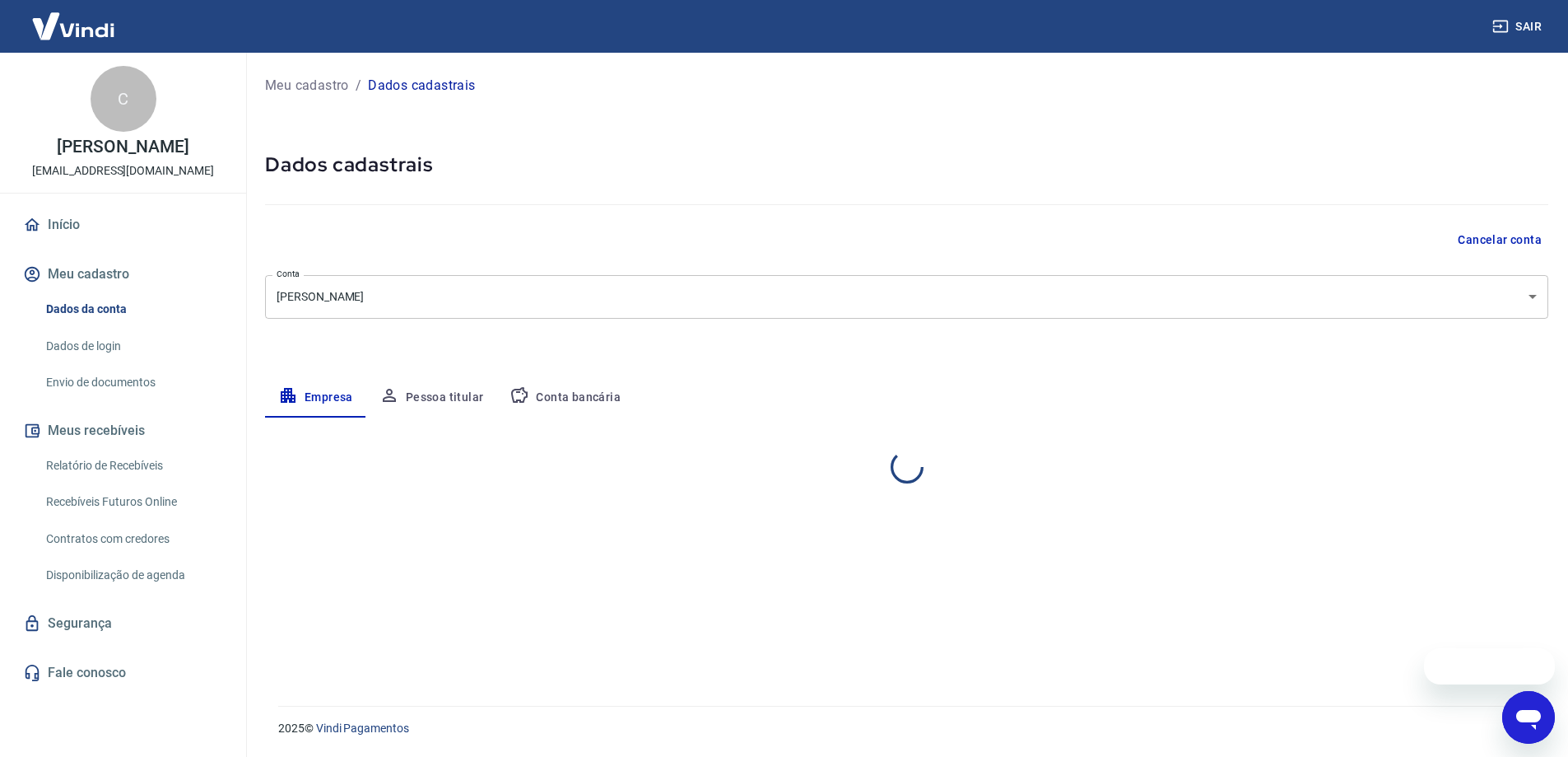
select select "SP"
select select "business"
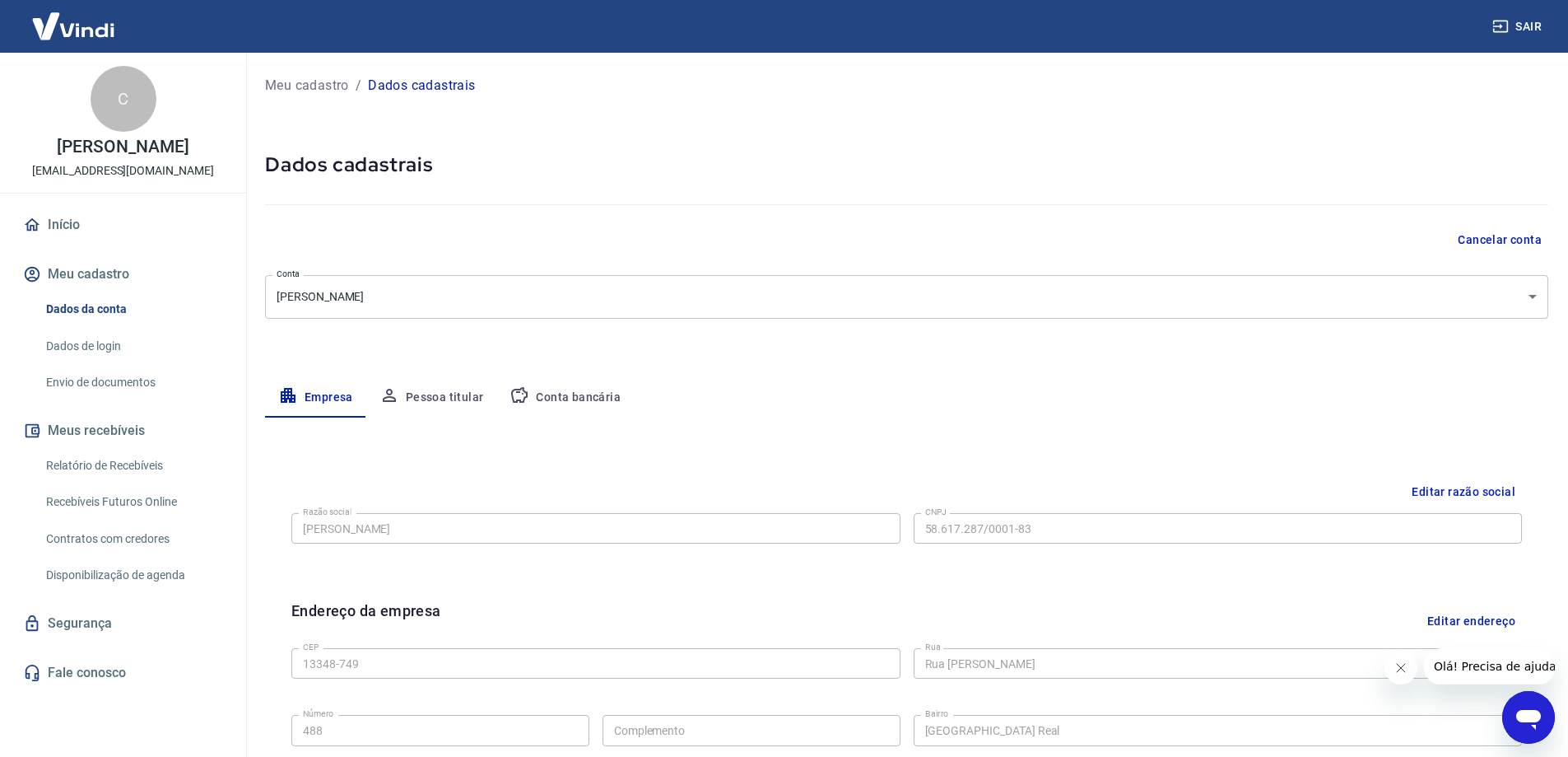
click at [448, 395] on button "Pessoa titular" at bounding box center [432, 397] width 131 height 39
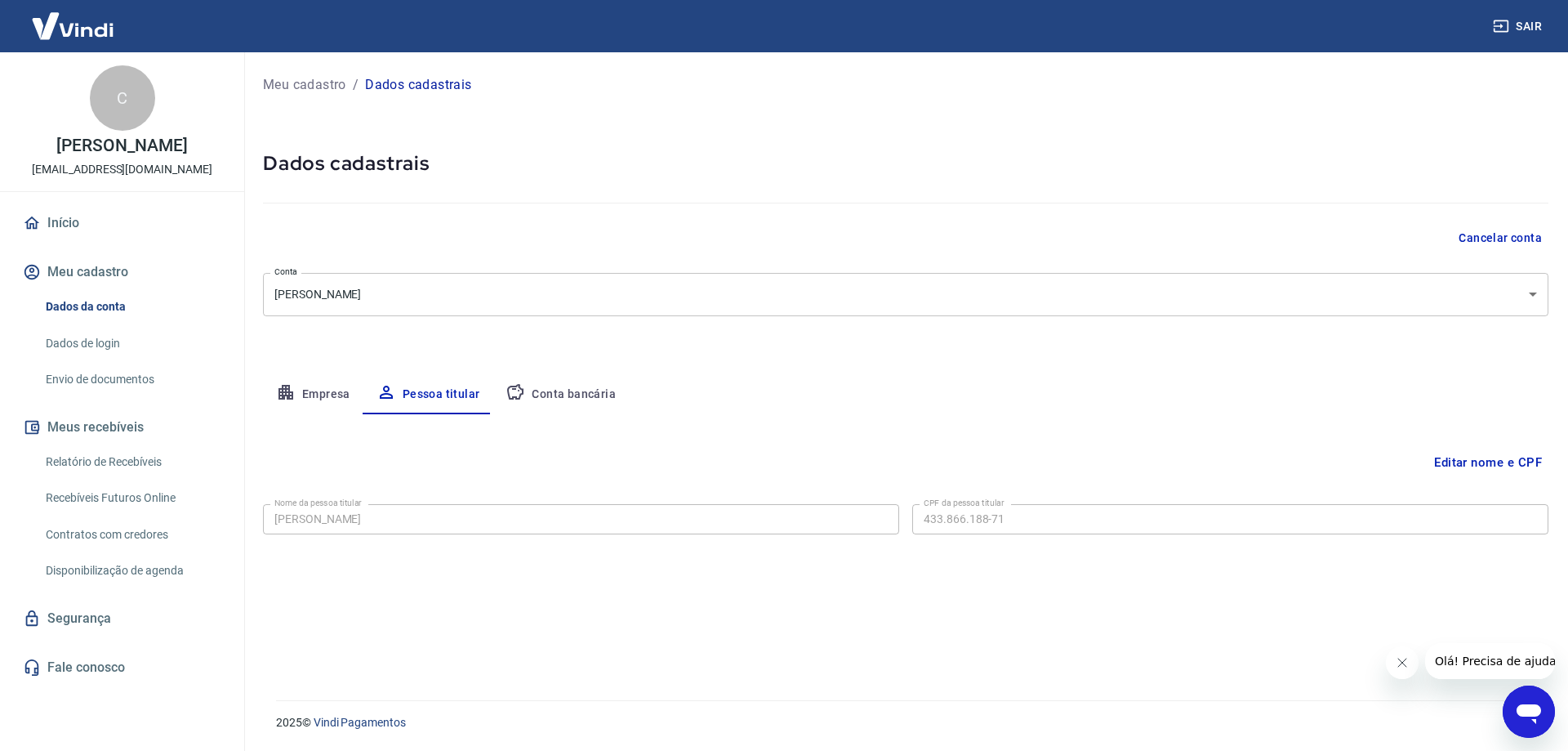
click at [559, 398] on button "Conta bancária" at bounding box center [561, 394] width 136 height 39
select select "1"
click at [114, 374] on link "Envio de documentos" at bounding box center [131, 379] width 186 height 34
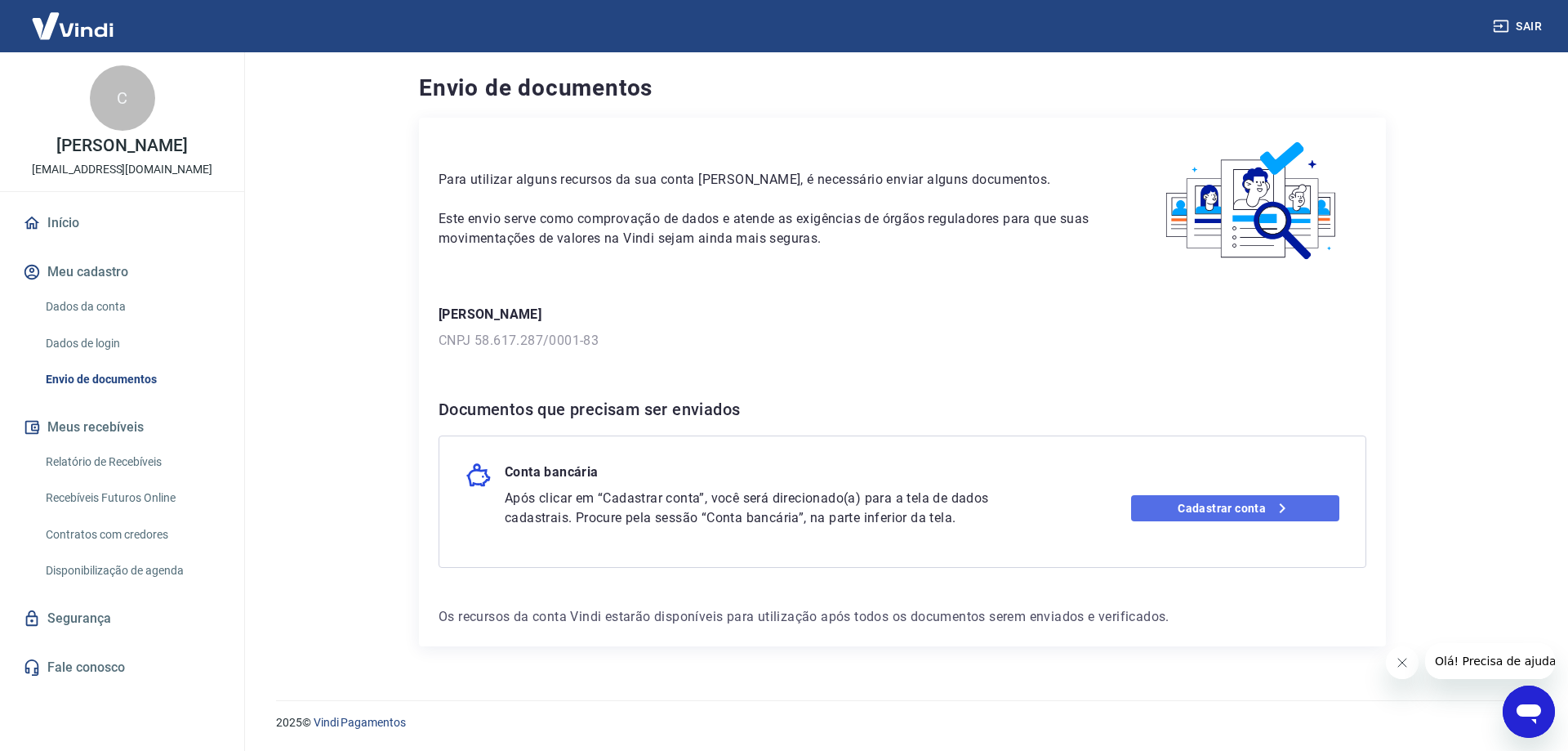
click at [1190, 499] on link "Cadastrar conta" at bounding box center [1235, 508] width 209 height 26
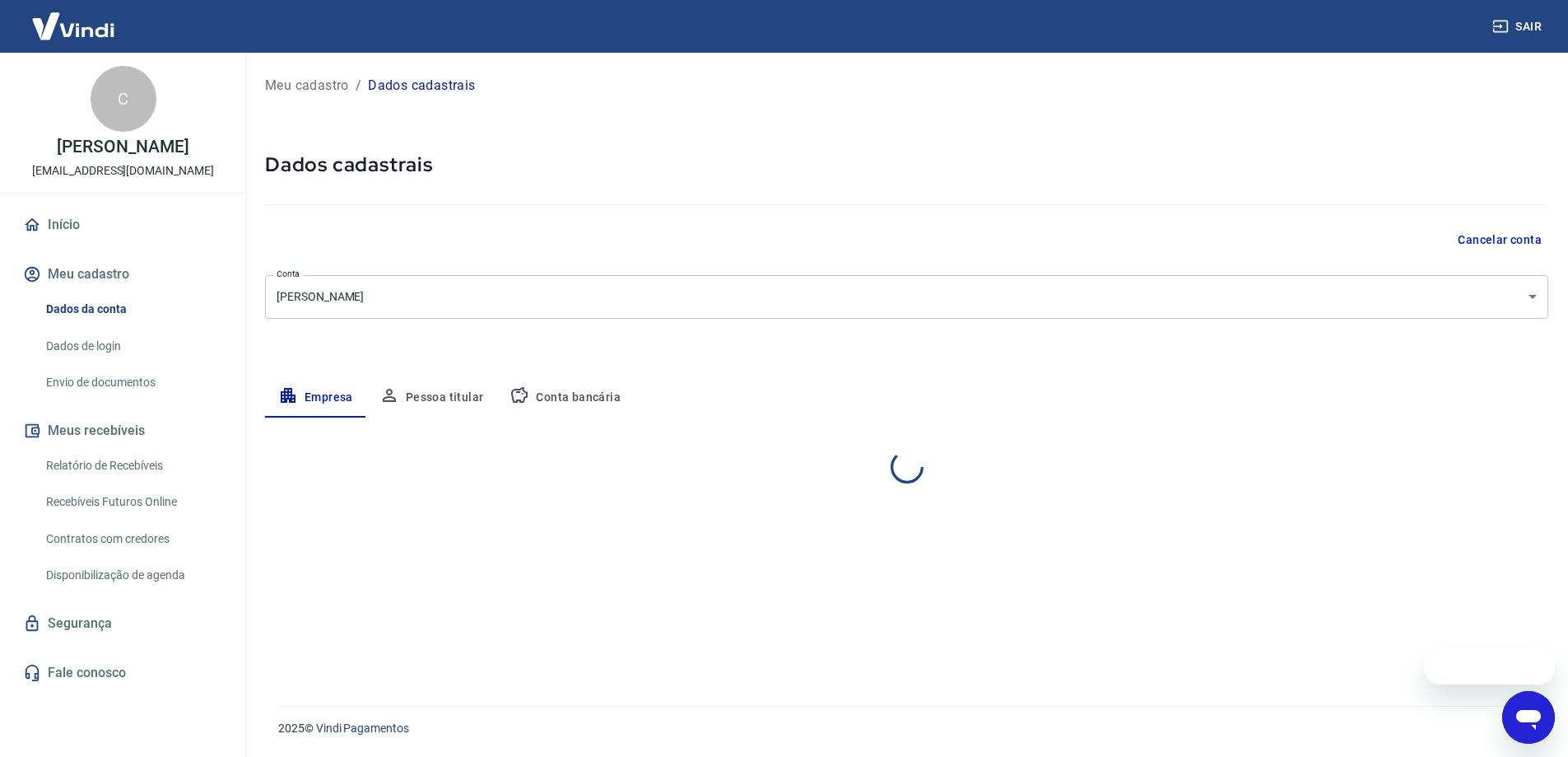
select select "SP"
select select "business"
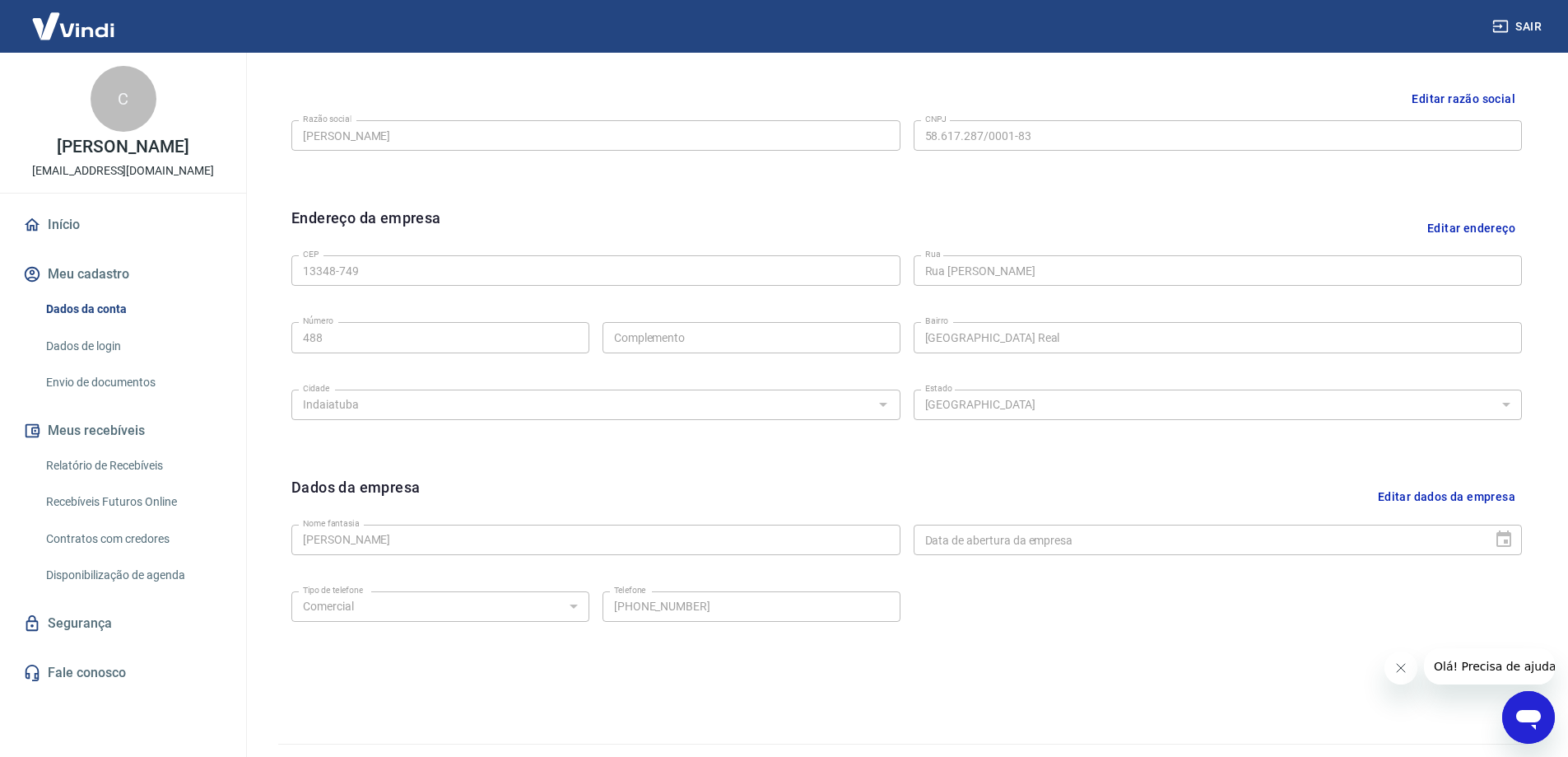
scroll to position [184, 0]
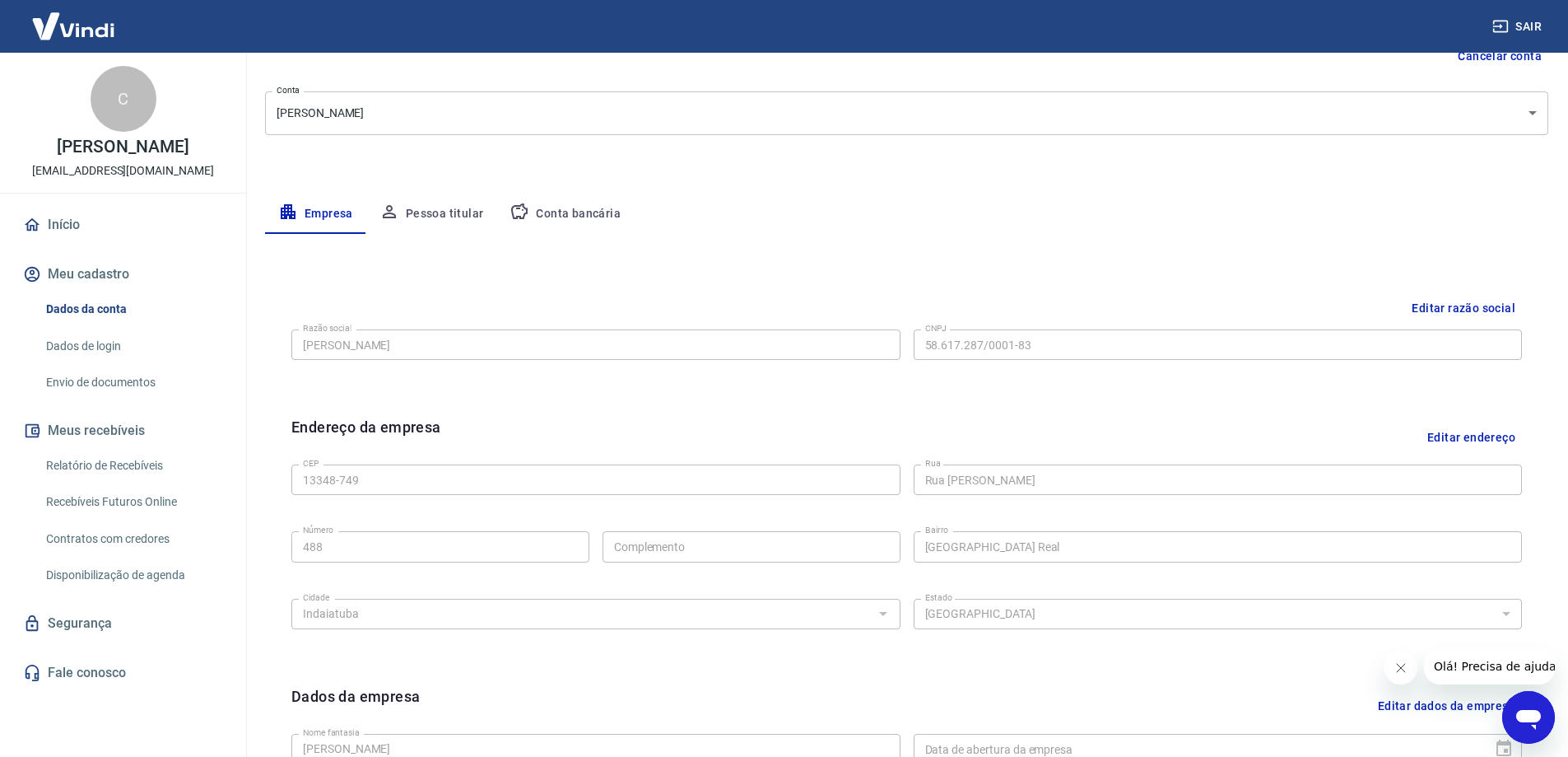
click at [469, 212] on button "Pessoa titular" at bounding box center [432, 213] width 131 height 39
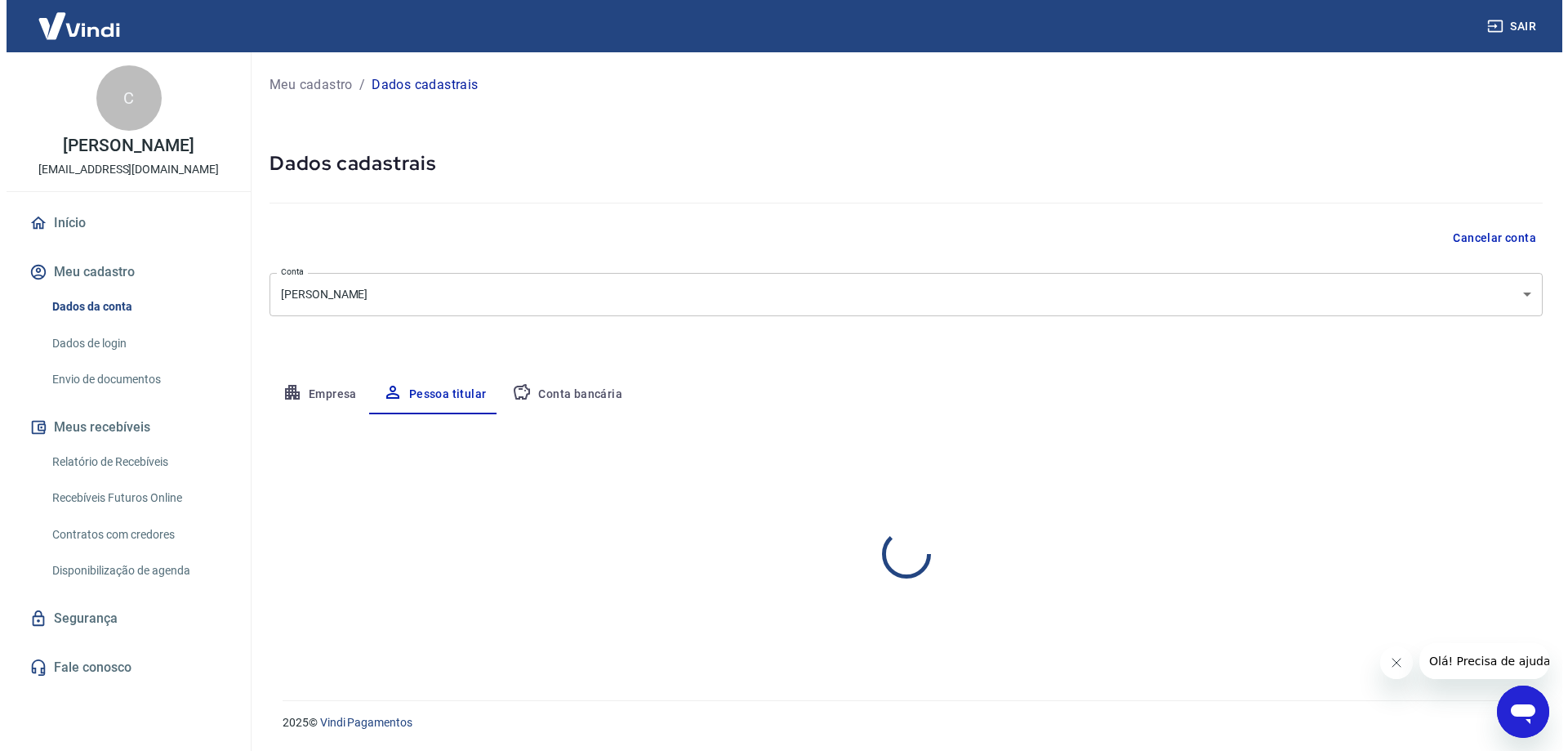
scroll to position [0, 0]
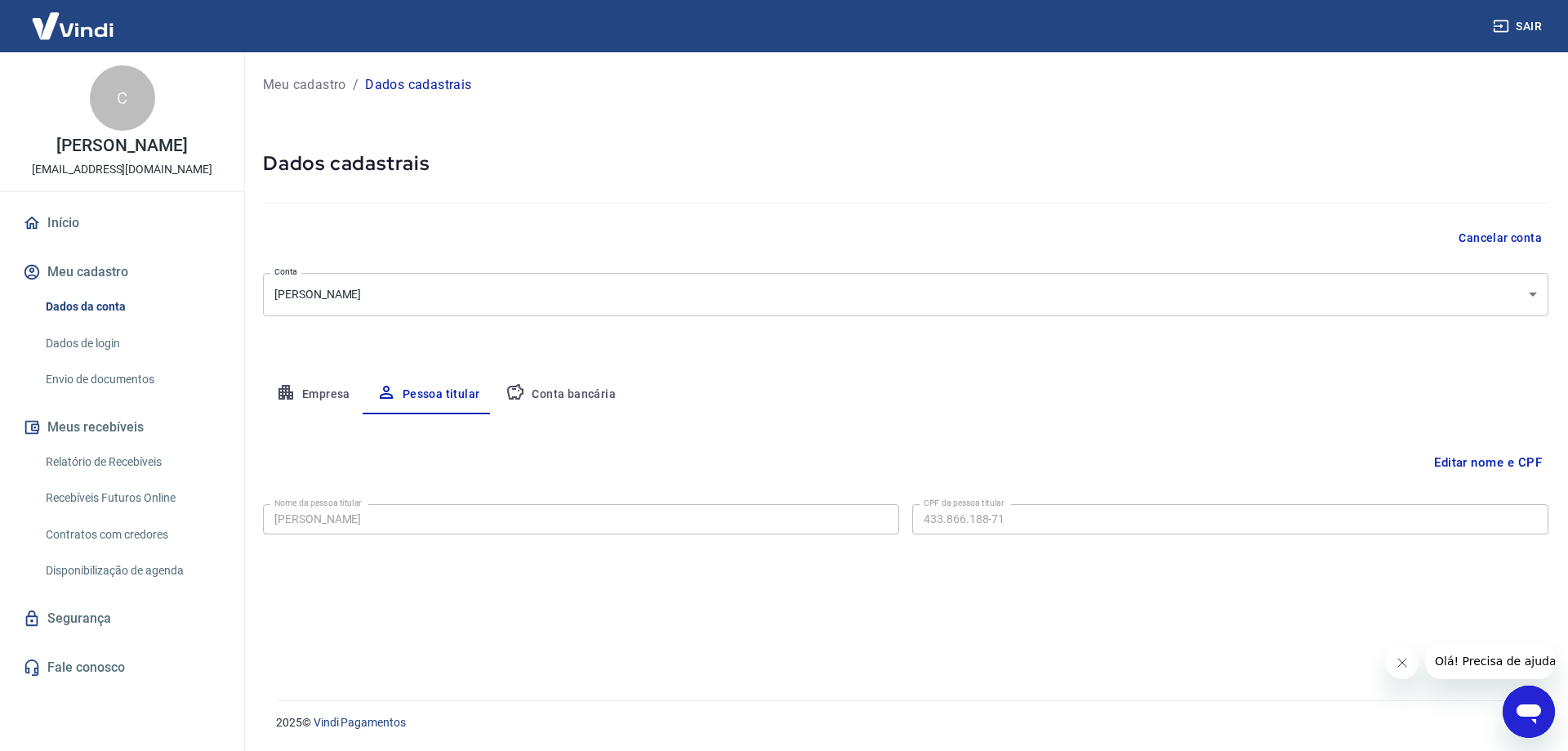
click at [569, 391] on button "Conta bancária" at bounding box center [561, 394] width 136 height 39
select select "1"
